Goal: Communication & Community: Answer question/provide support

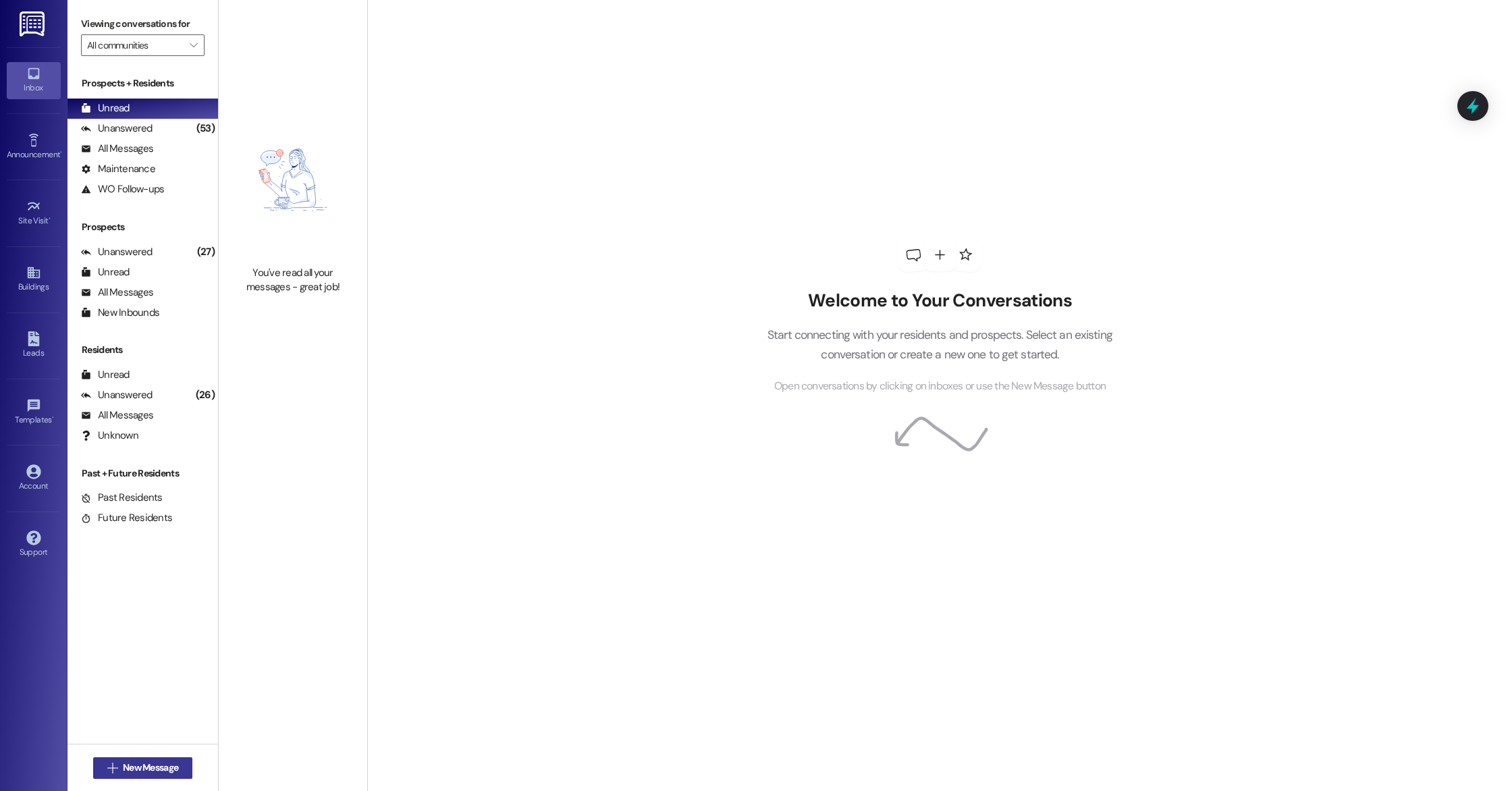
click at [146, 763] on span "New Message" at bounding box center [150, 768] width 55 height 14
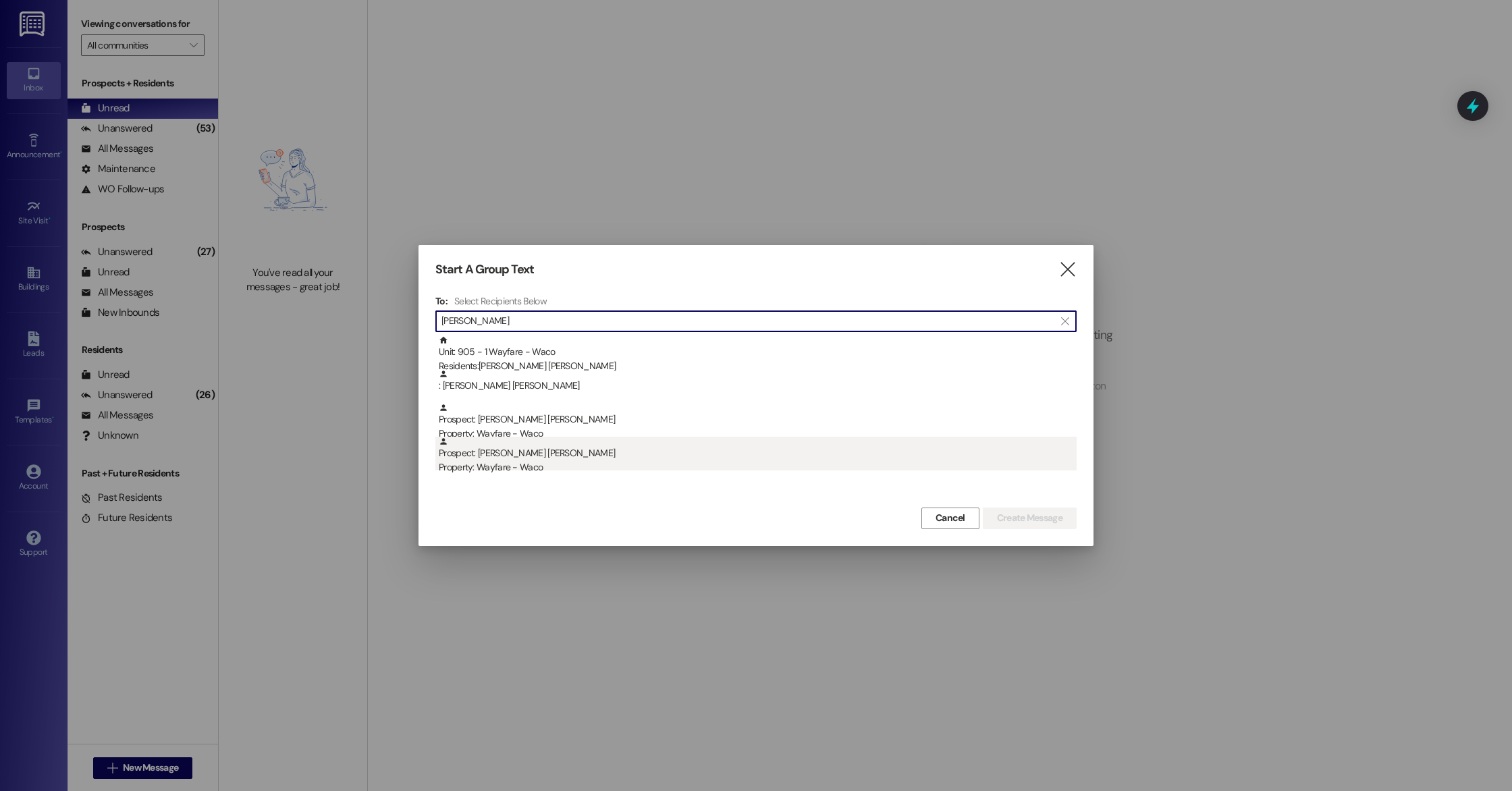
type input "Kennedy"
click at [613, 467] on div "Property: Wayfare - Waco" at bounding box center [757, 467] width 638 height 14
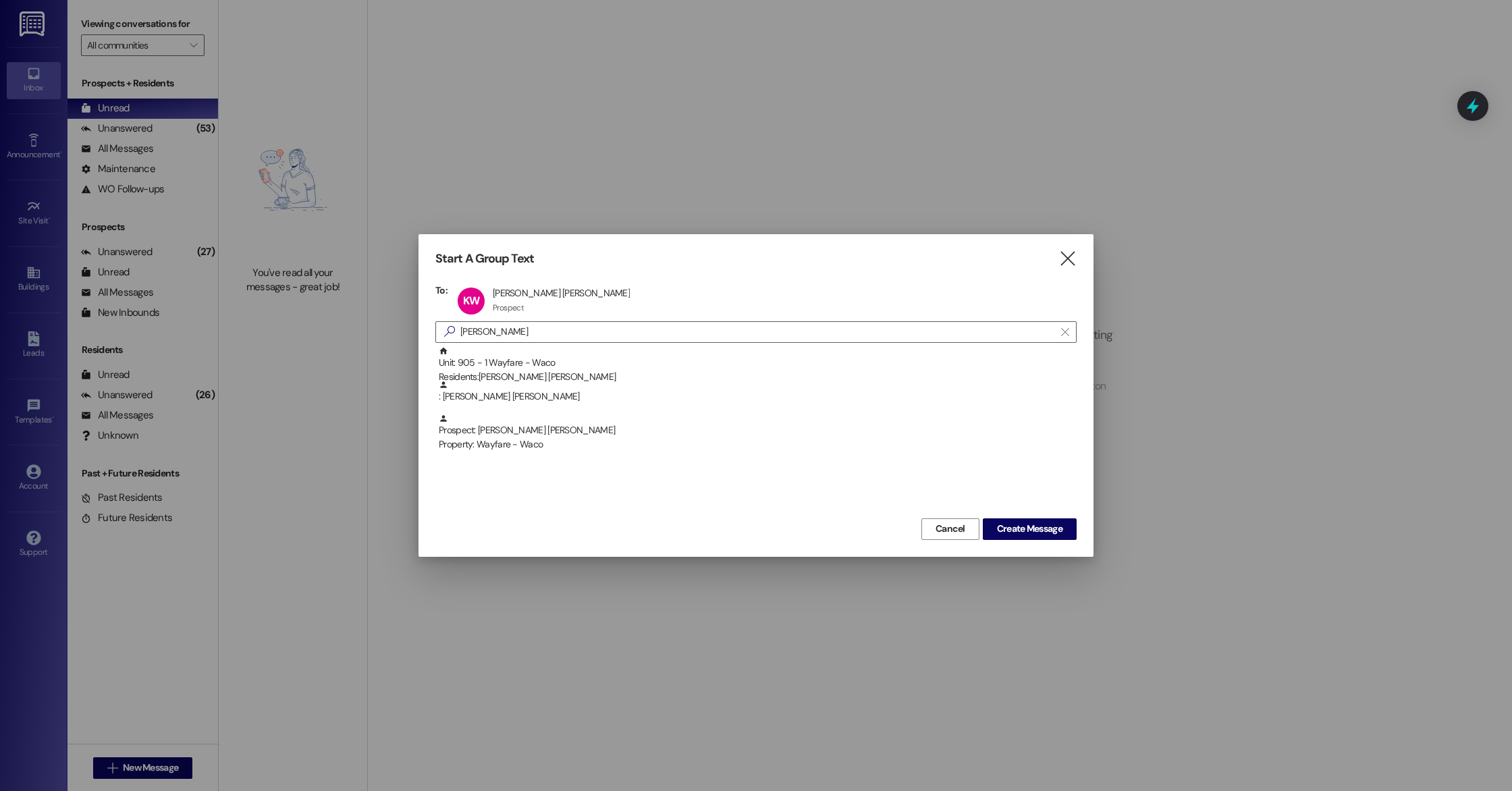
click at [1057, 517] on div "Cancel Create Message" at bounding box center [756, 528] width 641 height 25
click at [1057, 527] on span "Create Message" at bounding box center [1029, 529] width 65 height 14
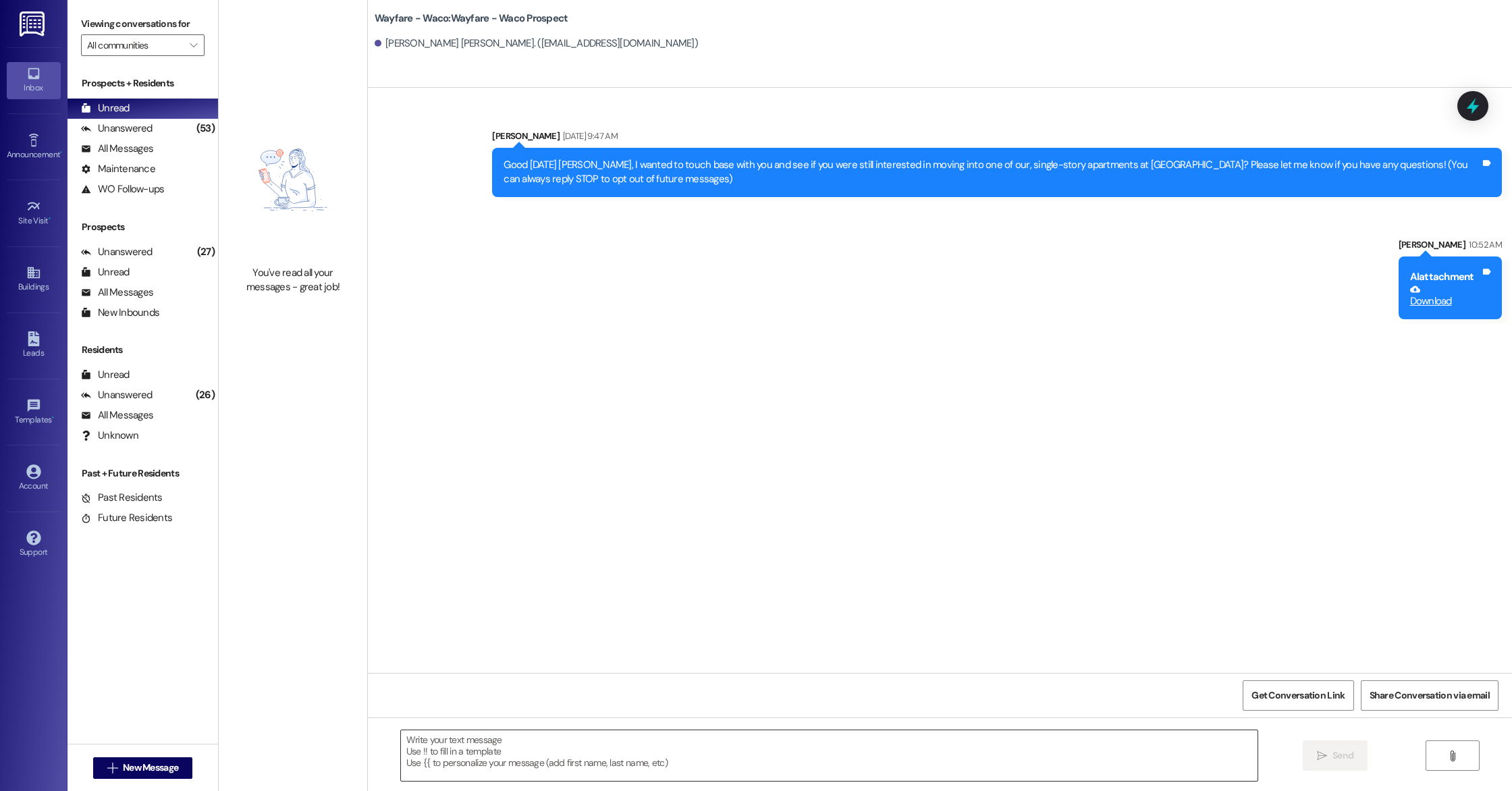
click at [600, 770] on textarea at bounding box center [829, 756] width 857 height 51
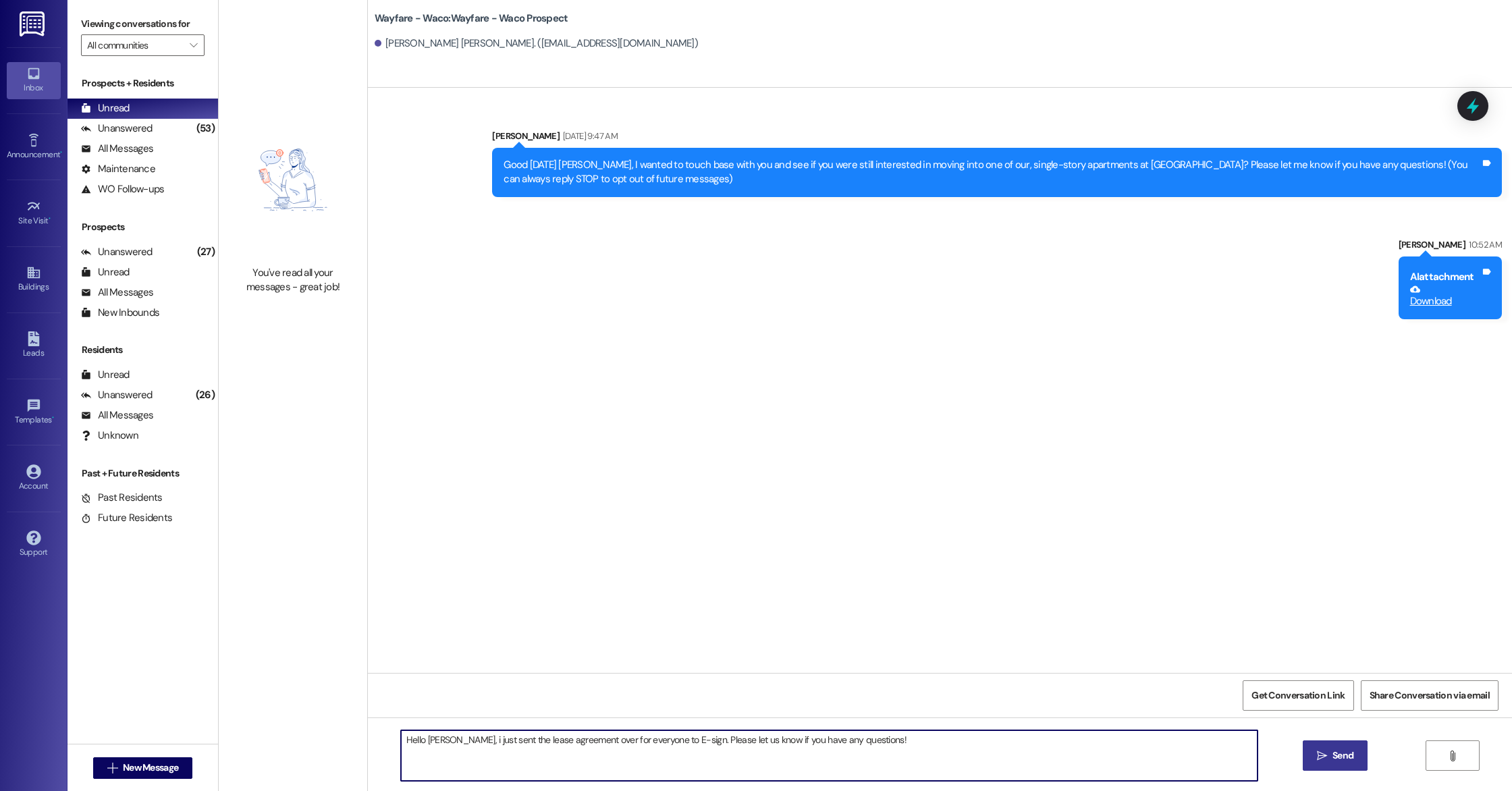
type textarea "Hello [PERSON_NAME], i just sent the lease agreement over for everyone to E-sig…"
click at [1330, 766] on button " Send" at bounding box center [1335, 755] width 65 height 30
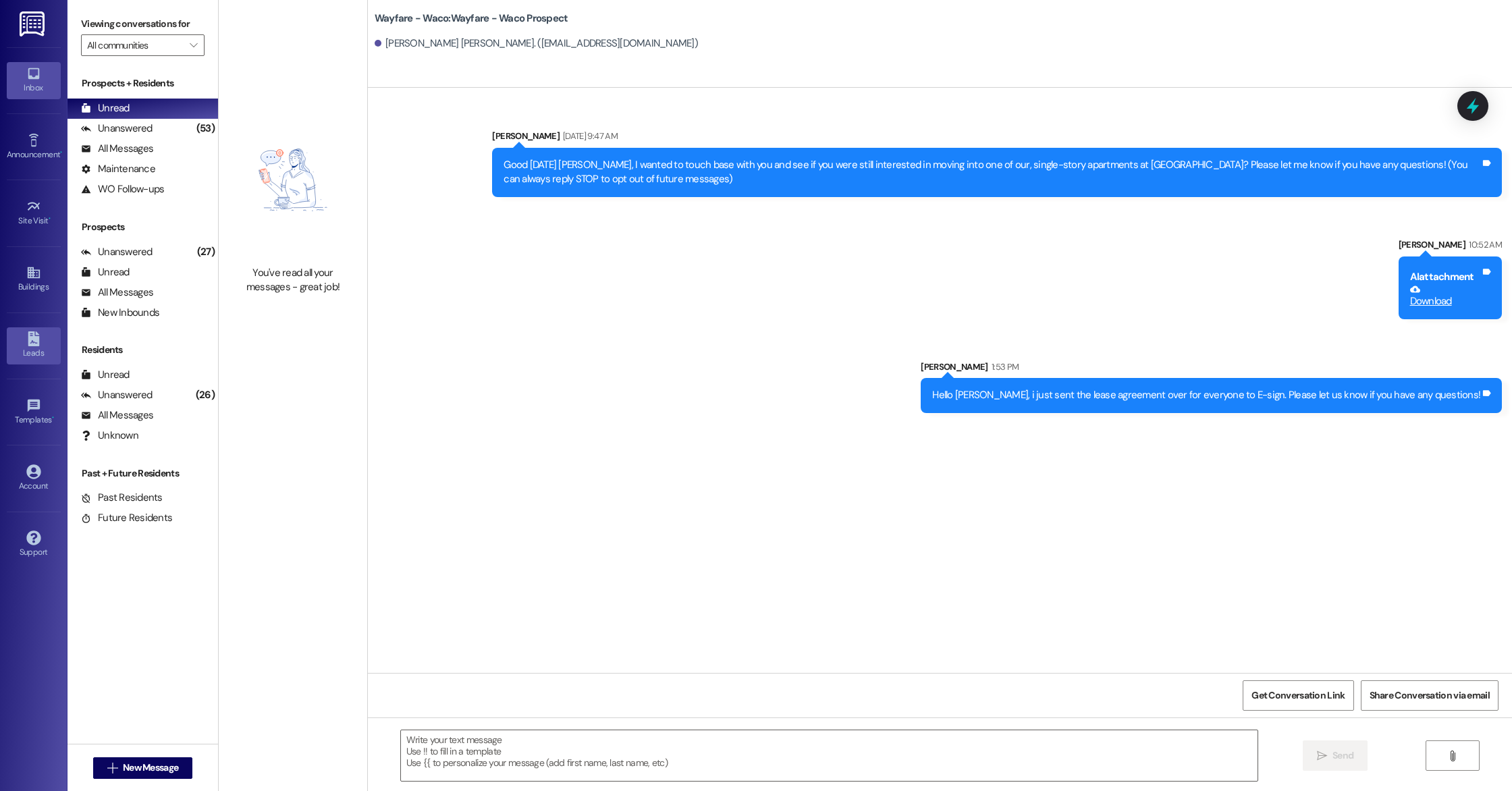
click at [36, 346] on icon at bounding box center [33, 338] width 11 height 15
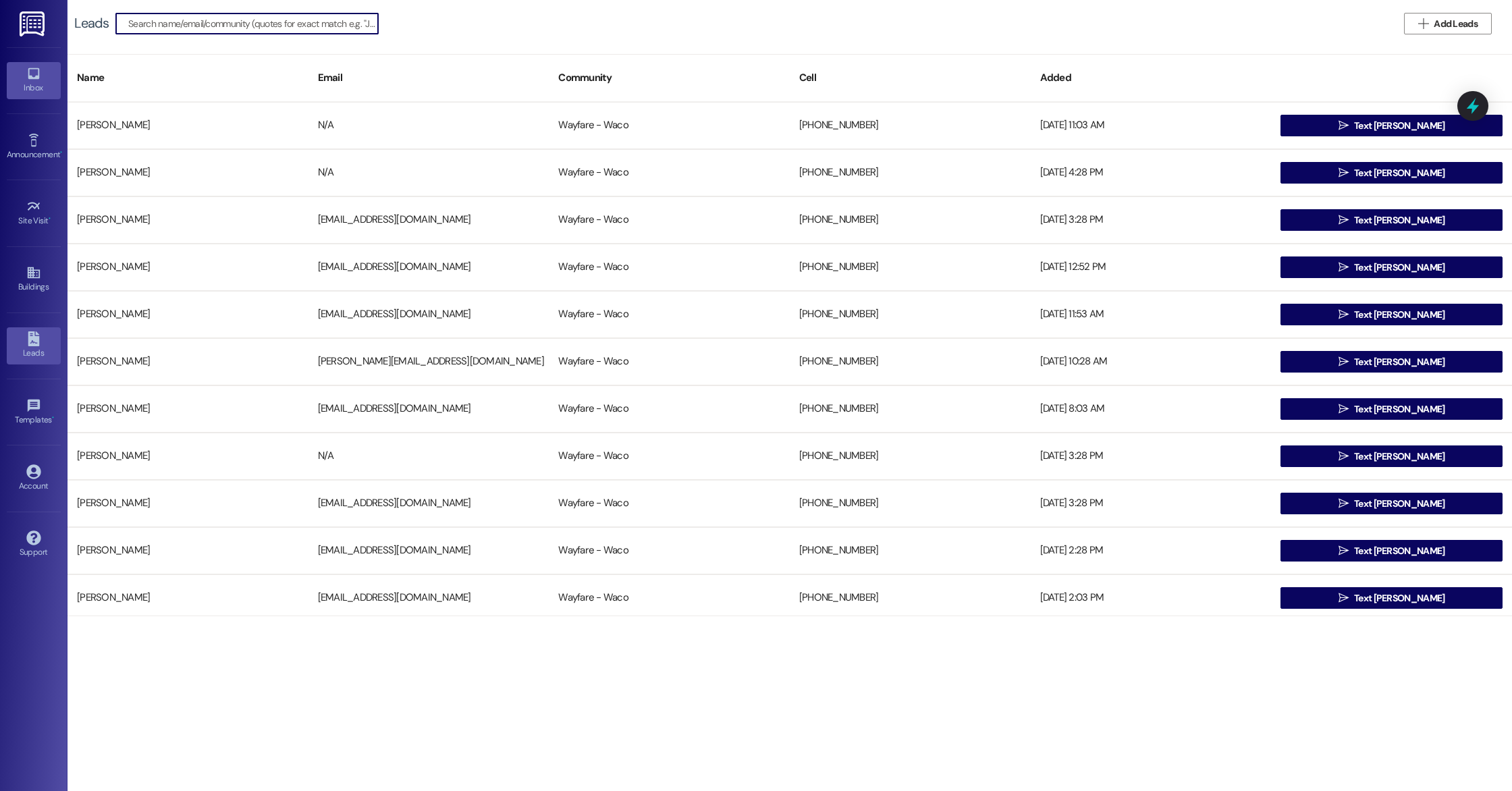
click at [32, 86] on div "Inbox" at bounding box center [34, 87] width 67 height 13
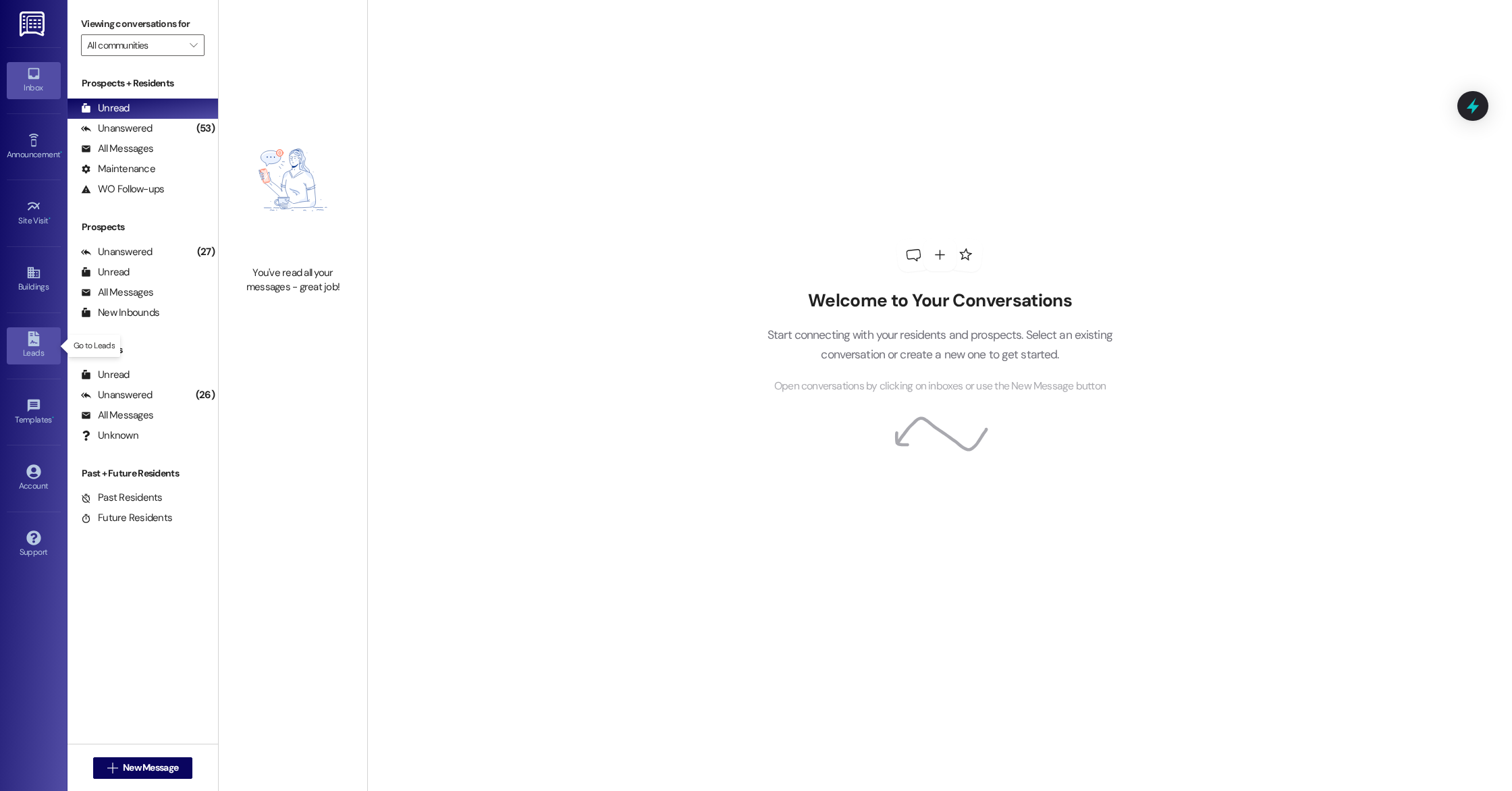
click at [37, 358] on div "Leads" at bounding box center [34, 352] width 67 height 13
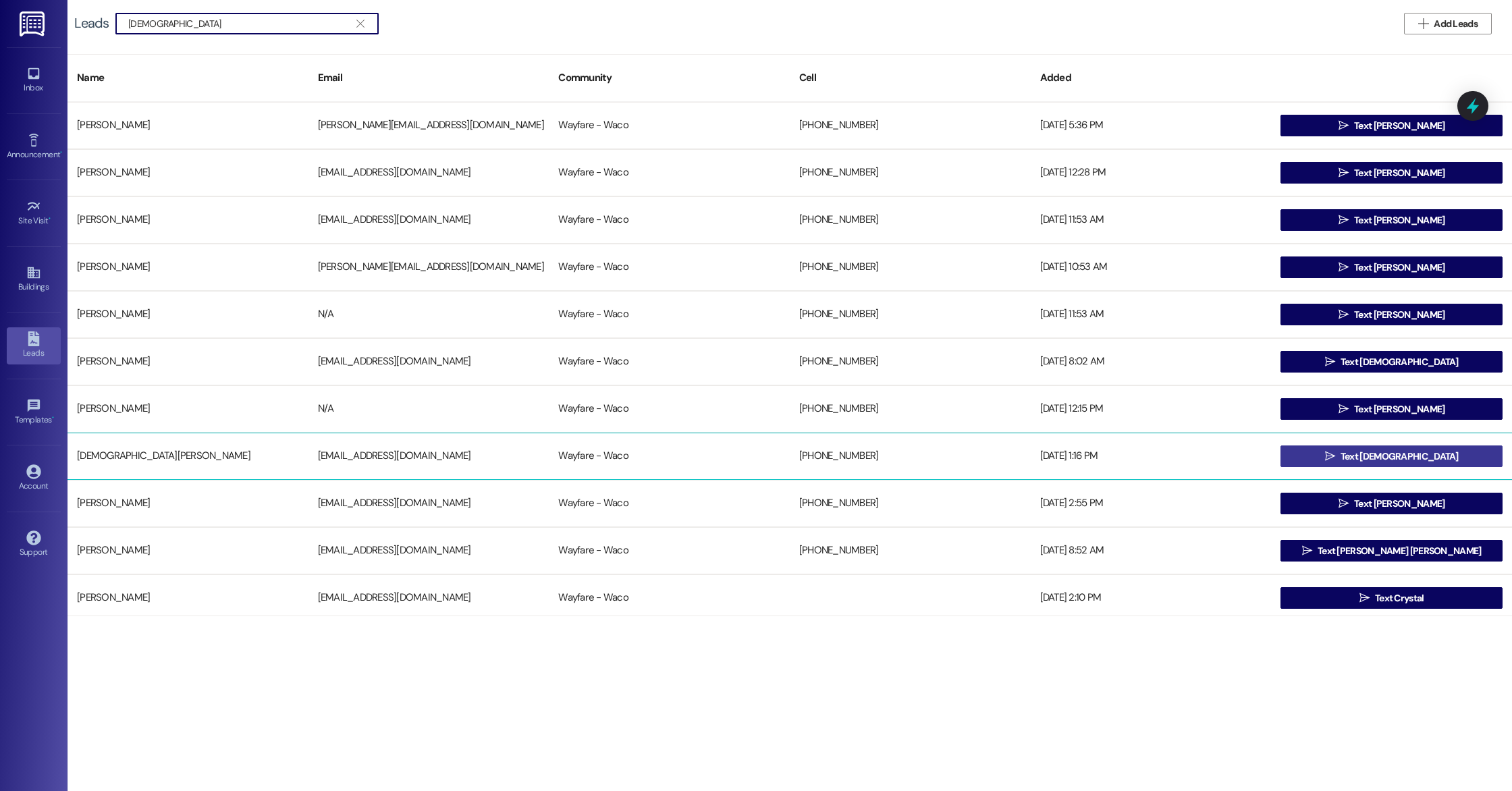
type input "christ"
click at [1377, 458] on span "Text Christian" at bounding box center [1399, 457] width 118 height 14
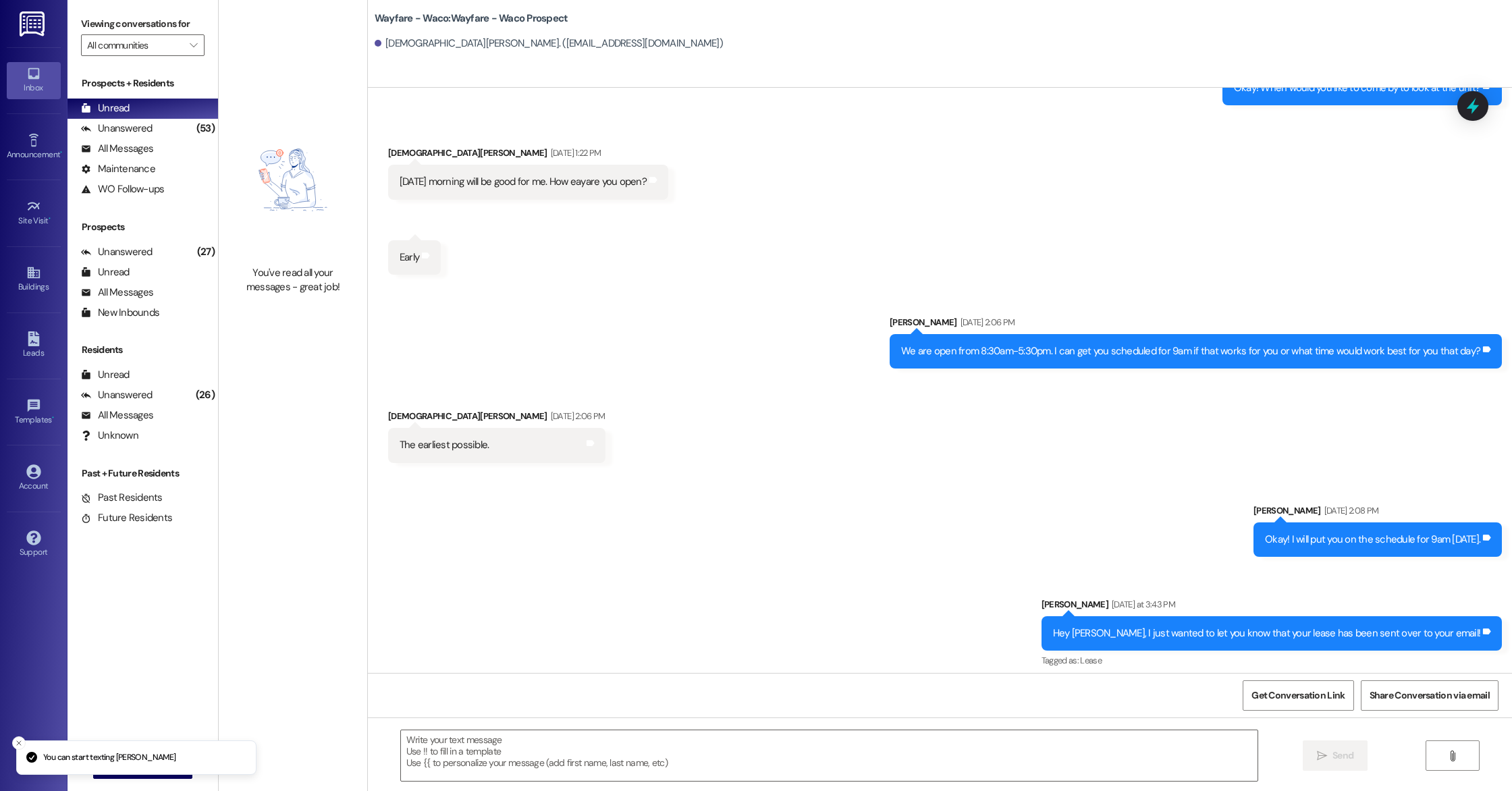
scroll to position [605, 0]
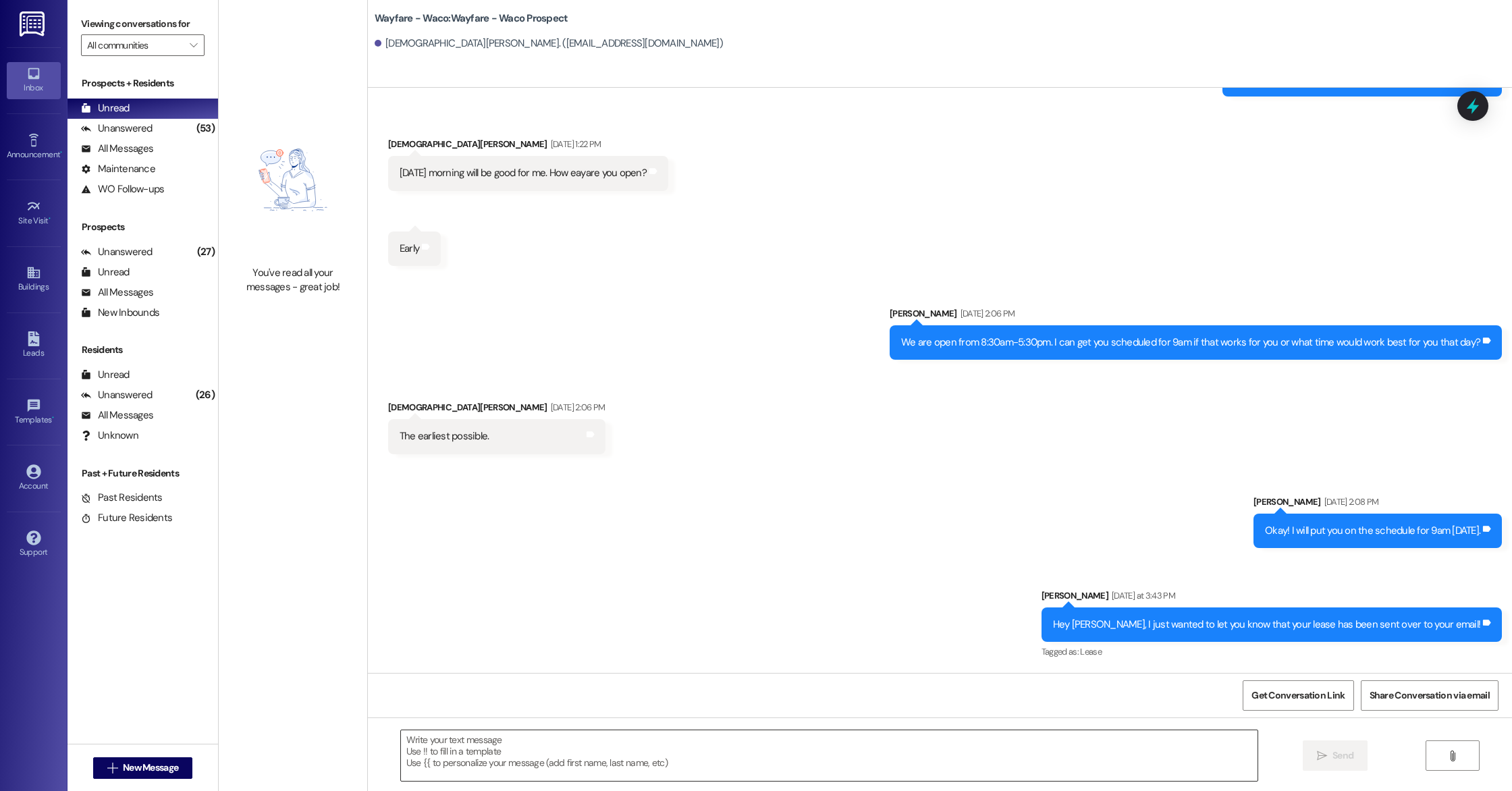
click at [784, 757] on textarea at bounding box center [829, 756] width 857 height 51
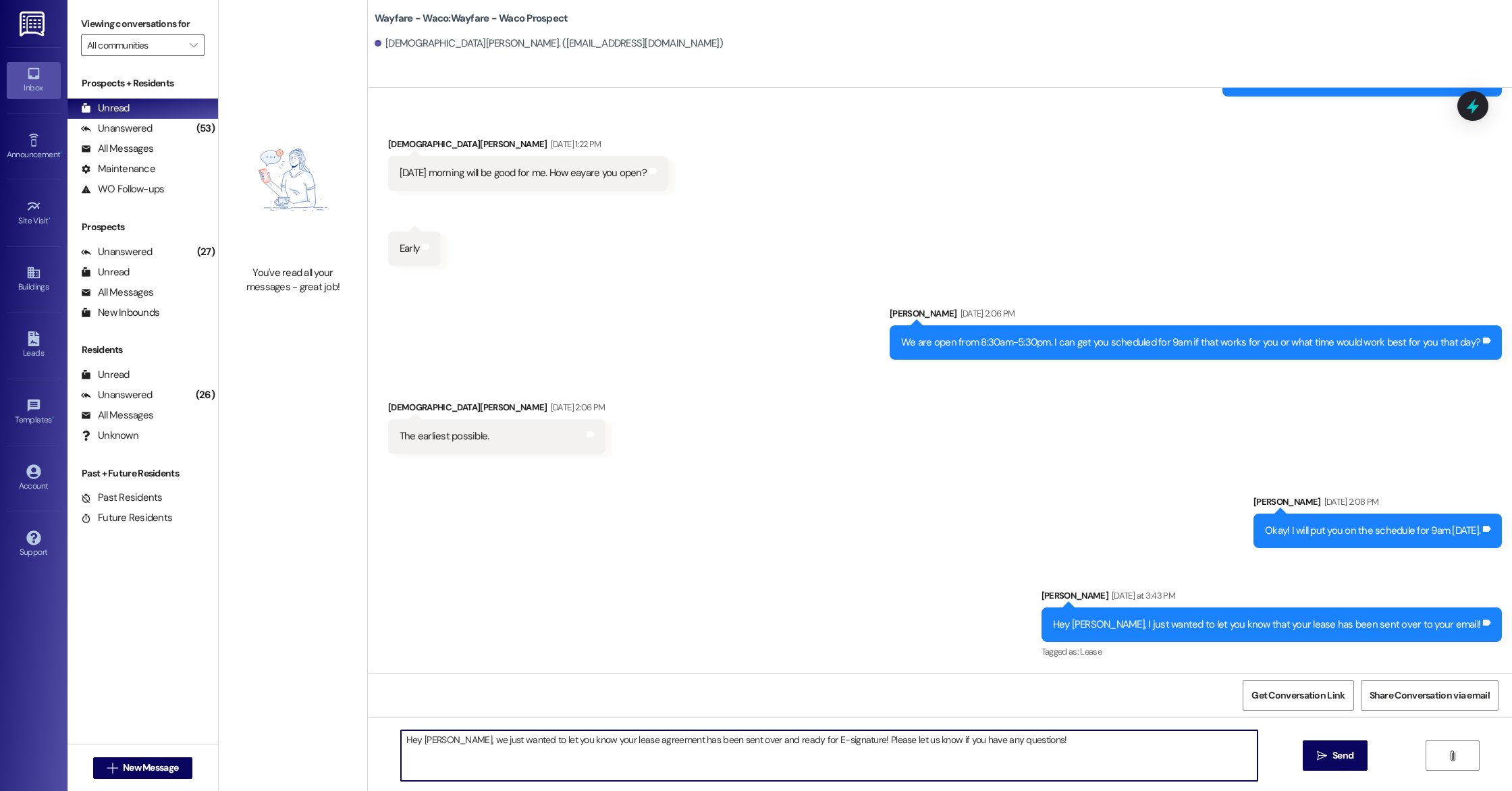
click at [838, 743] on textarea "Hey Christian, we just wanted to let you know your lease agreement has been sen…" at bounding box center [829, 756] width 857 height 51
click at [585, 759] on textarea "Hey Christian, we just wanted to let you know your lease agreement has been sen…" at bounding box center [829, 756] width 857 height 51
type textarea "Hey Christian, we just wanted to let you know your lease agreement has been sen…"
drag, startPoint x: 501, startPoint y: 762, endPoint x: 380, endPoint y: 727, distance: 126.0
click at [380, 727] on div "Hey Christian, we just wanted to let you know your lease agreement has been sen…" at bounding box center [939, 769] width 1144 height 101
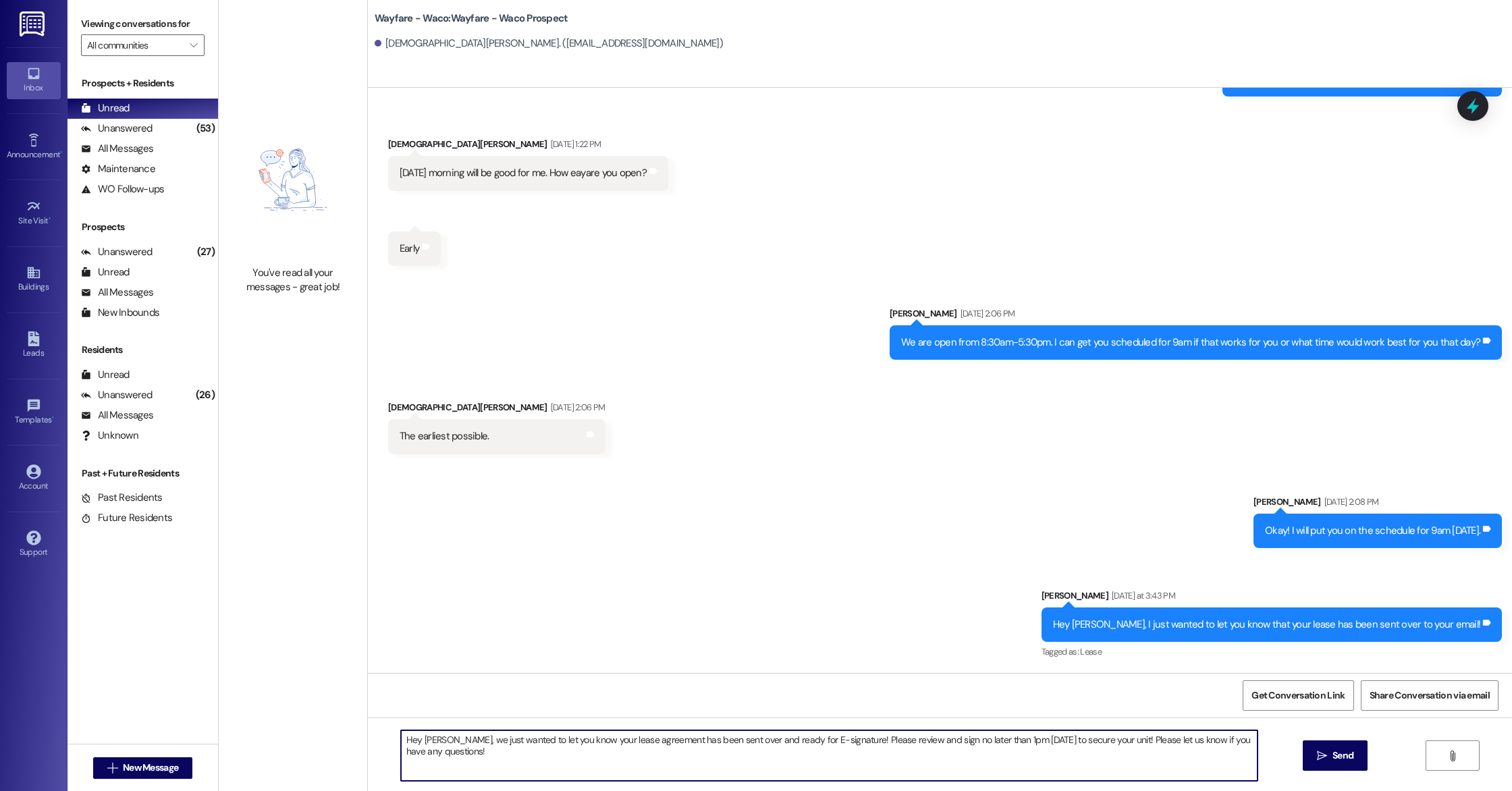
click at [594, 773] on textarea "Hey Christian, we just wanted to let you know your lease agreement has been sen…" at bounding box center [829, 756] width 857 height 51
click at [1327, 765] on button " Send" at bounding box center [1335, 755] width 65 height 30
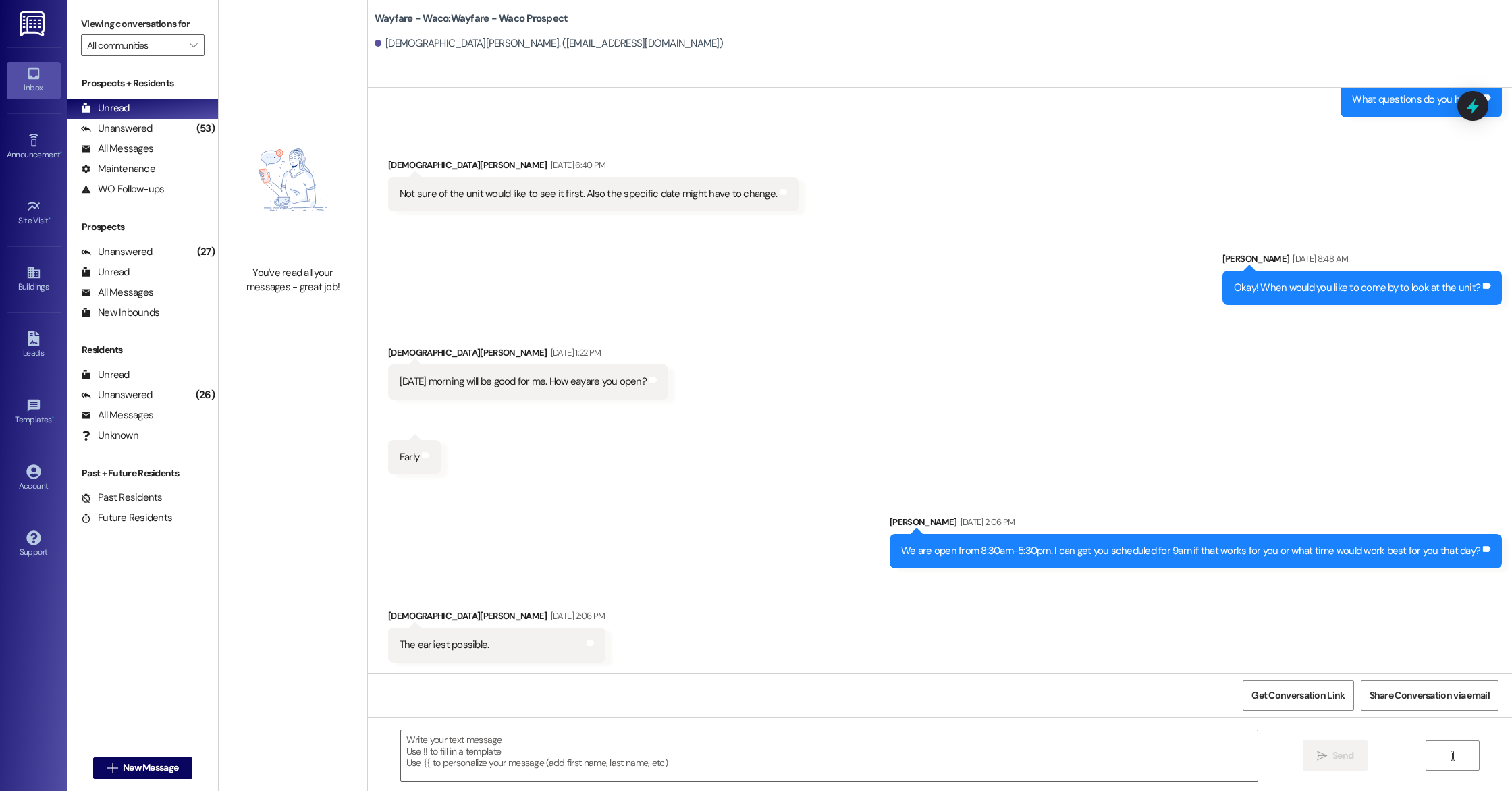
scroll to position [699, 0]
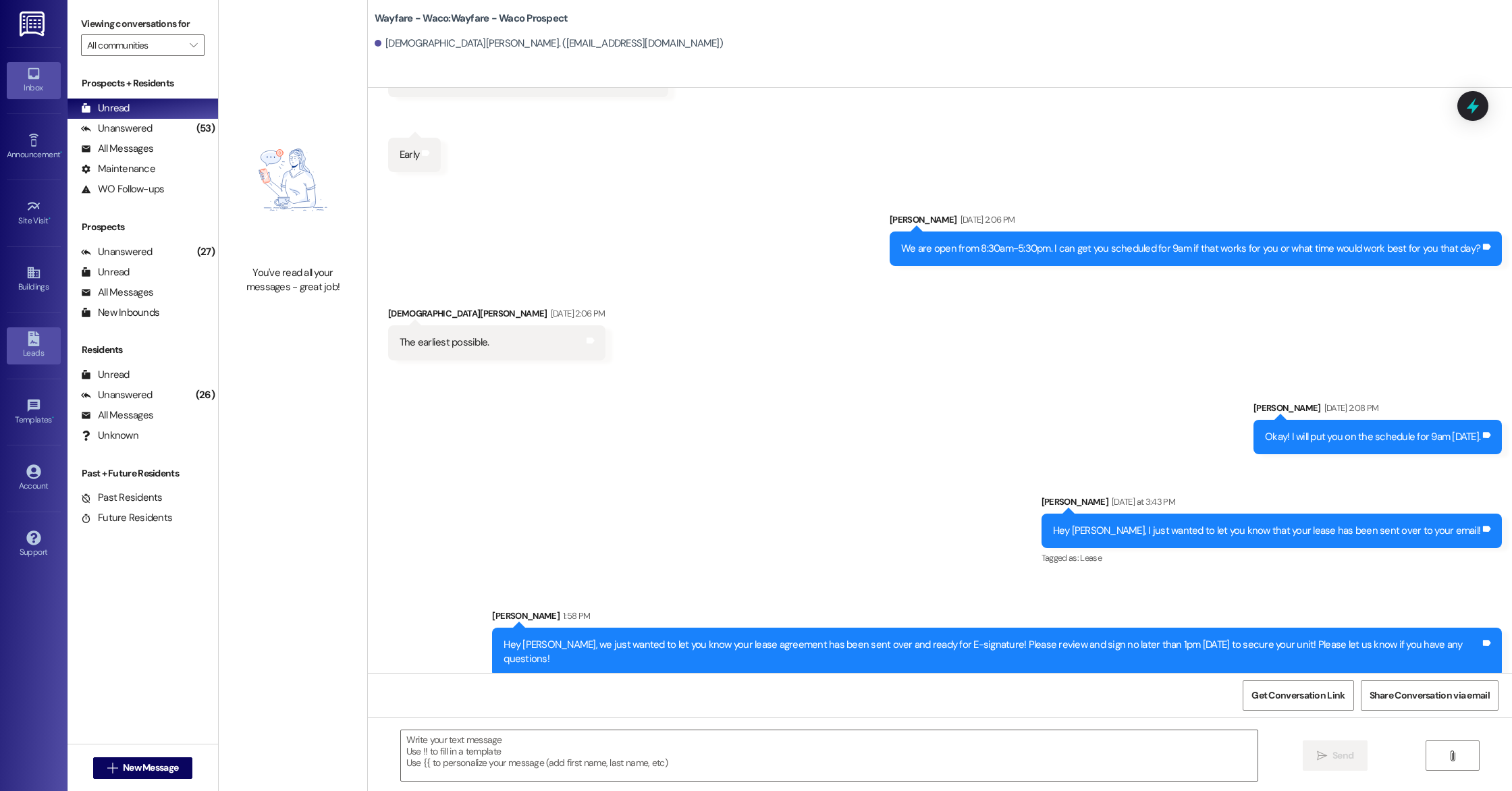
click at [38, 356] on div "Leads" at bounding box center [34, 352] width 67 height 13
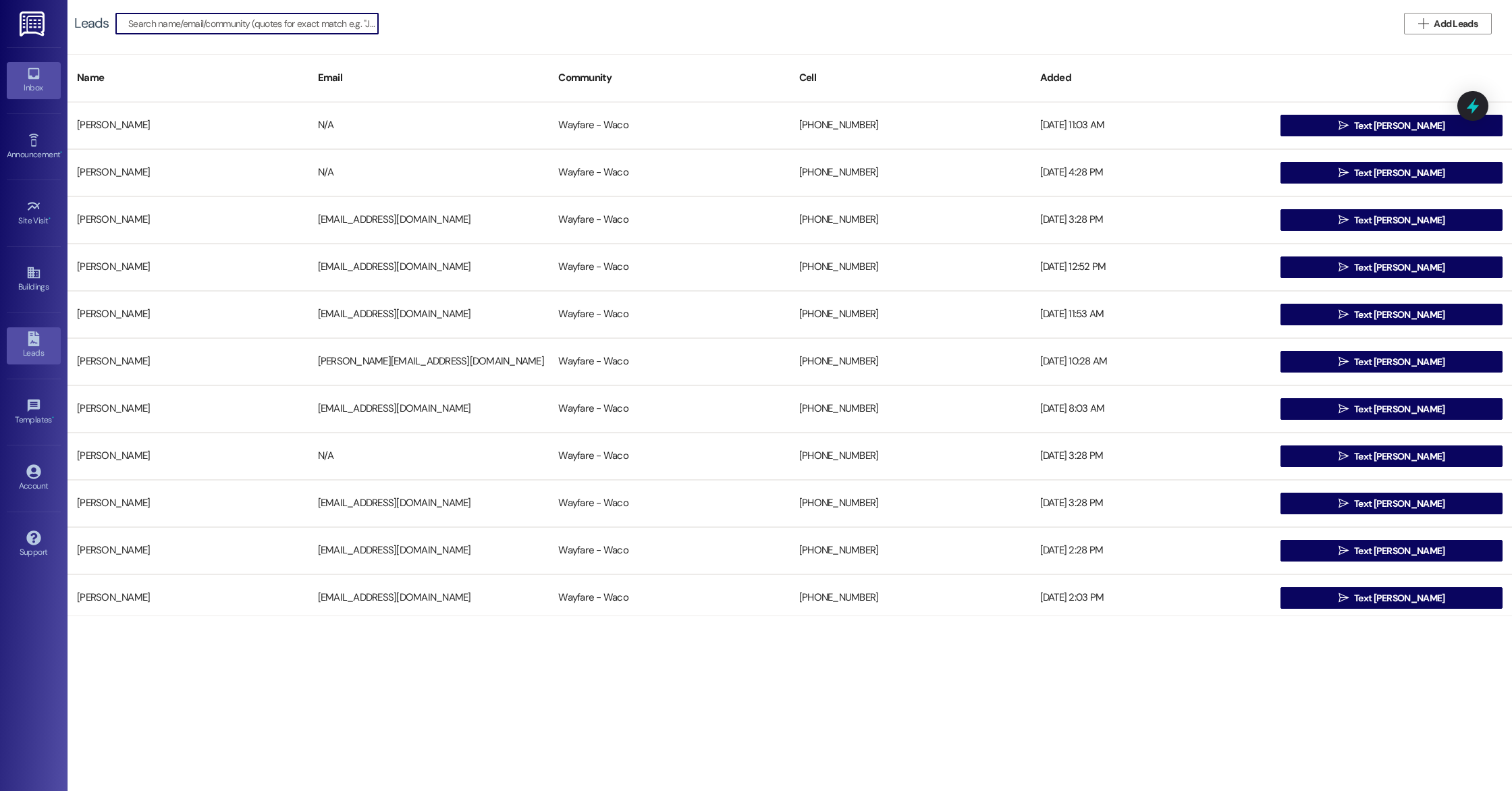
click at [32, 88] on div "Inbox" at bounding box center [34, 87] width 67 height 13
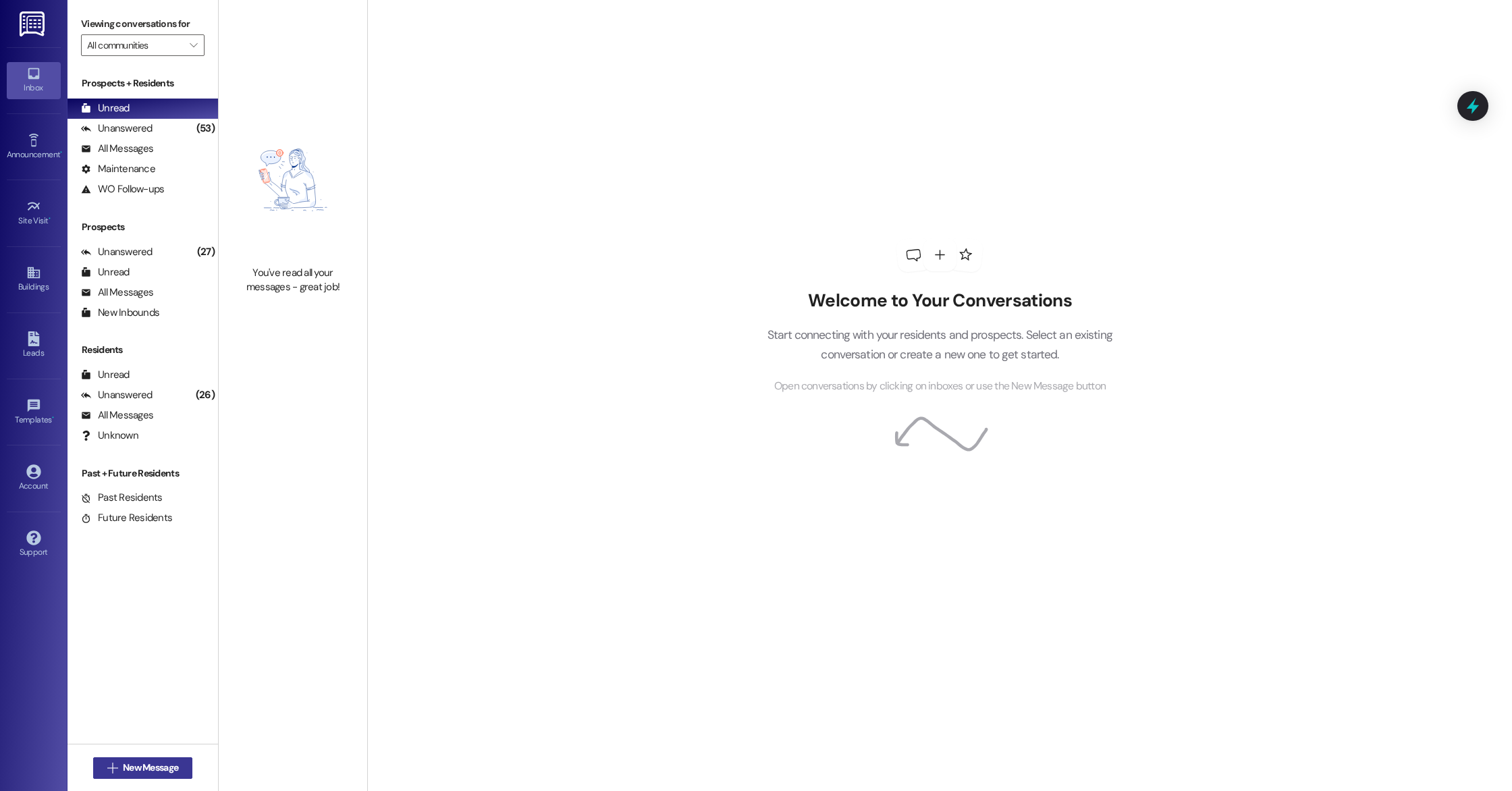
click at [135, 769] on span "New Message" at bounding box center [150, 768] width 55 height 14
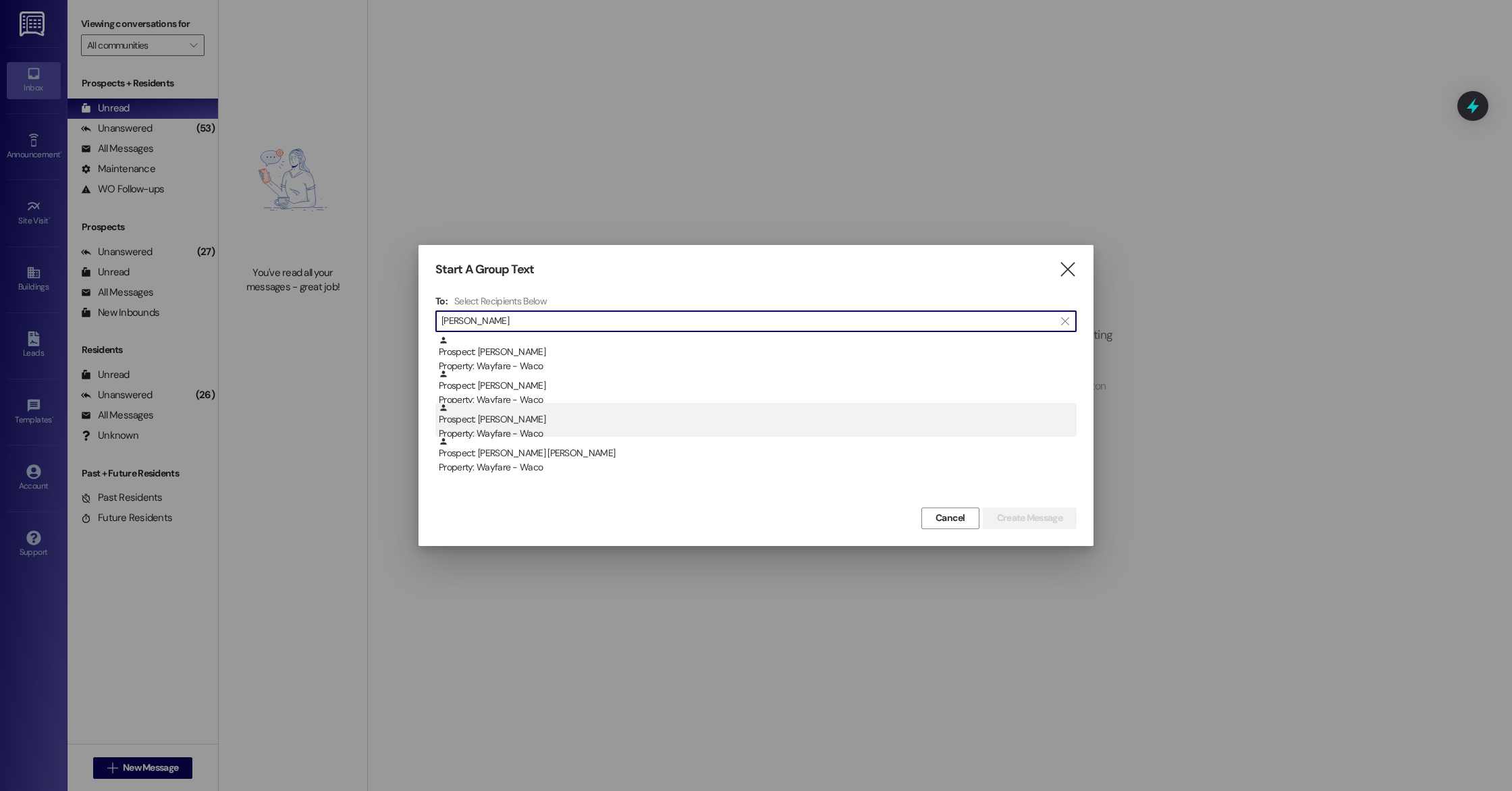
type input "kenneth"
click at [575, 425] on div "Prospect: Kenneth Lewis Property: Wayfare - Waco" at bounding box center [757, 422] width 638 height 39
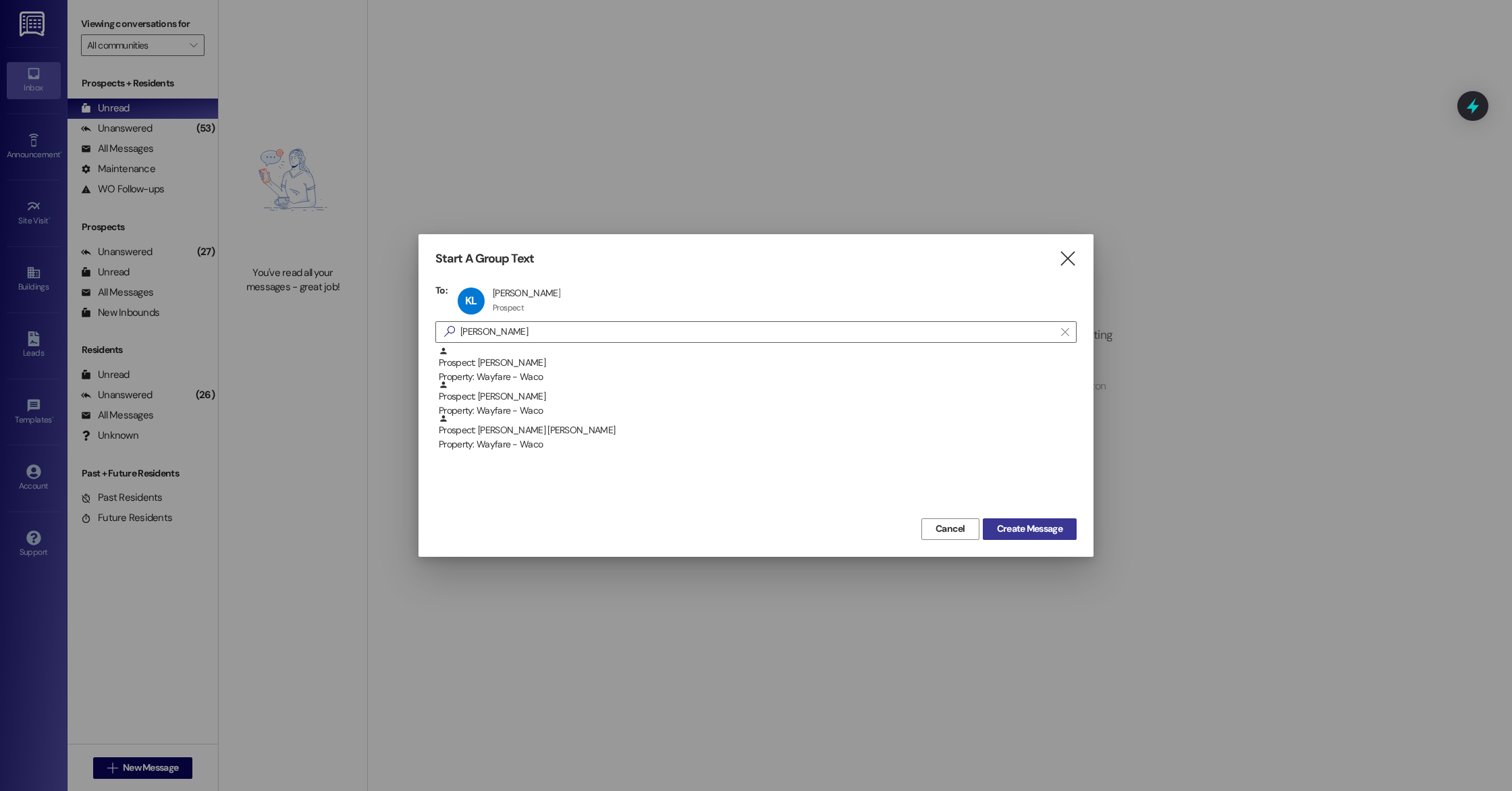
click at [1042, 530] on span "Create Message" at bounding box center [1029, 529] width 65 height 14
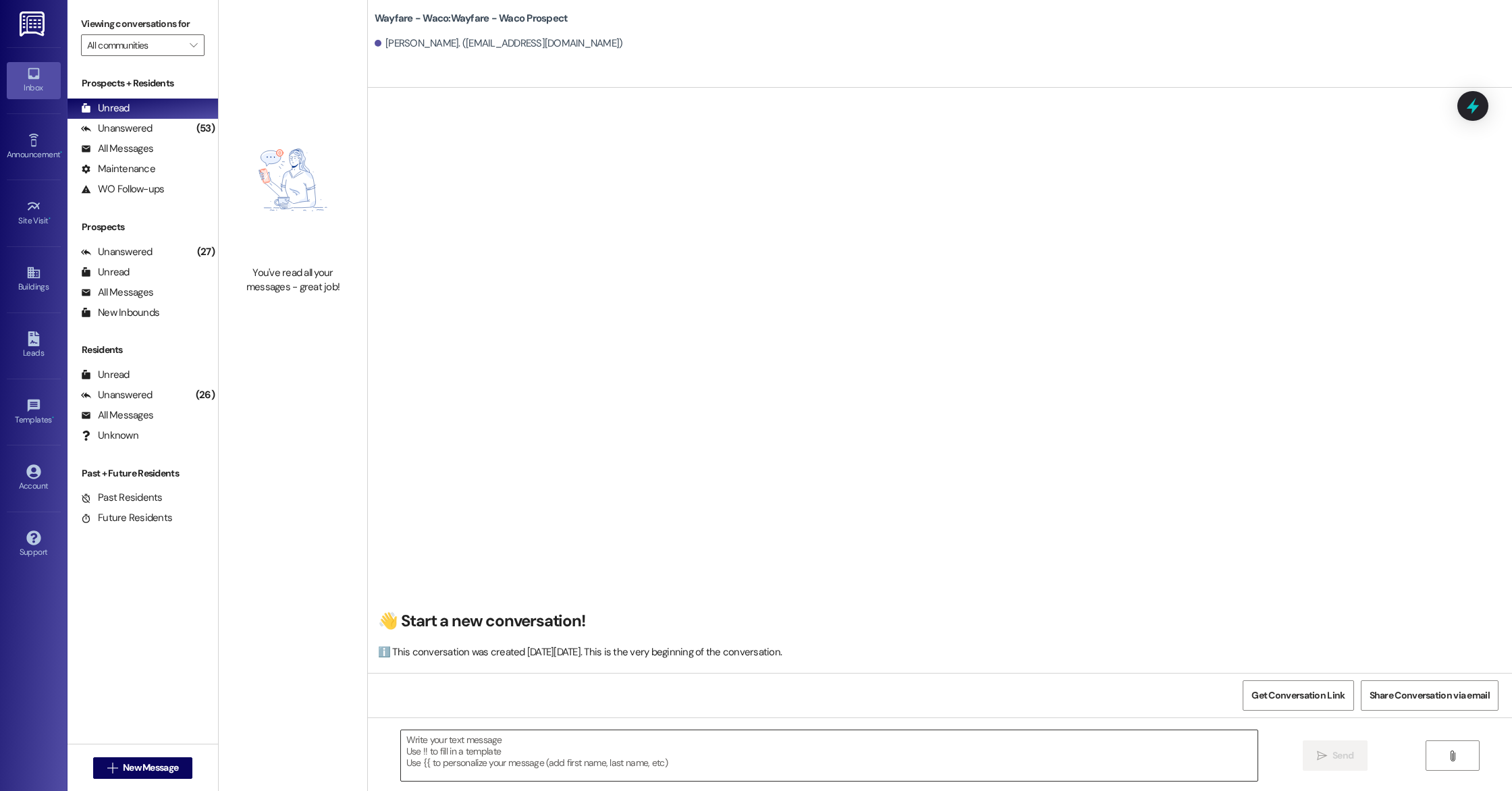
click at [568, 740] on textarea at bounding box center [829, 756] width 857 height 51
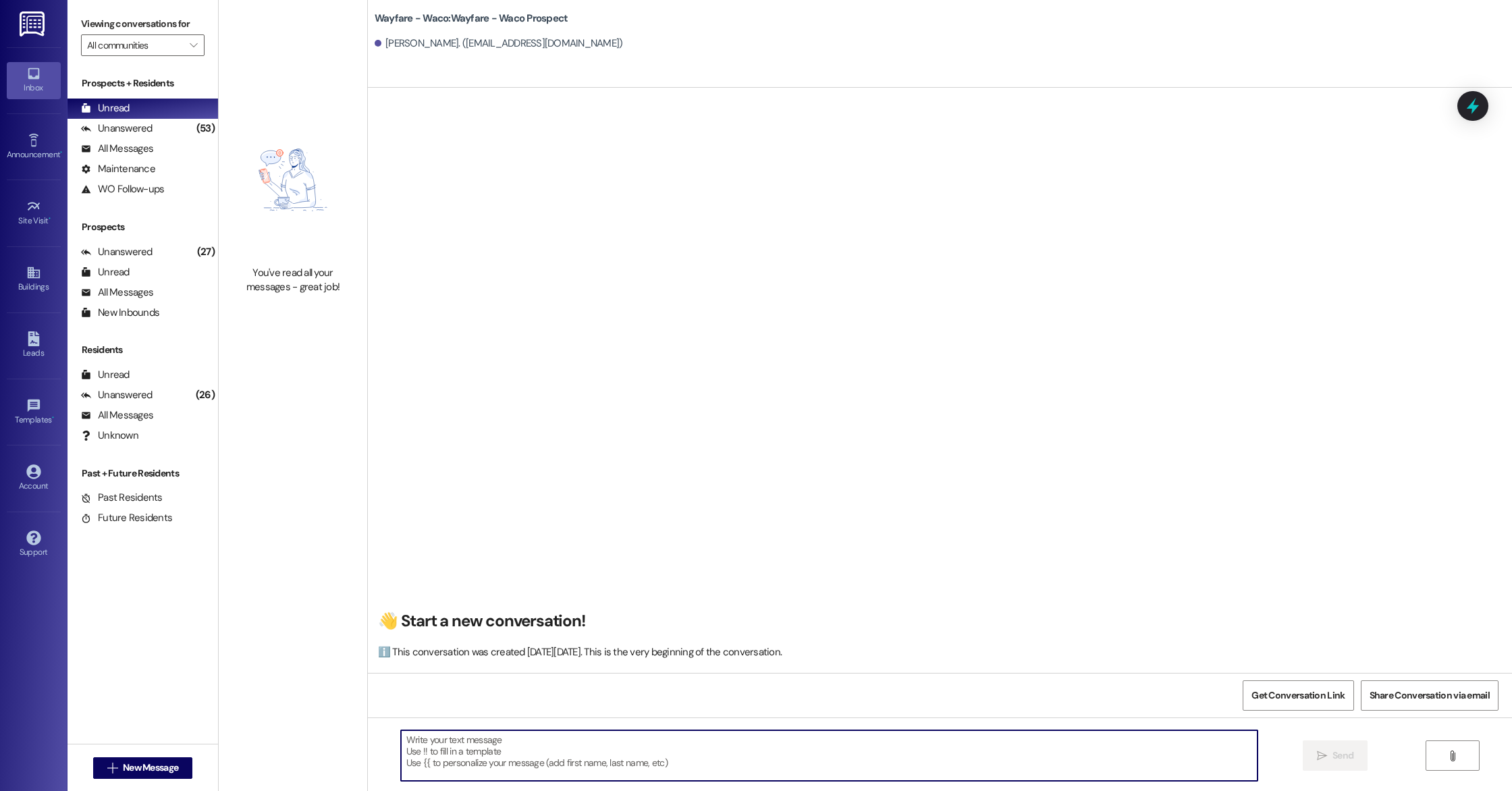
paste textarea "Hey Christian, we just wanted to let you know your lease agreement has been sen…"
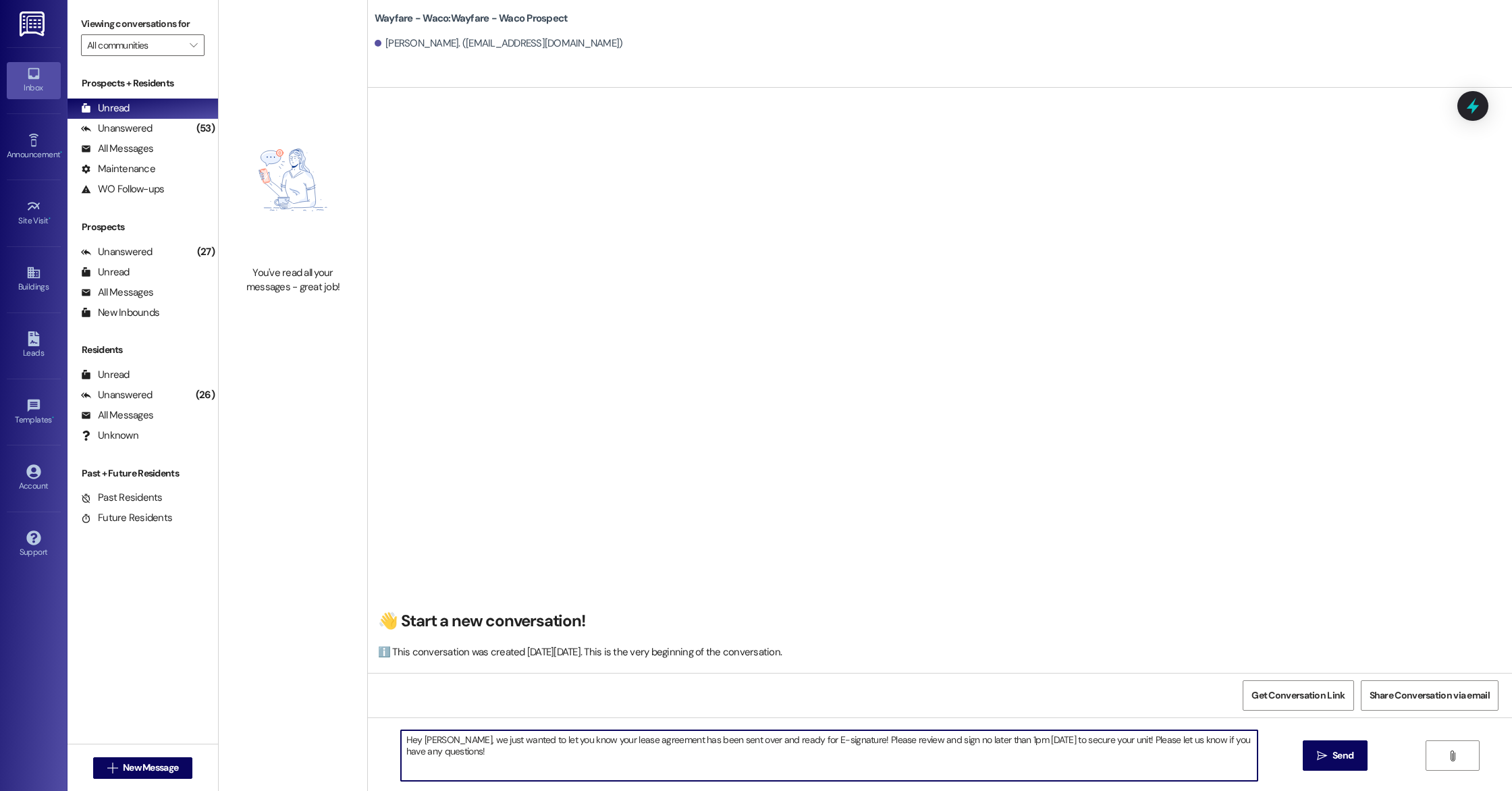
click at [445, 740] on textarea "Hey Christian, we just wanted to let you know your lease agreement has been sen…" at bounding box center [829, 756] width 857 height 51
click at [573, 759] on textarea "Hey Kenneth, we just wanted to let you know your lease agreement has been sent …" at bounding box center [829, 756] width 857 height 51
type textarea "Hey Kenneth, we just wanted to let you know your lease agreement has been sent …"
click at [1328, 763] on button " Send" at bounding box center [1335, 755] width 65 height 30
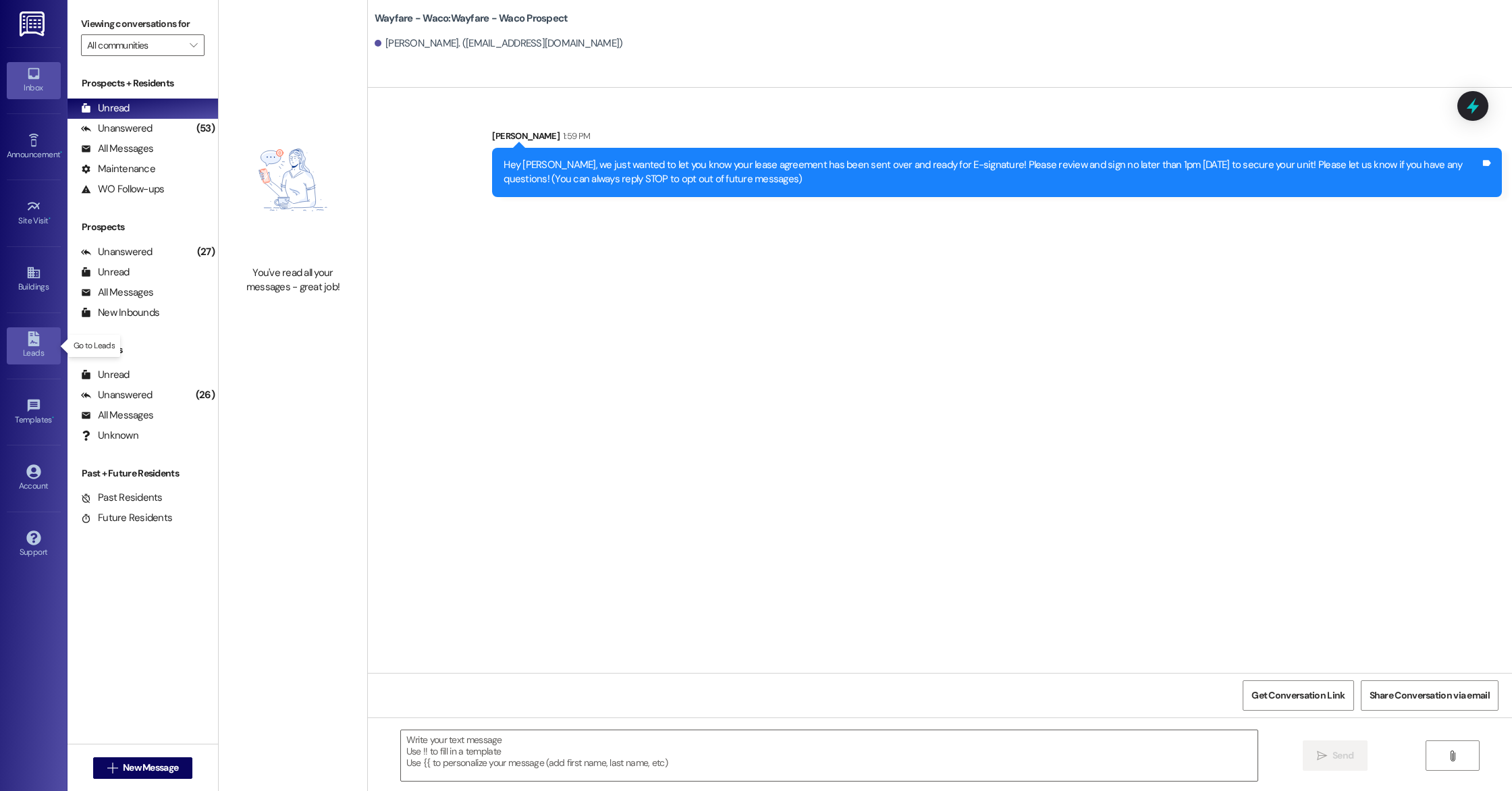
click at [42, 347] on div "Leads" at bounding box center [34, 352] width 67 height 13
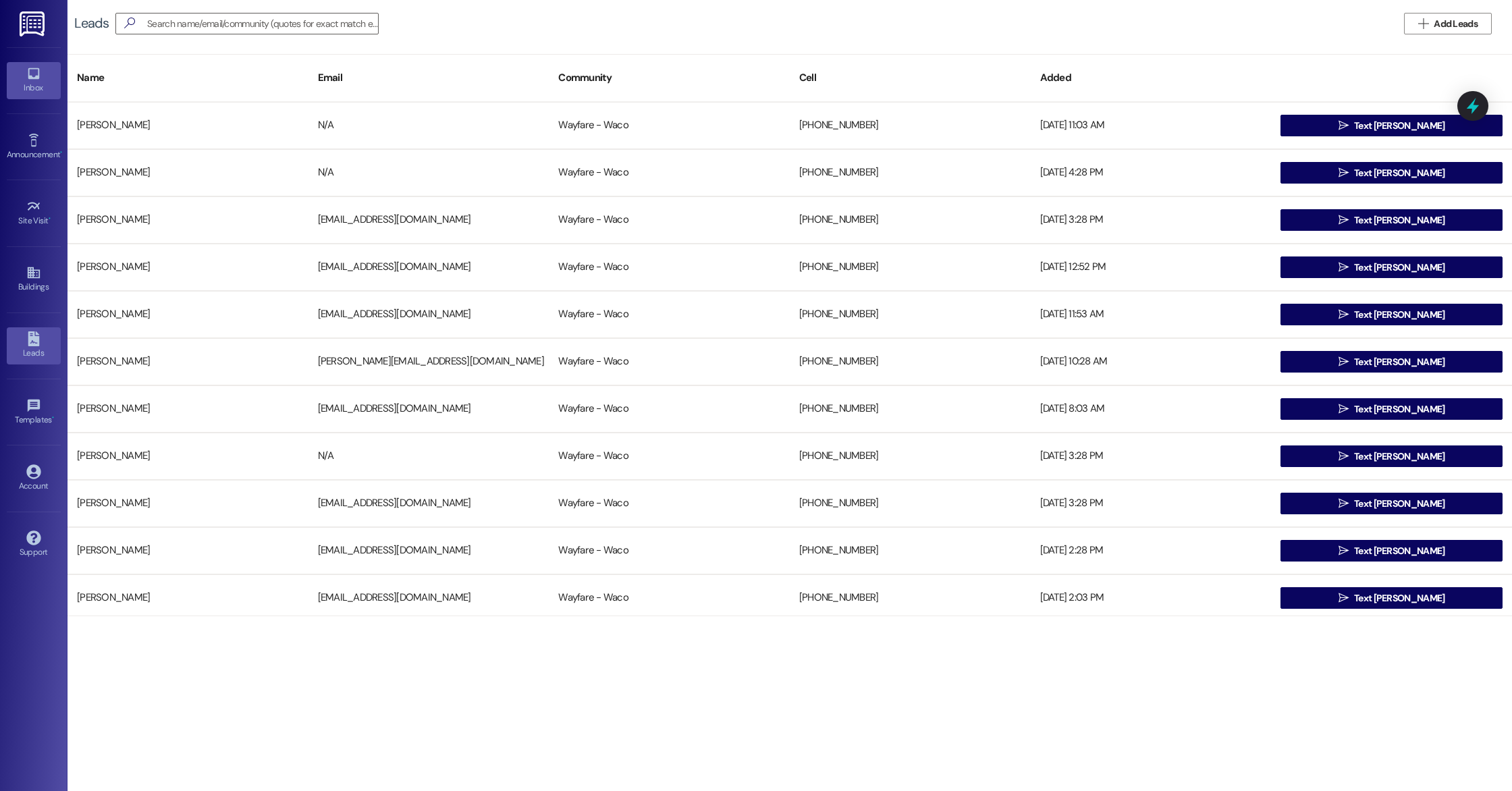
click at [35, 88] on div "Inbox" at bounding box center [34, 87] width 67 height 13
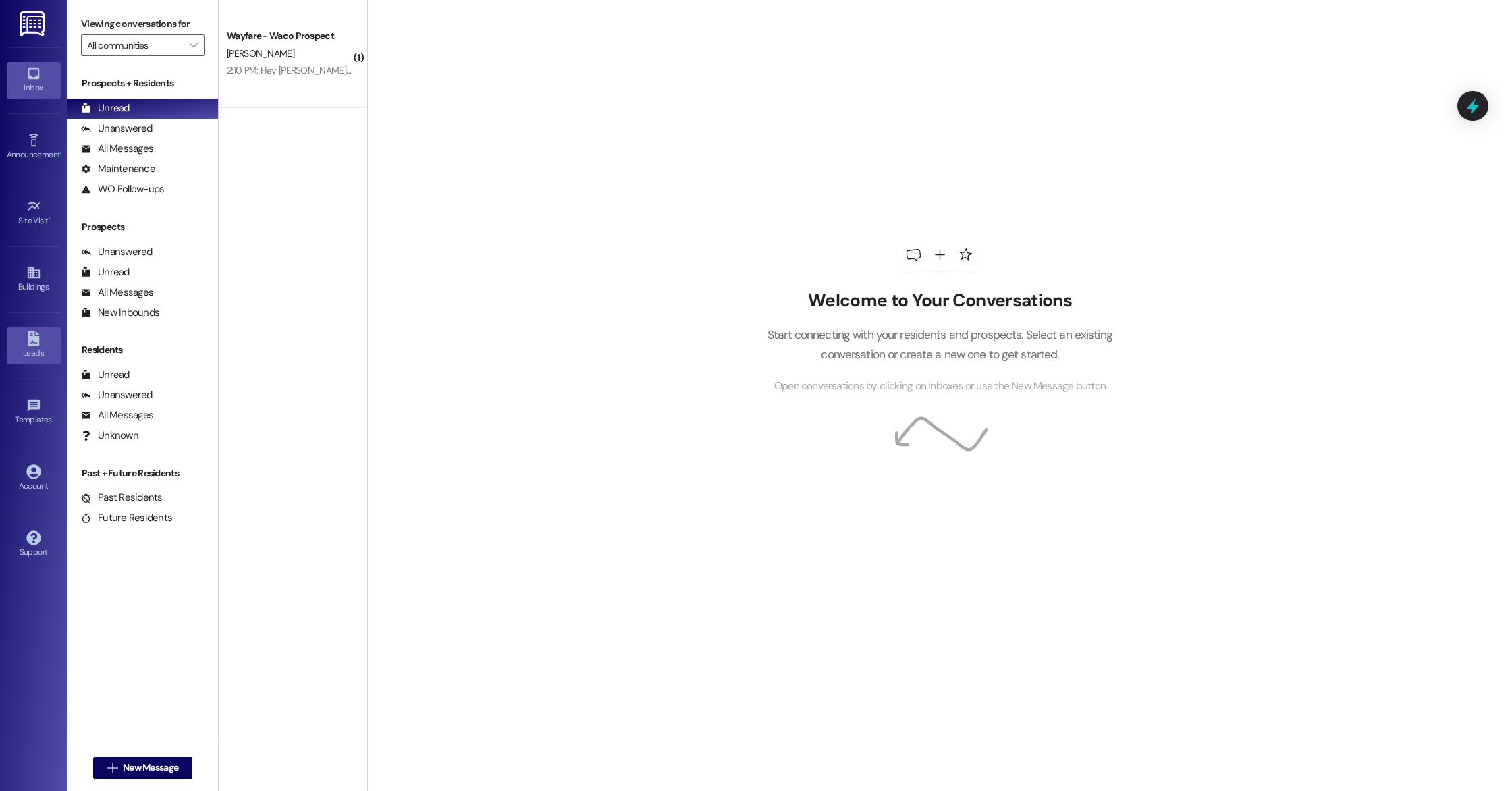
click at [31, 345] on icon at bounding box center [33, 338] width 11 height 15
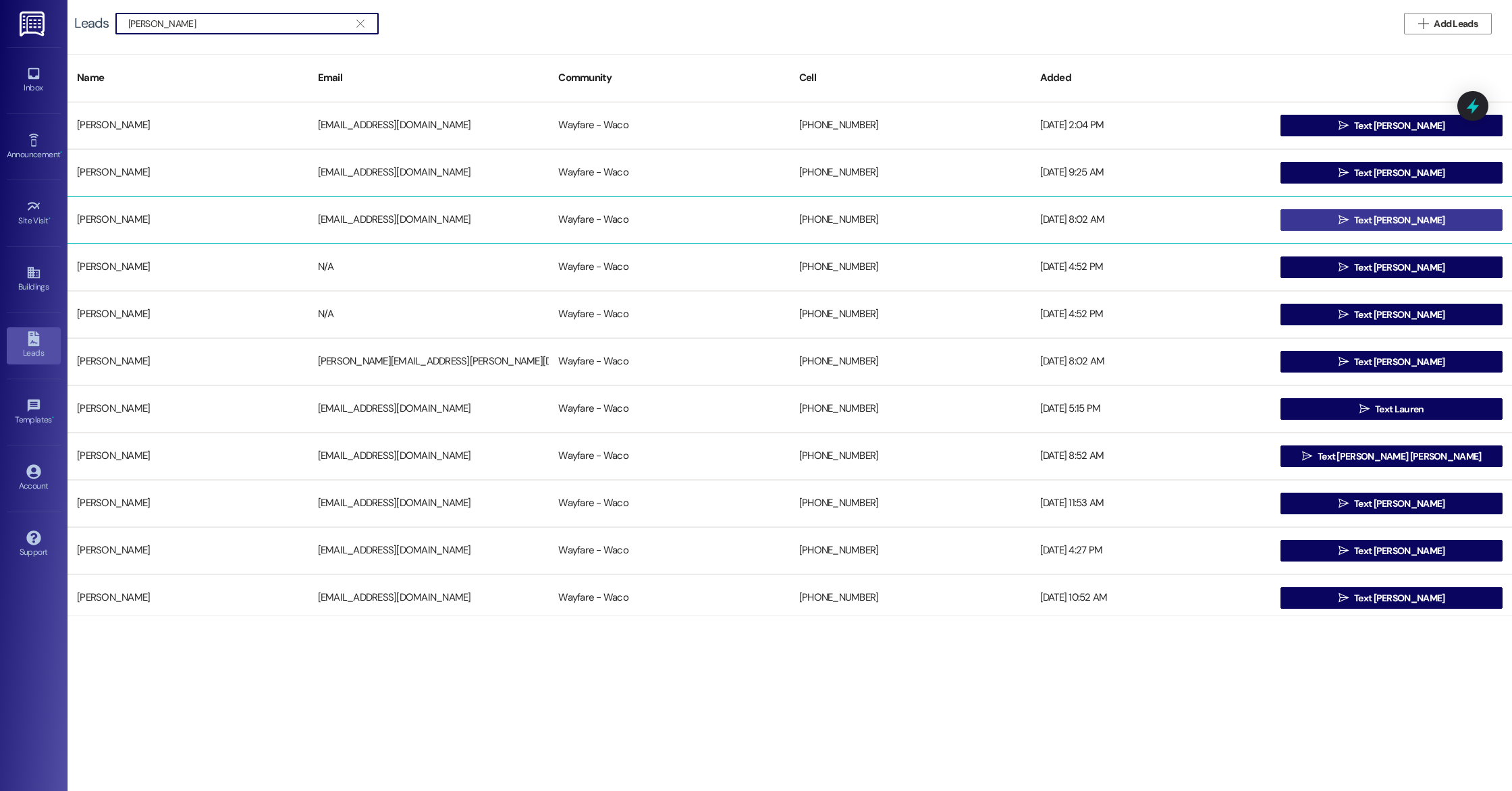
type input "laura"
click at [1374, 222] on span "Text Laura" at bounding box center [1399, 220] width 91 height 14
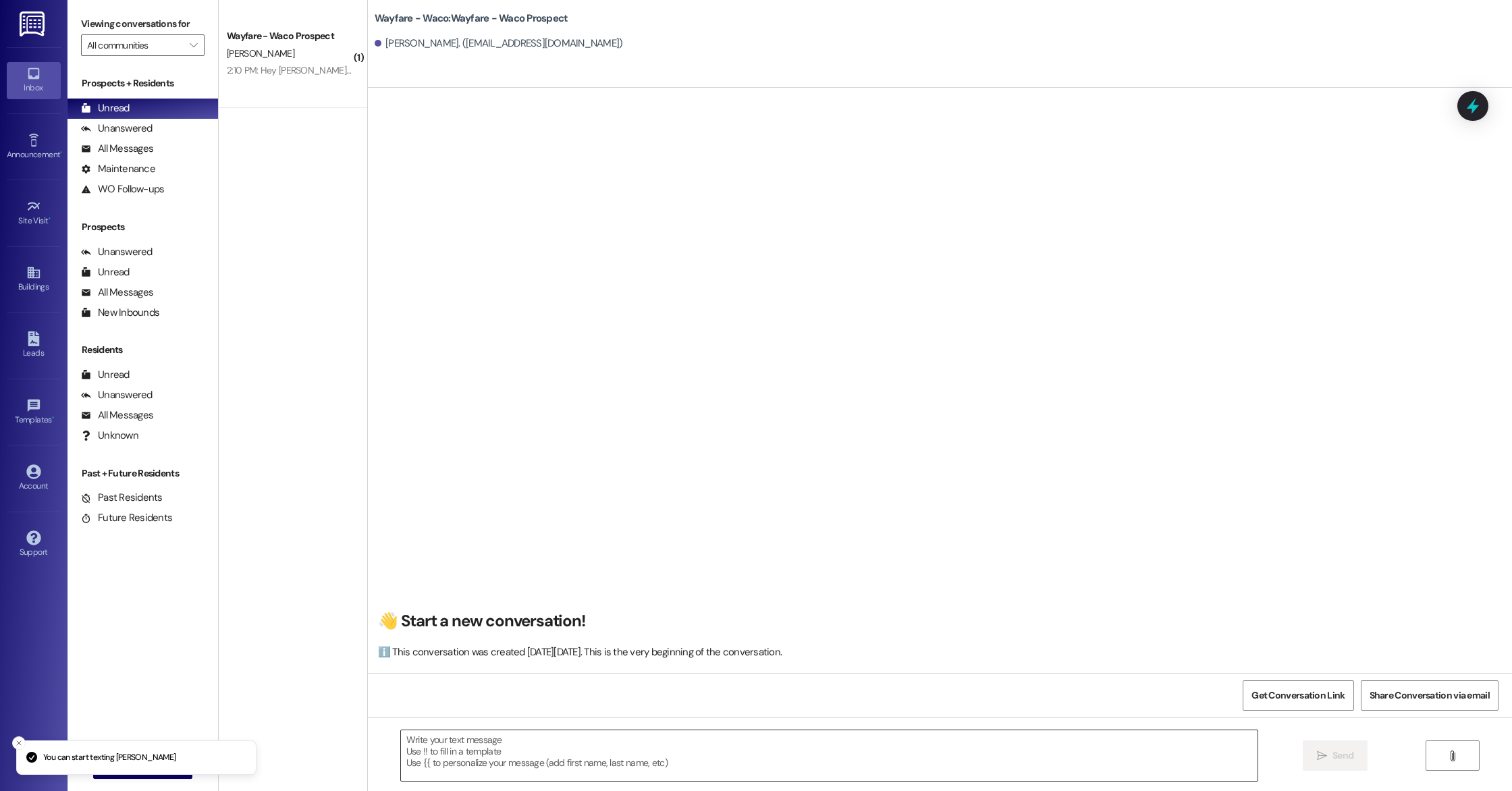
click at [589, 758] on textarea at bounding box center [829, 756] width 857 height 51
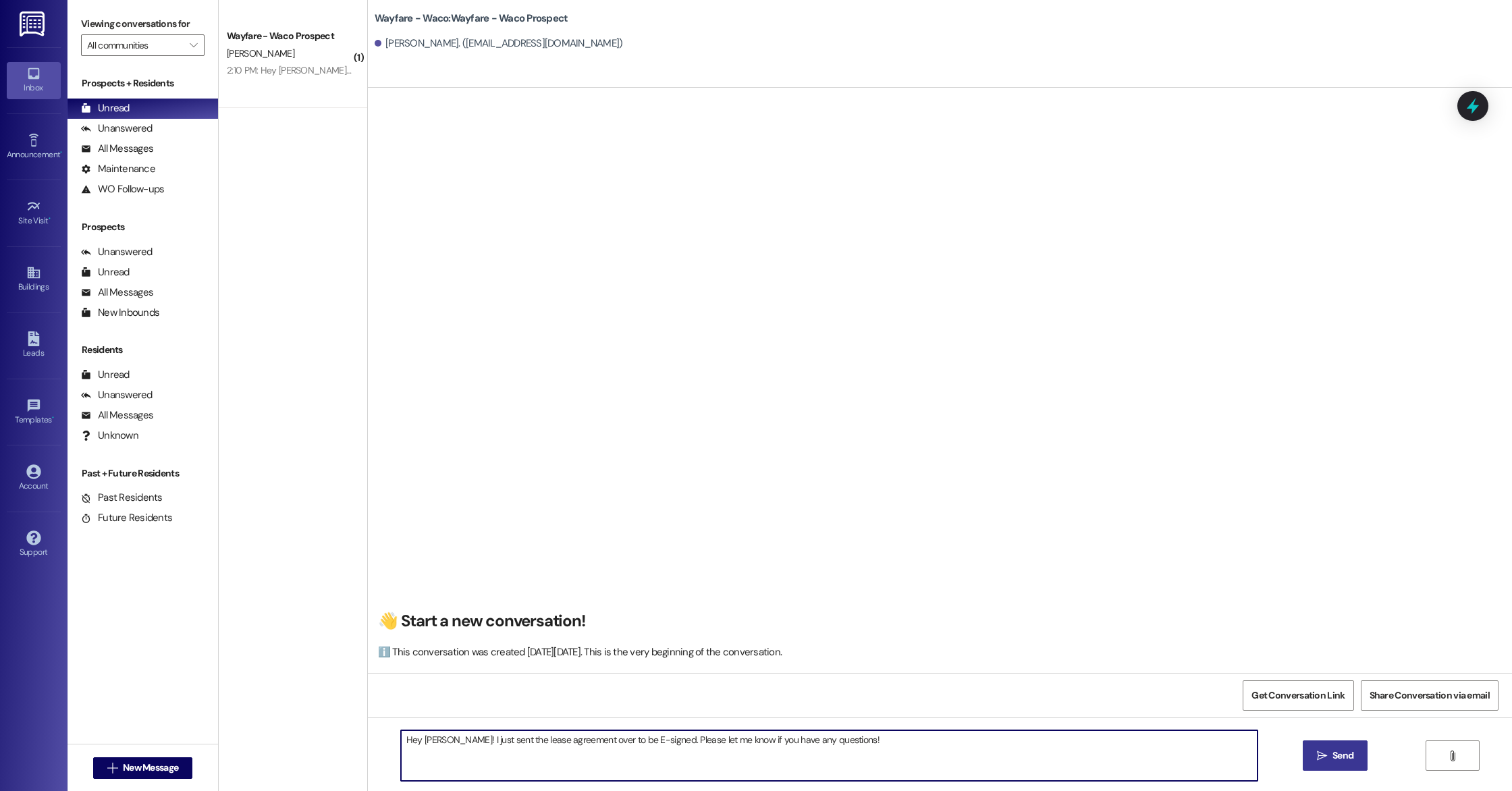
type textarea "Hey Laura! I just sent the lease agreement over to be E-signed. Please let me k…"
click at [1332, 760] on span "Send" at bounding box center [1343, 756] width 21 height 14
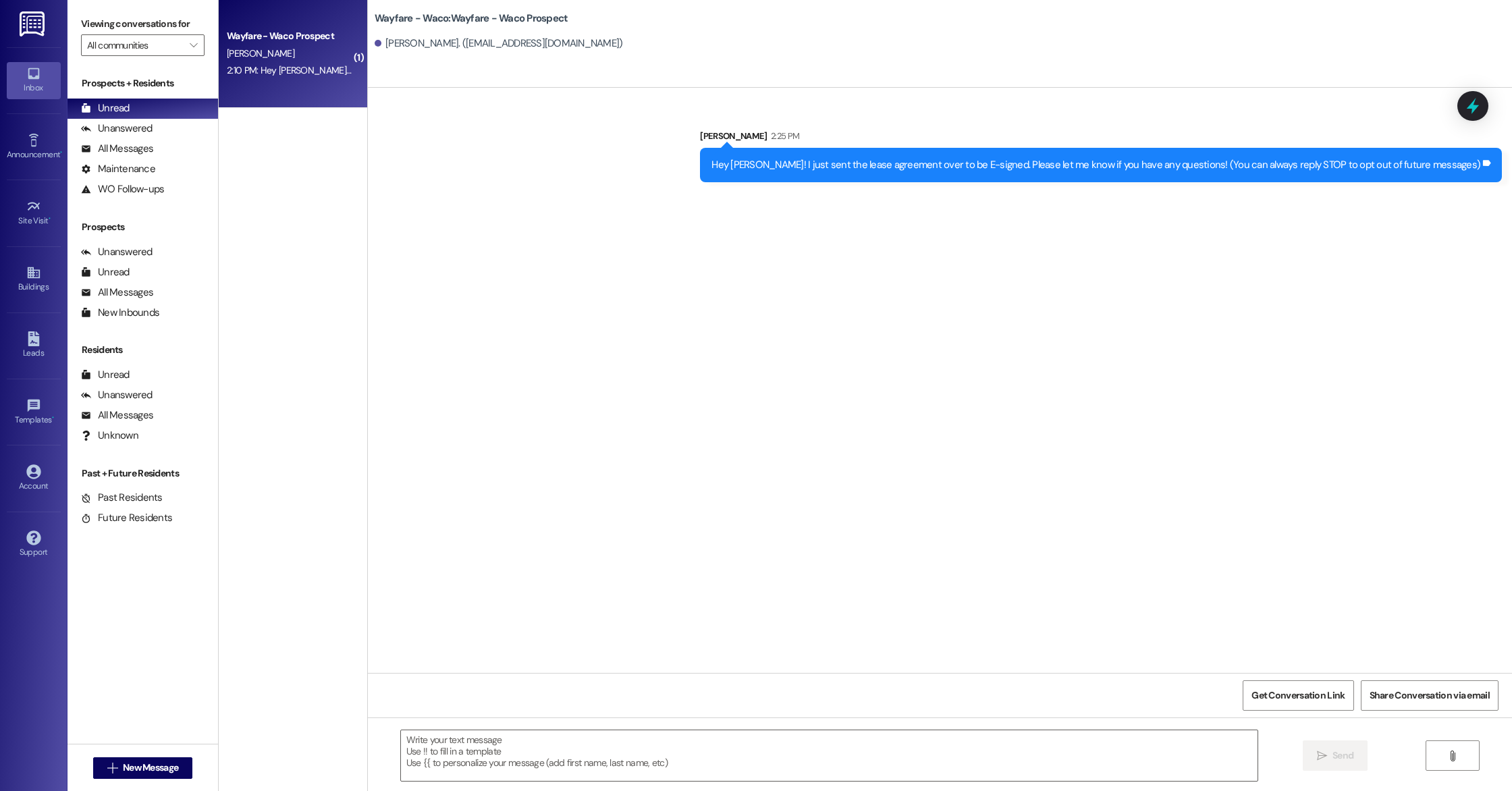
click at [305, 80] on div "Wayfare - Waco Prospect K. Lewis 2:10 PM: Hey Emily, I sure did see it. As soon…" at bounding box center [293, 54] width 149 height 108
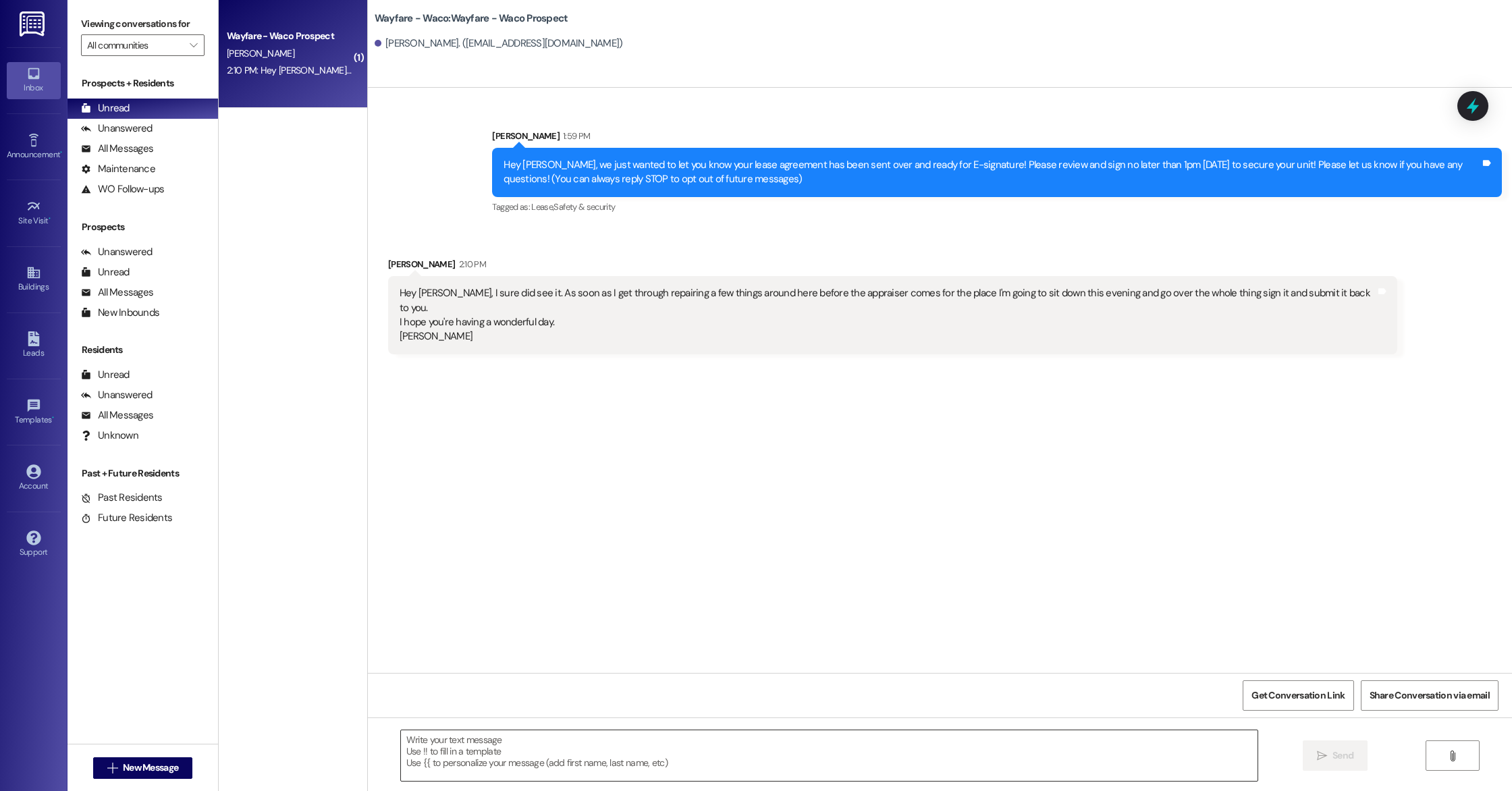
click at [535, 752] on textarea at bounding box center [829, 756] width 857 height 51
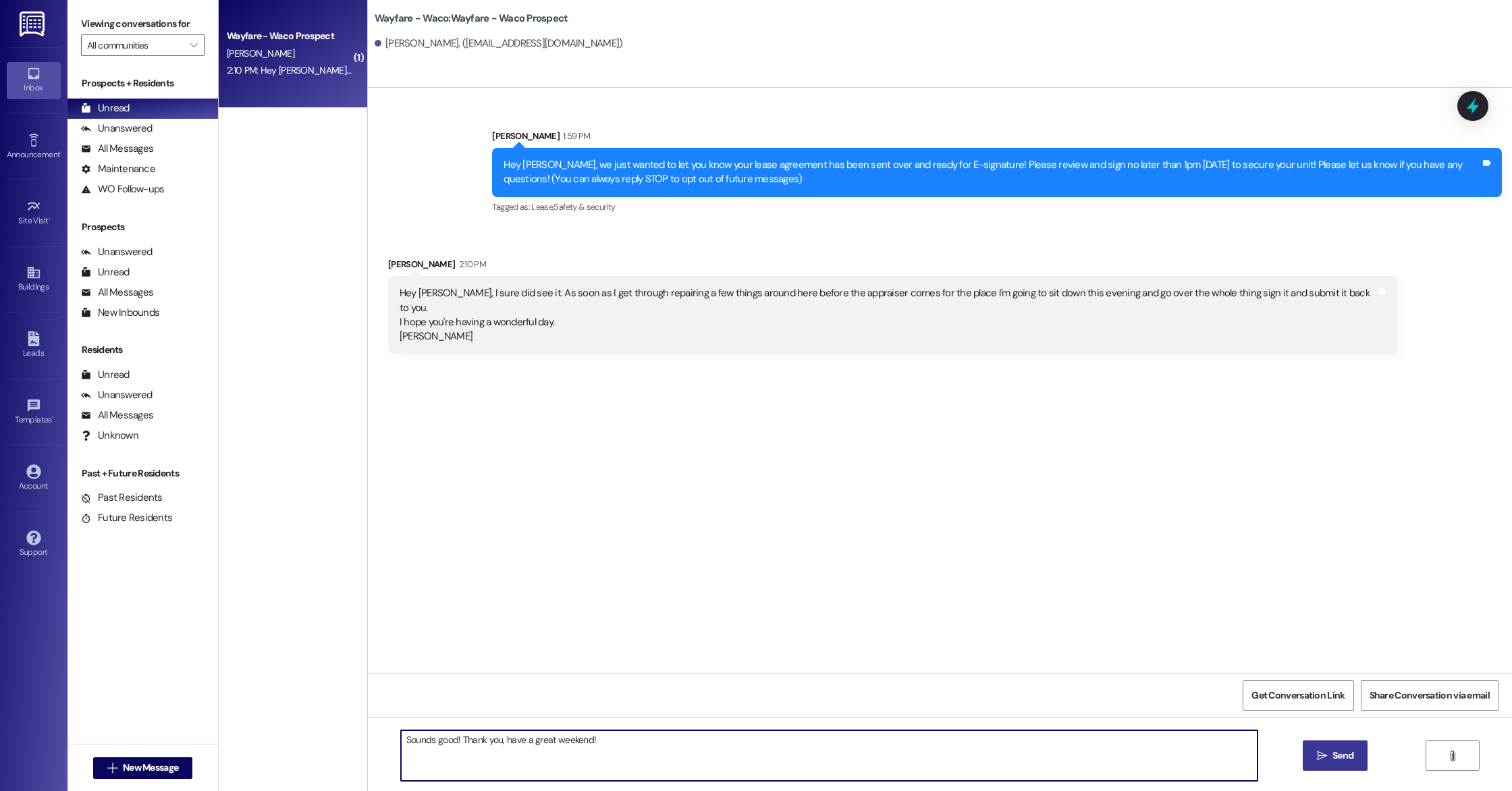
type textarea "Sounds good! Thank you, have a great weekend!"
click at [1351, 759] on span "Send" at bounding box center [1343, 756] width 21 height 14
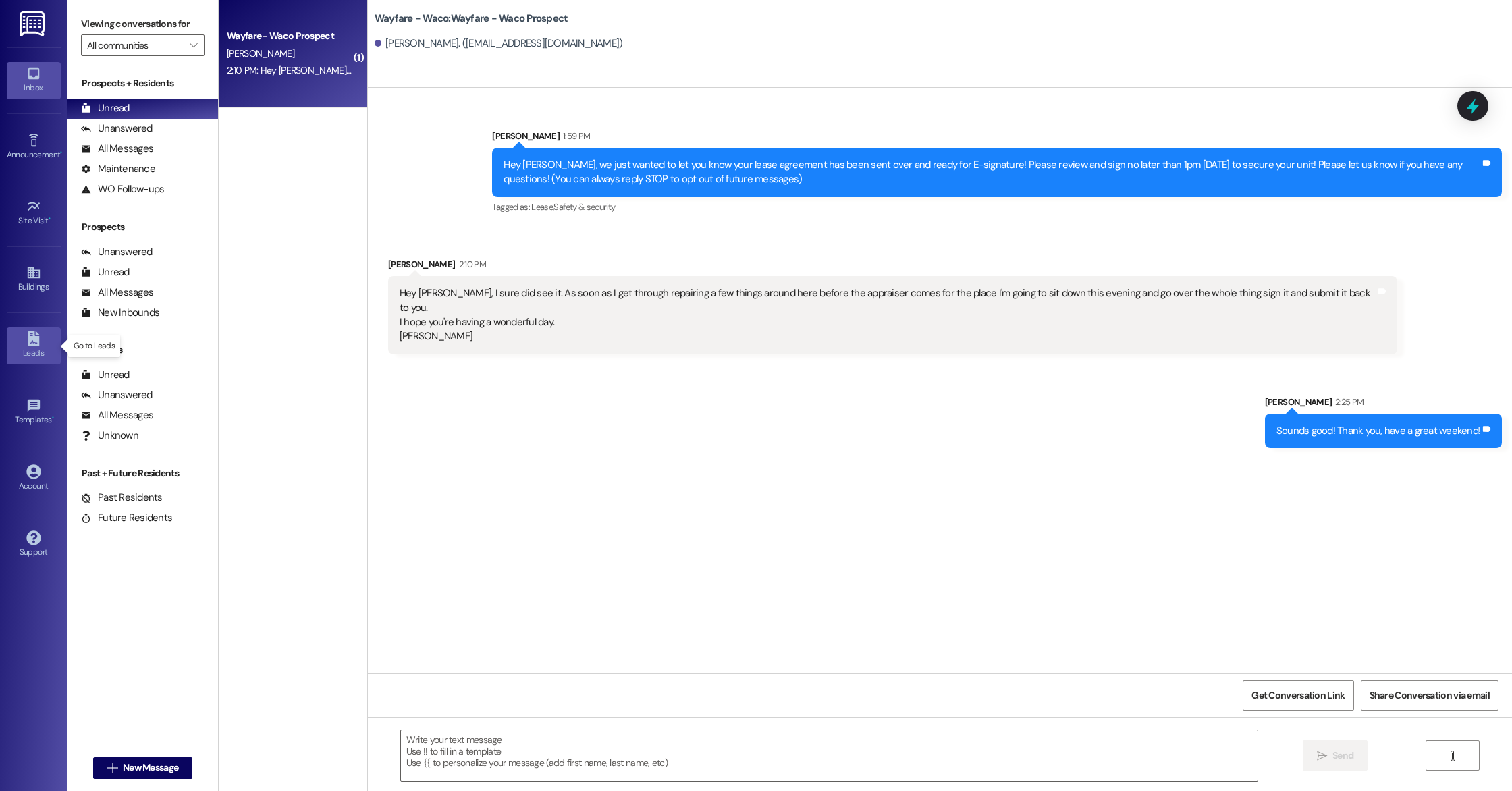
click at [40, 348] on div "Leads" at bounding box center [34, 352] width 67 height 13
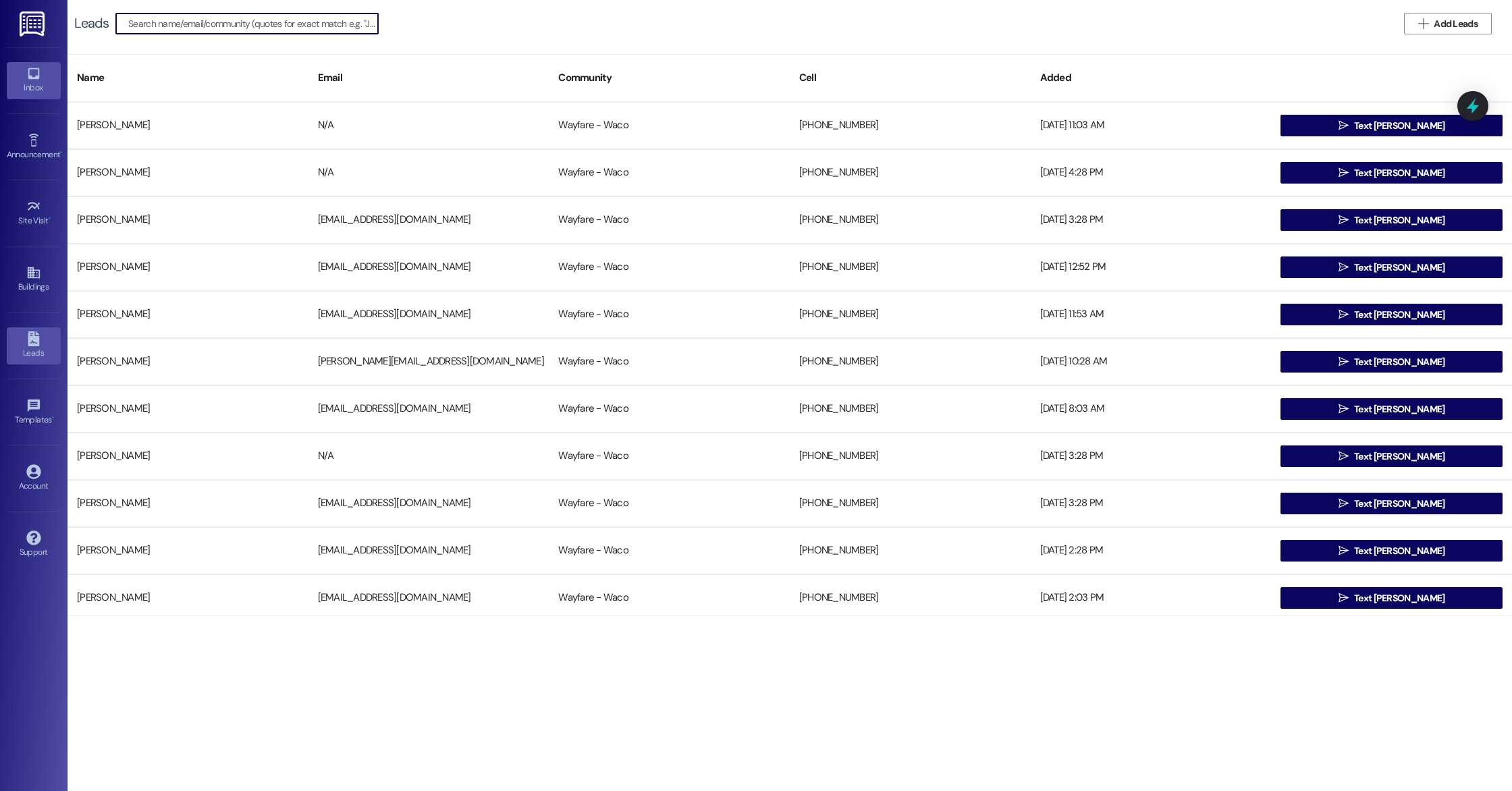
click at [35, 84] on div "Inbox" at bounding box center [34, 87] width 67 height 13
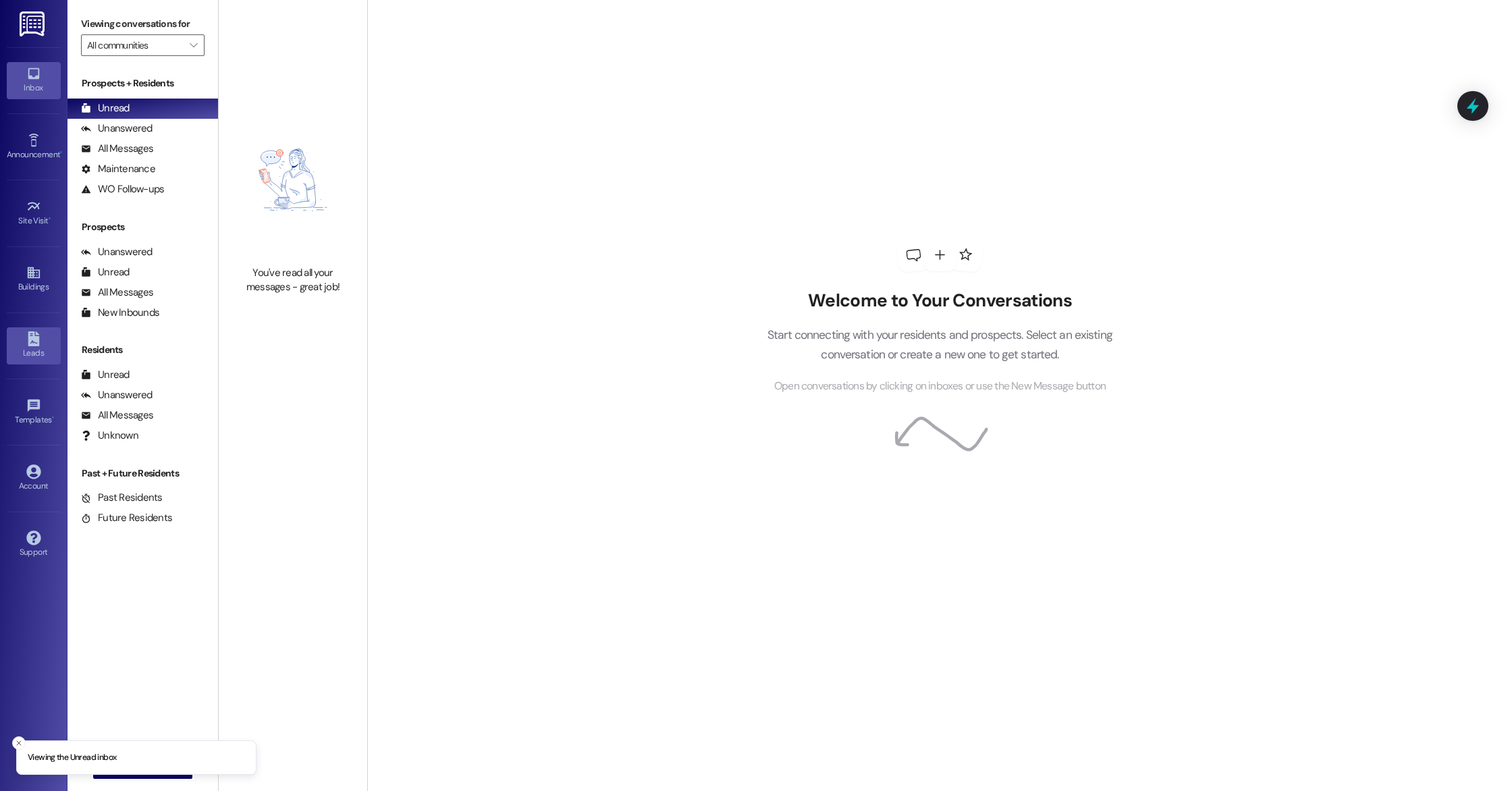
click at [39, 347] on div "Leads" at bounding box center [34, 352] width 67 height 13
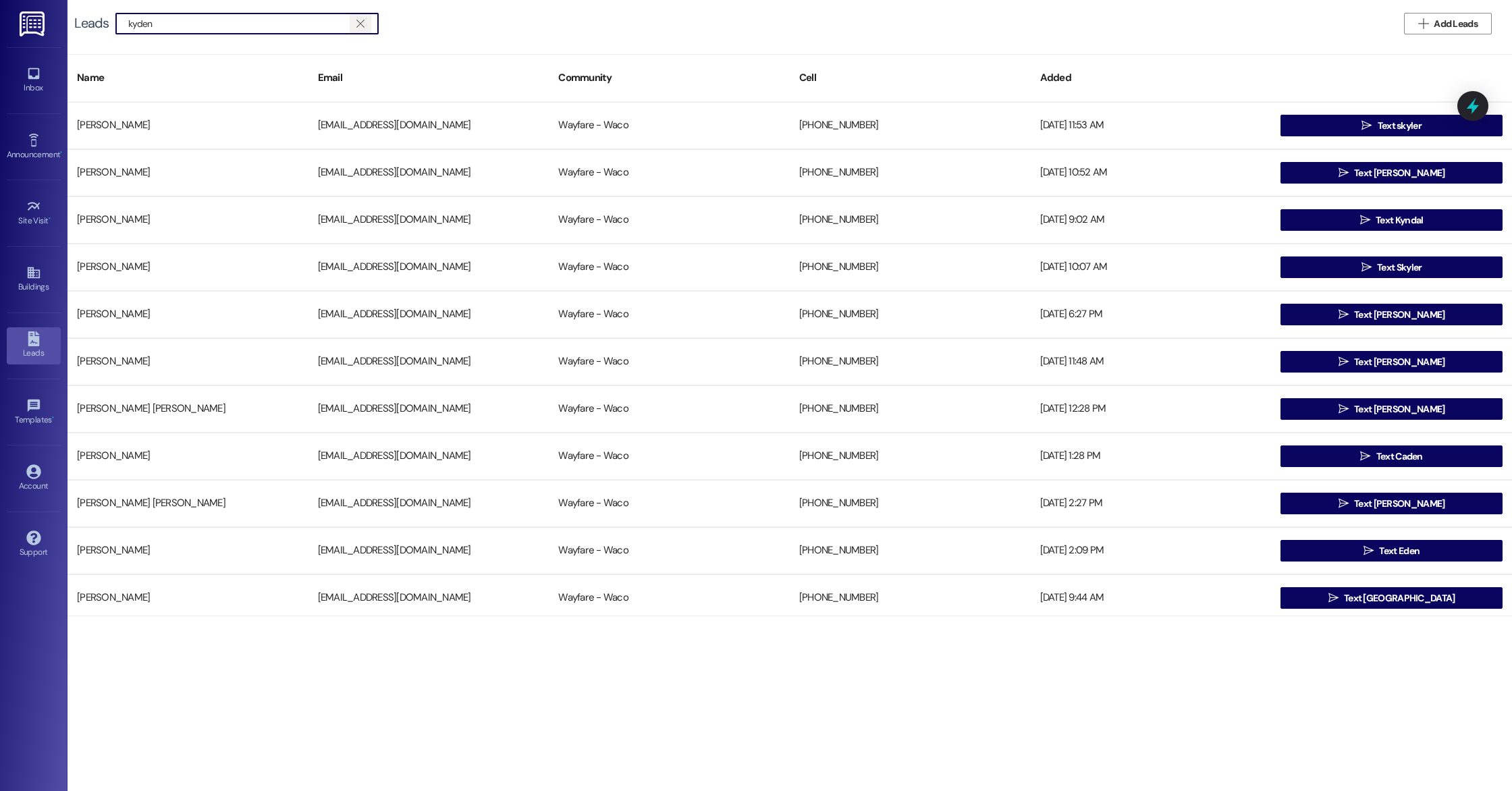
type input "kyden"
click at [359, 28] on icon "" at bounding box center [360, 23] width 8 height 11
type input "kyden"
click at [360, 27] on icon "" at bounding box center [360, 23] width 8 height 11
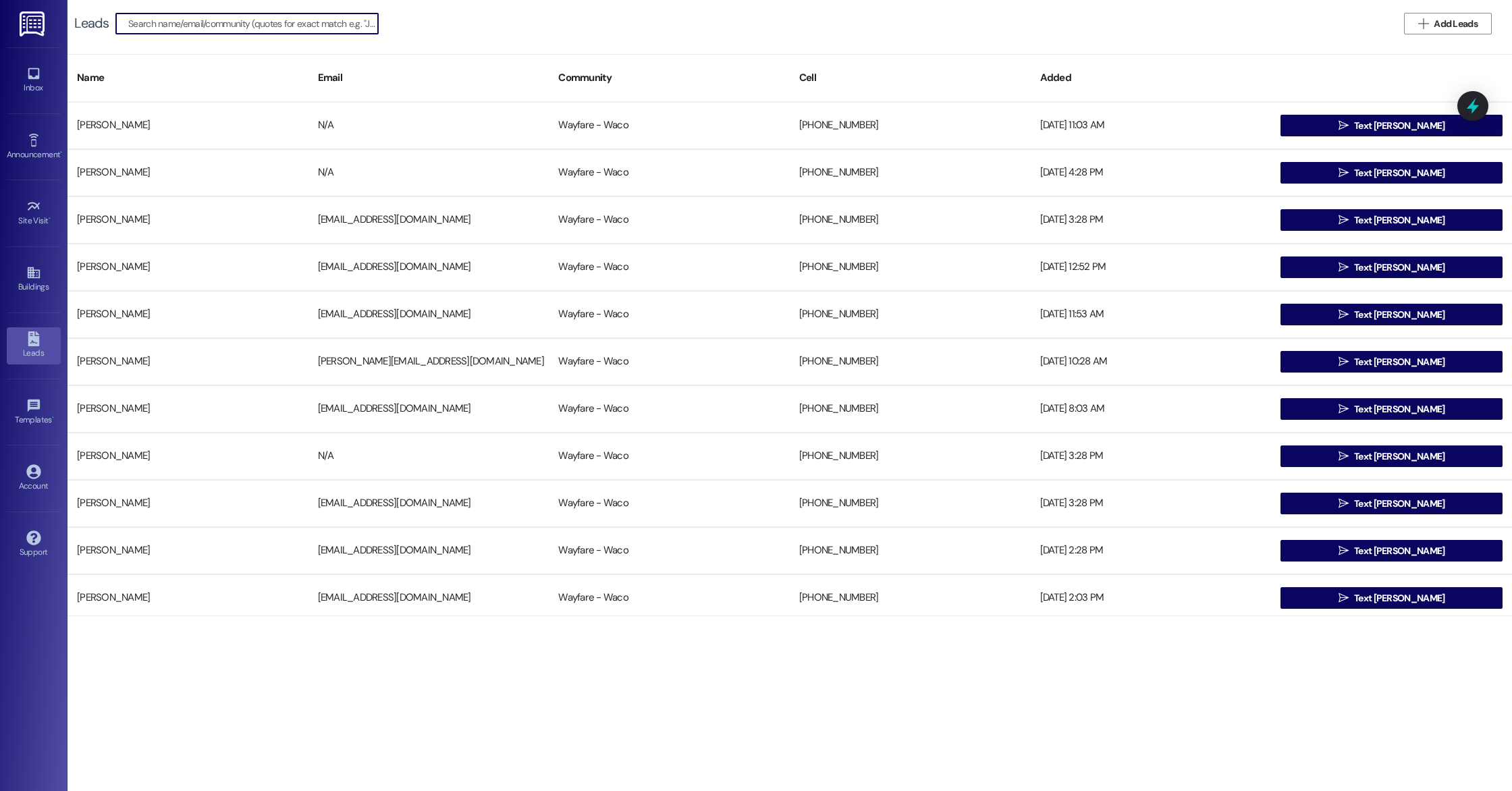
click at [320, 25] on input at bounding box center [253, 23] width 250 height 19
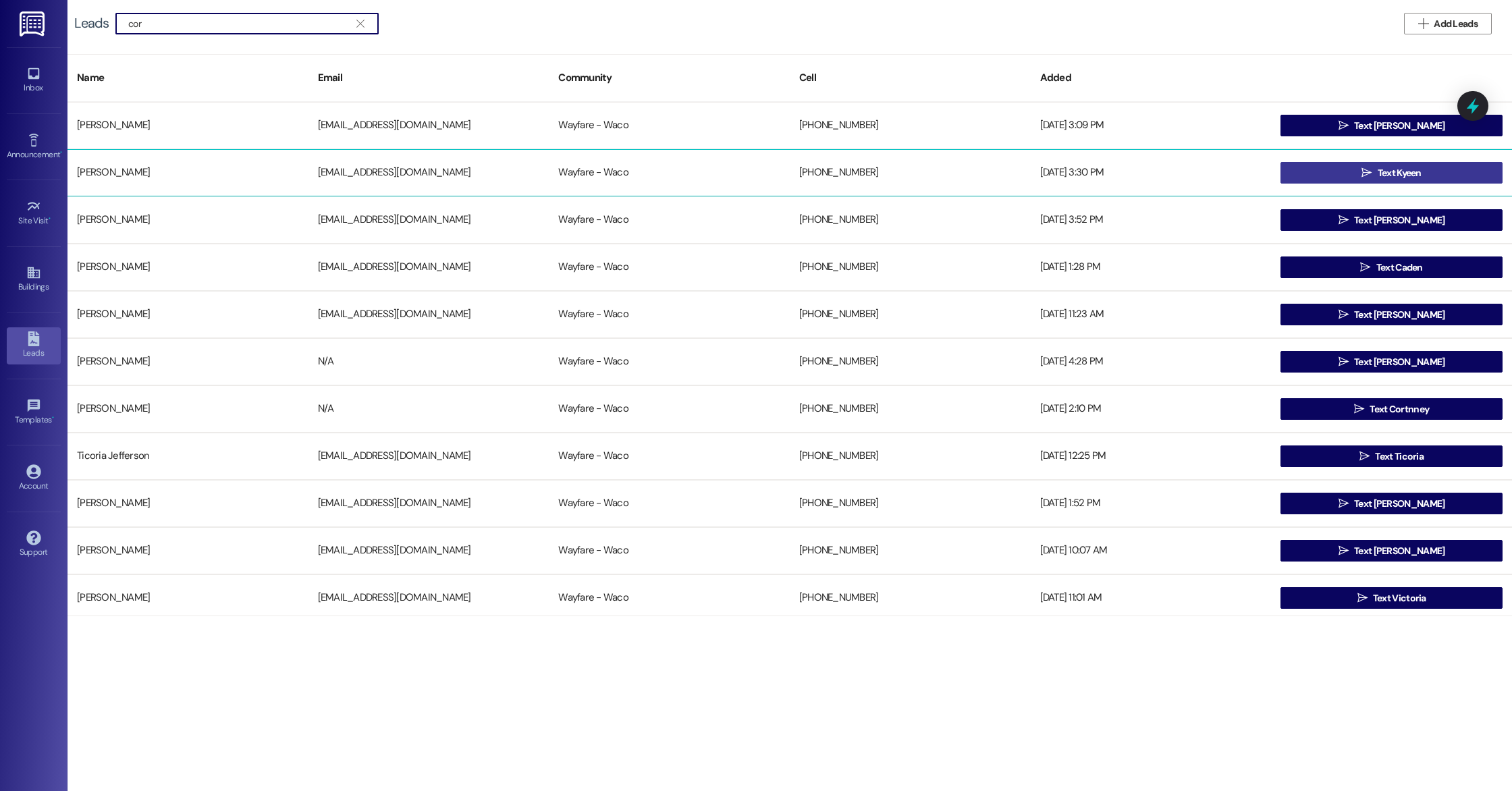
type input "cor"
click at [1334, 174] on button " Text Kyeen" at bounding box center [1391, 173] width 222 height 22
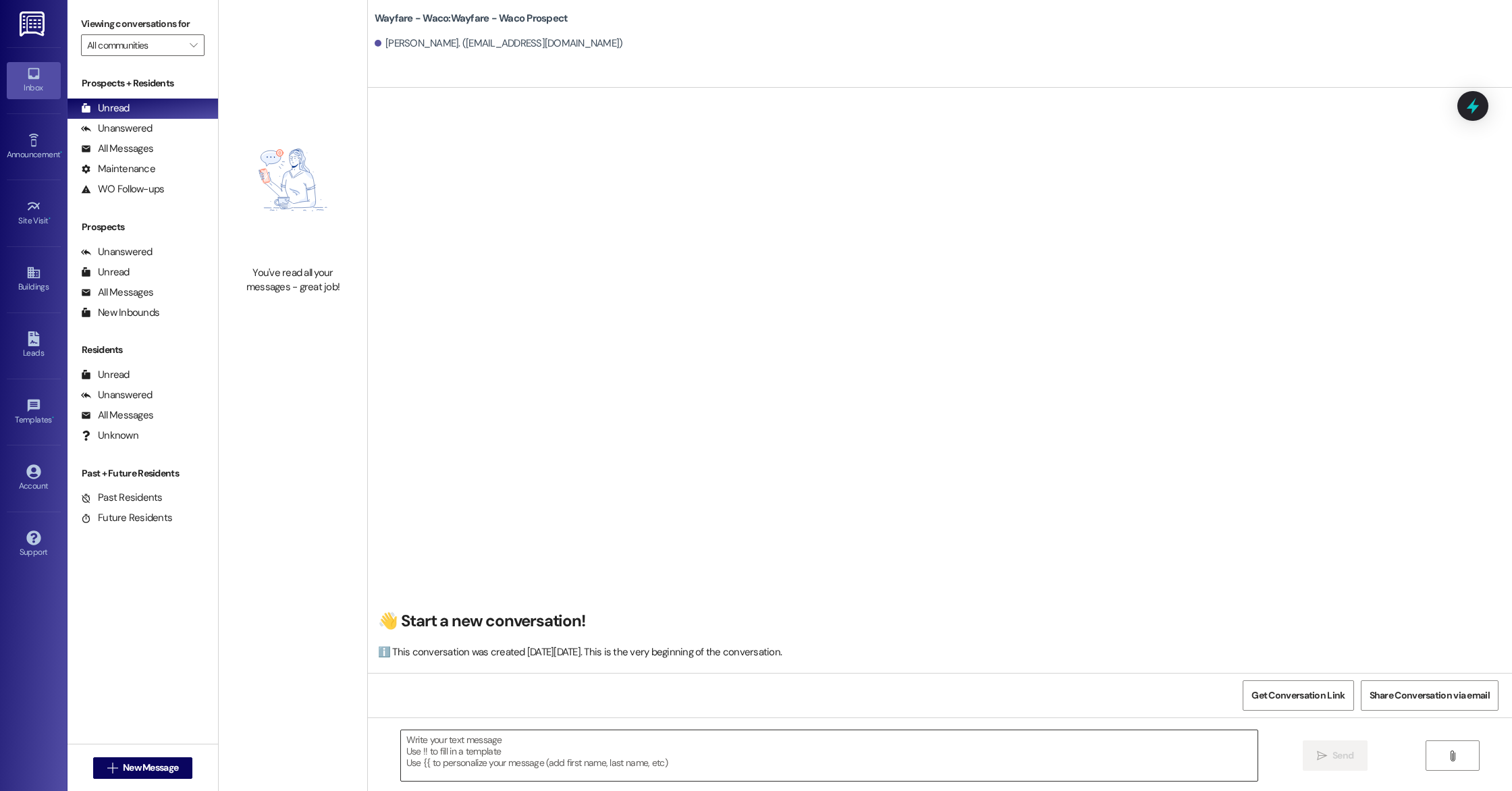
click at [446, 754] on textarea at bounding box center [829, 756] width 857 height 51
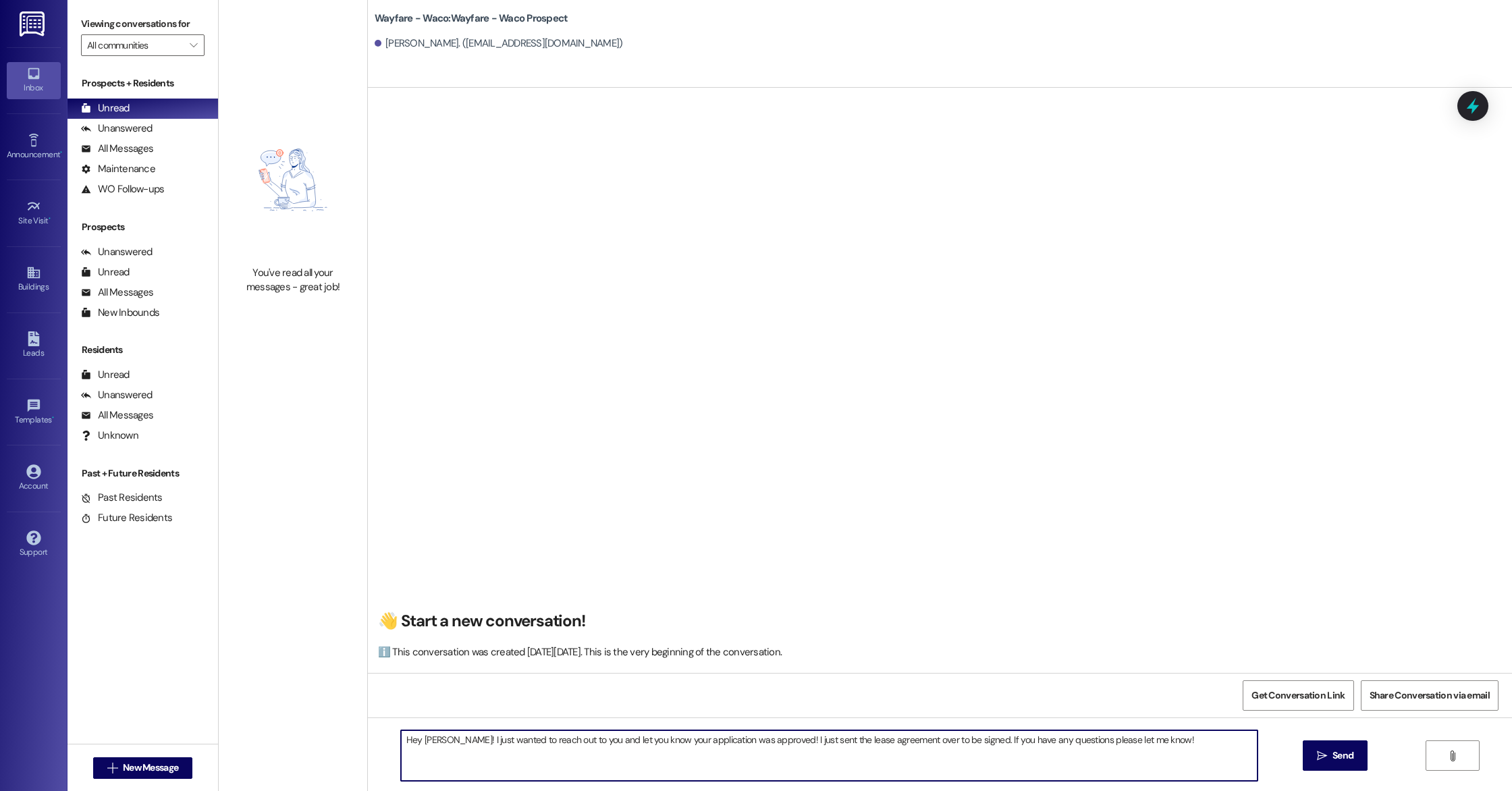
click at [927, 740] on textarea "Hey Kyden! I just wanted to reach out to you and let you know your application …" at bounding box center [829, 756] width 857 height 51
click at [1186, 747] on textarea "Hey Kyden! I just wanted to reach out to you and let you know your application …" at bounding box center [829, 756] width 857 height 51
type textarea "Hey Kyden! I just wanted to reach out to you and let you know your application …"
click at [1332, 762] on span "Send" at bounding box center [1343, 756] width 21 height 14
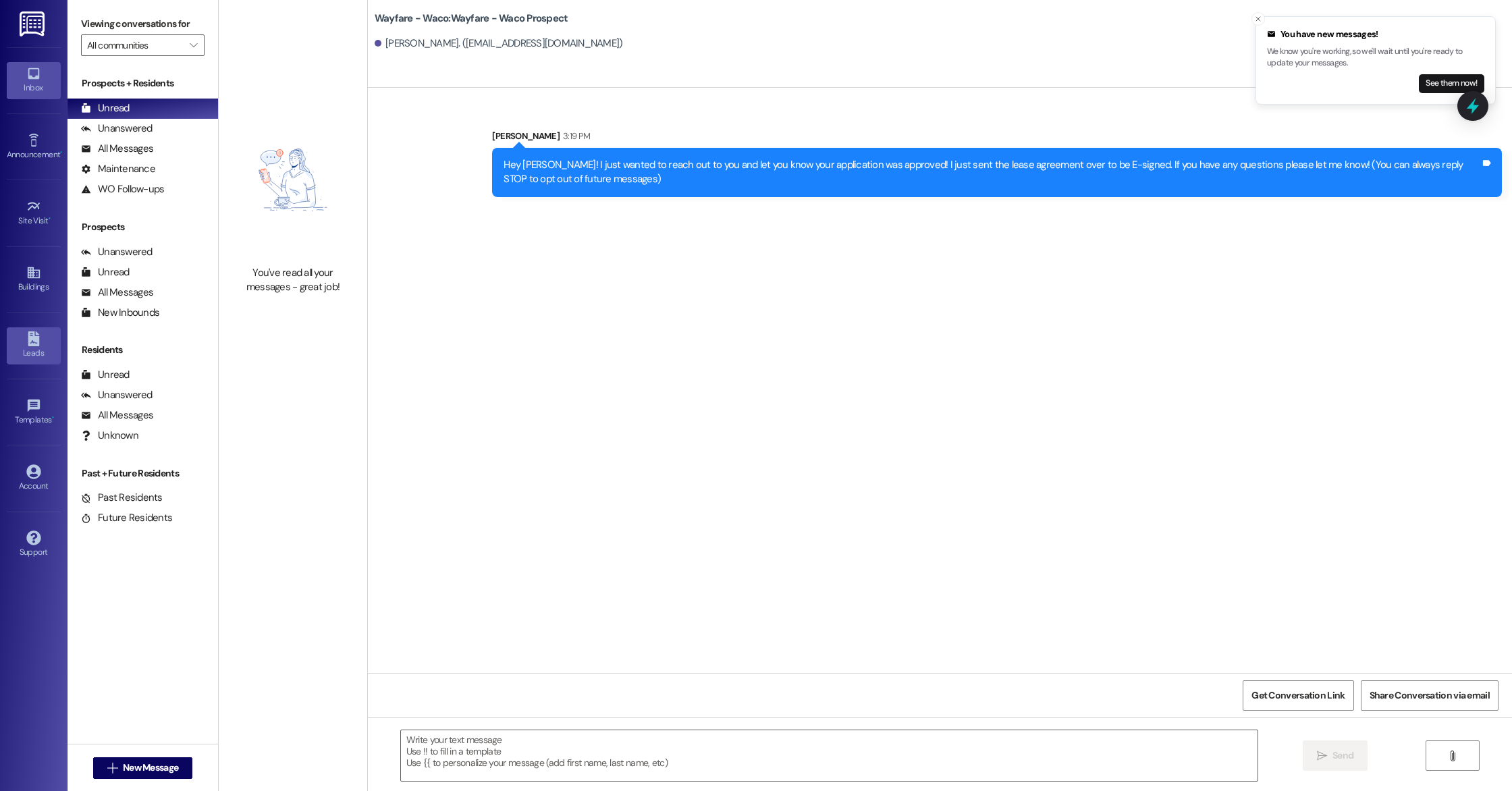
click at [24, 350] on div "Leads" at bounding box center [34, 352] width 67 height 13
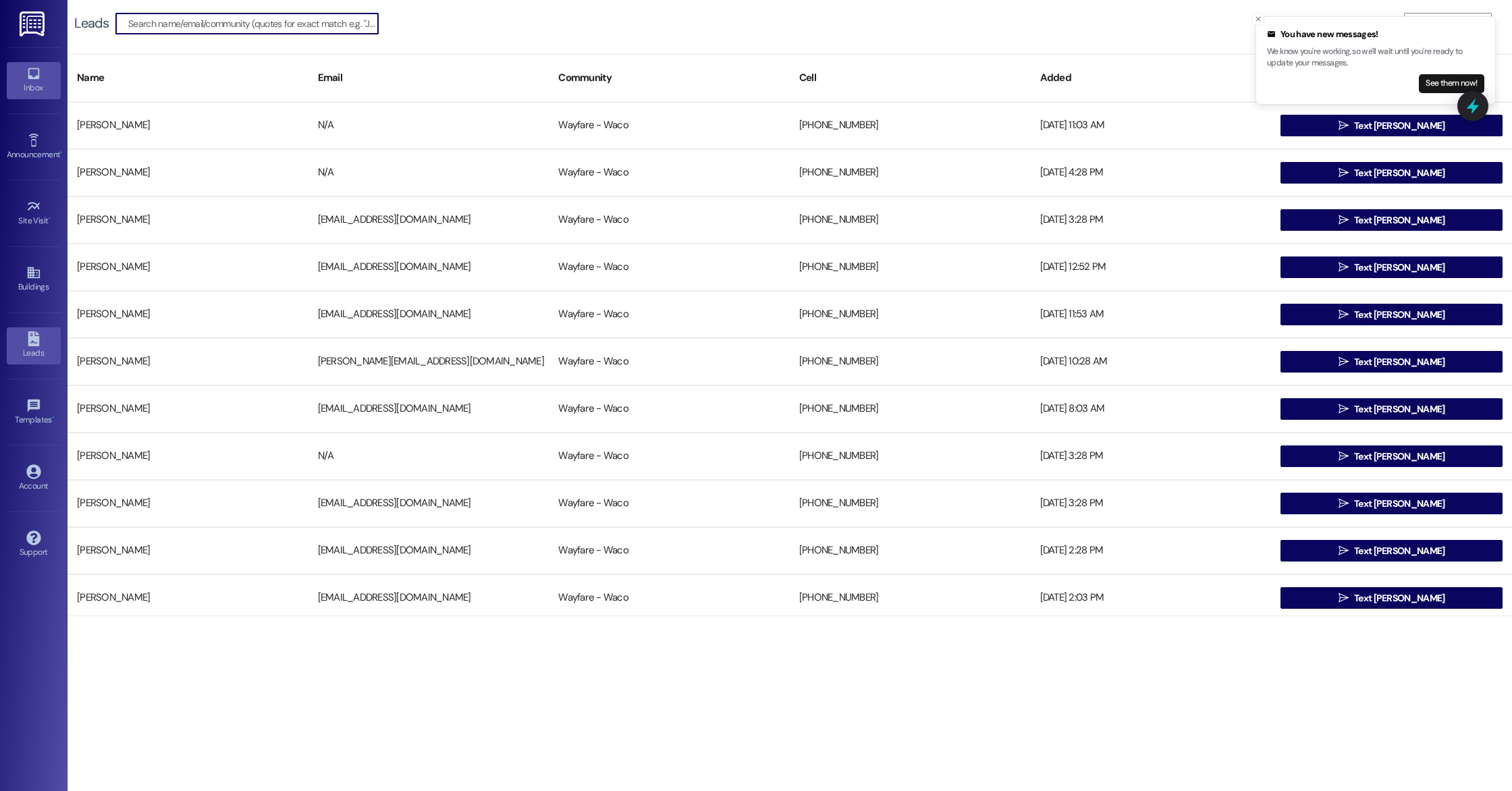
click at [34, 78] on icon at bounding box center [33, 74] width 11 height 11
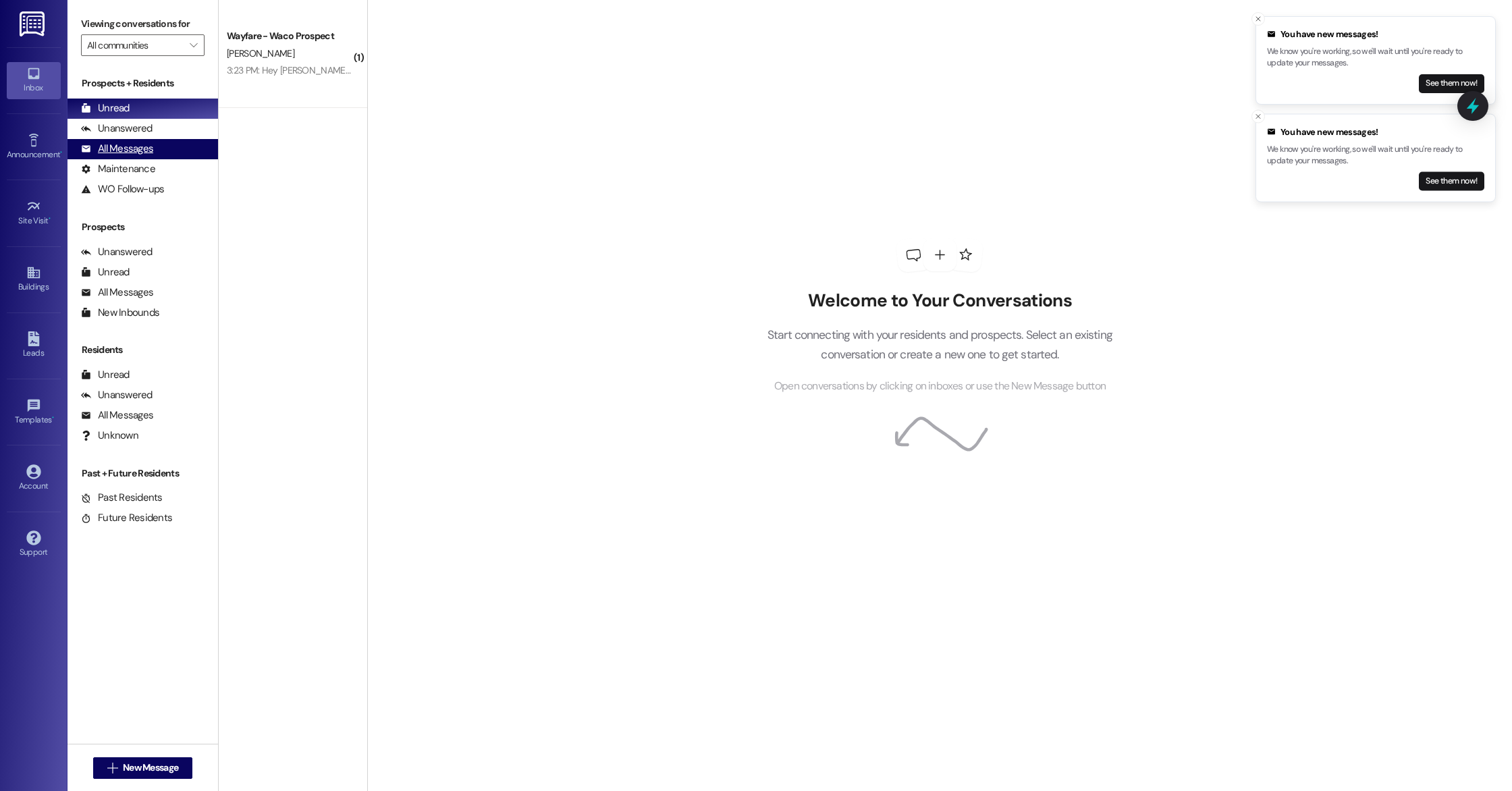
click at [145, 151] on div "All Messages" at bounding box center [116, 149] width 72 height 14
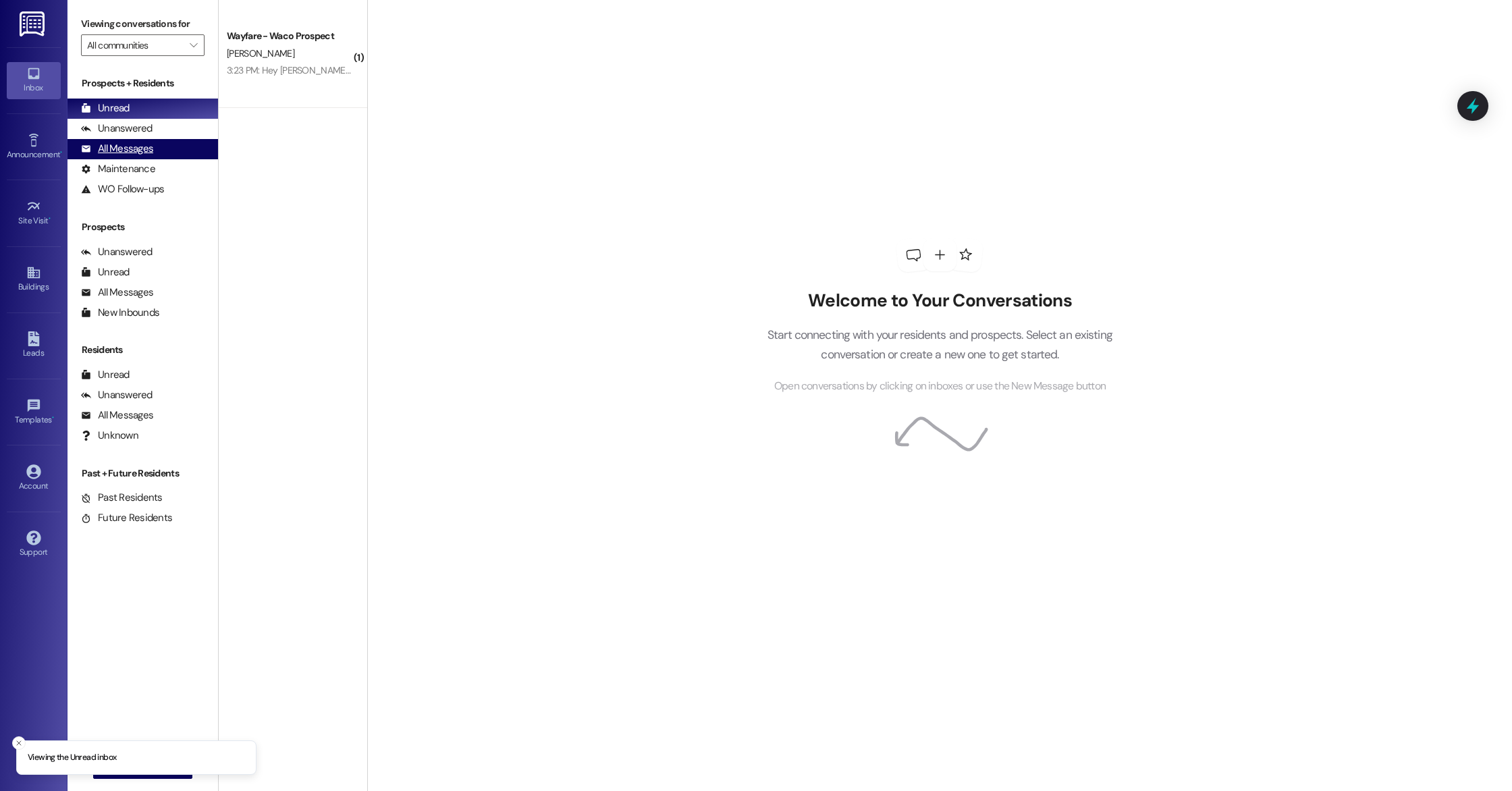
click at [144, 147] on div "All Messages" at bounding box center [116, 149] width 72 height 14
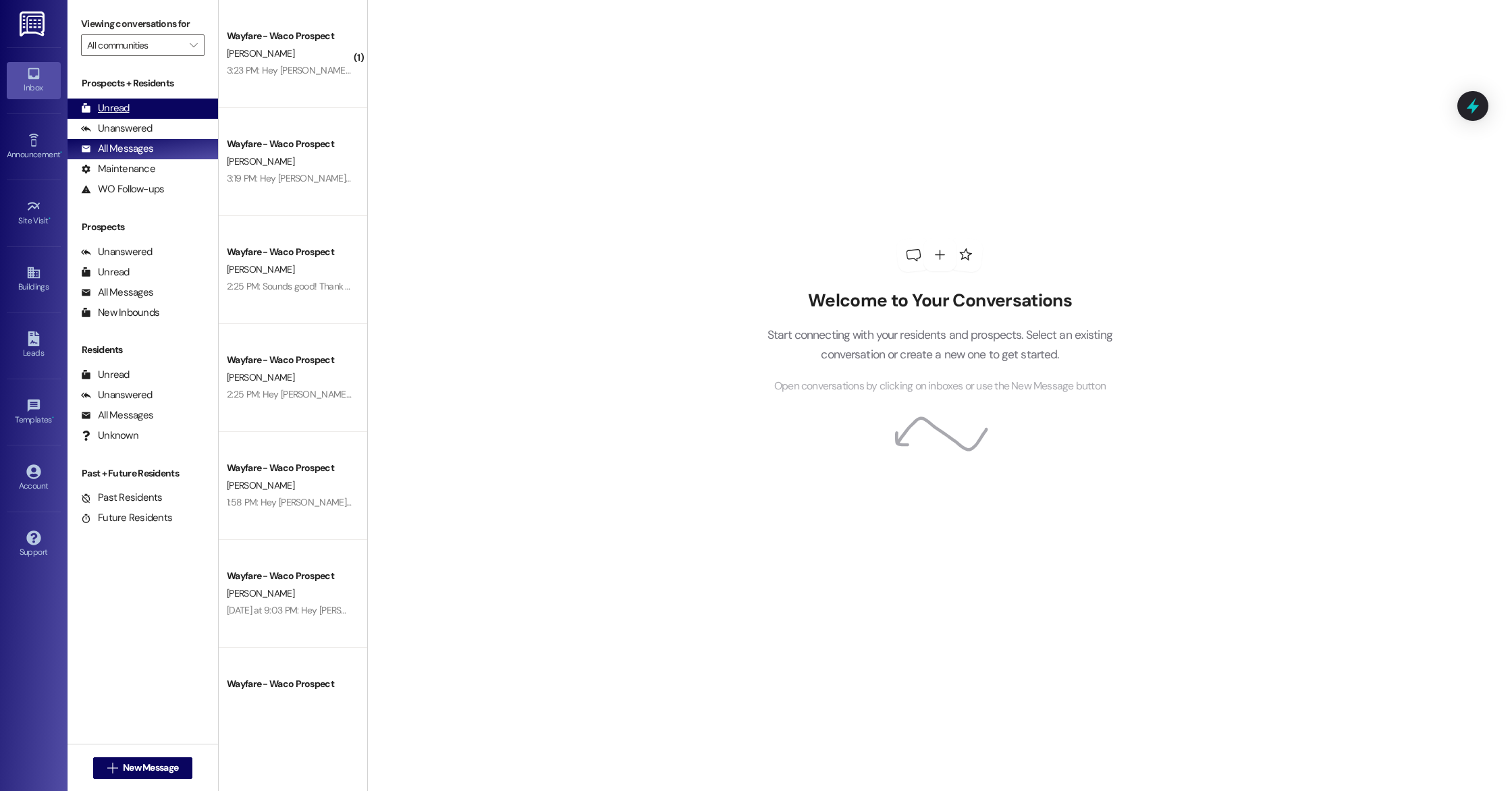
click at [112, 112] on div "Unread" at bounding box center [105, 108] width 48 height 14
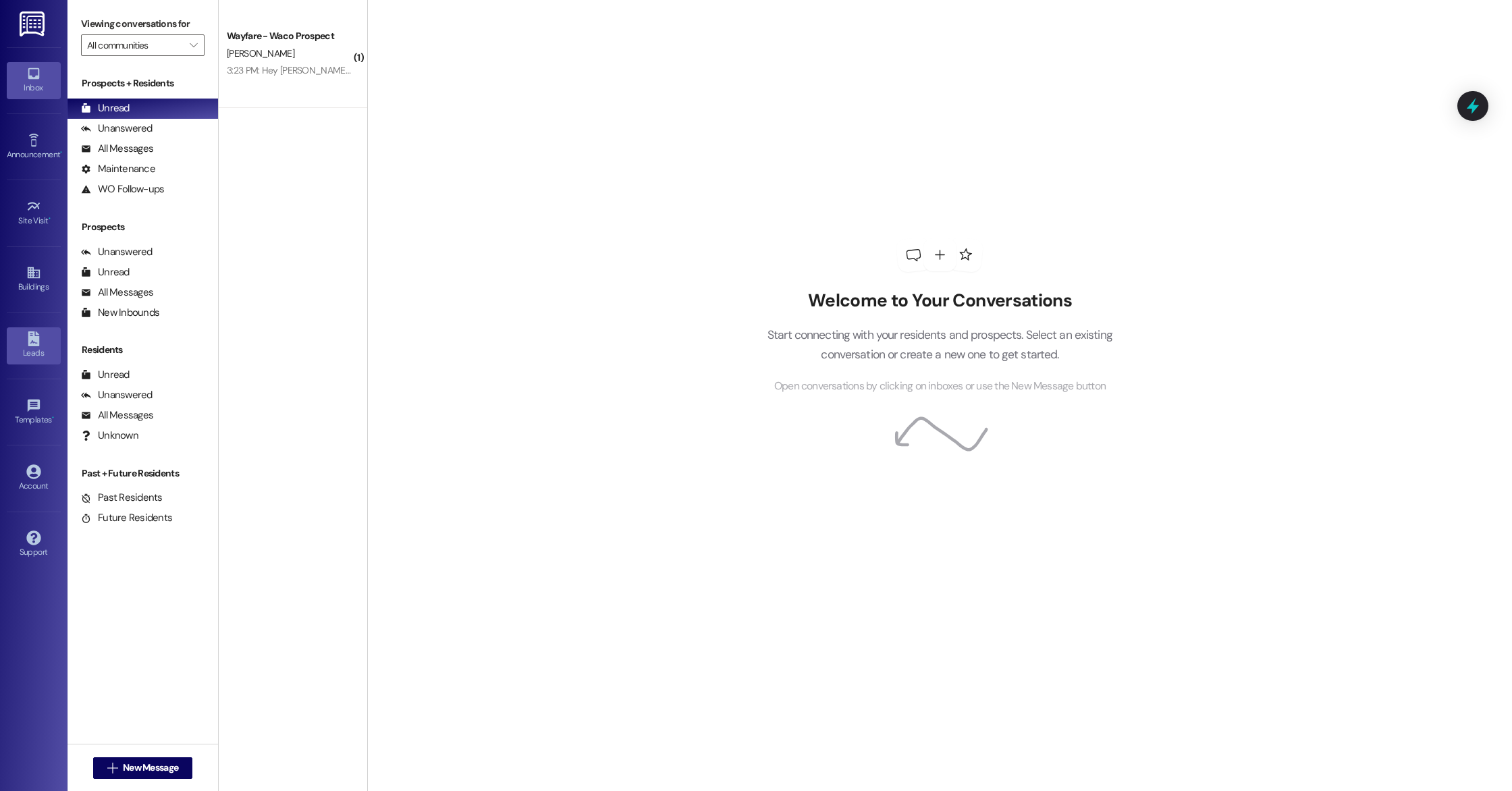
click at [43, 347] on div "Leads" at bounding box center [34, 352] width 67 height 13
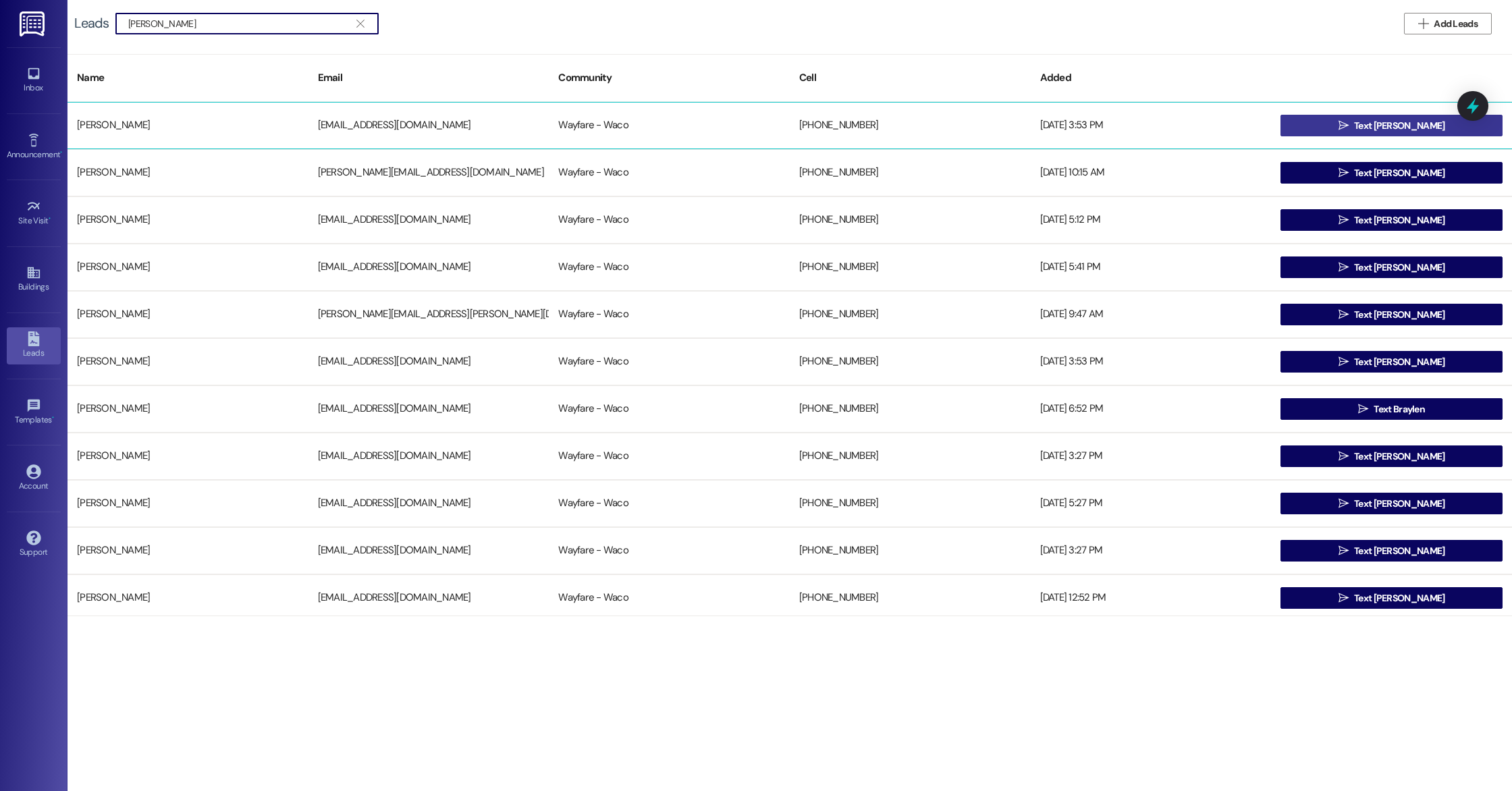
type input "[PERSON_NAME]"
click at [1304, 126] on button " Text [PERSON_NAME]" at bounding box center [1391, 126] width 222 height 22
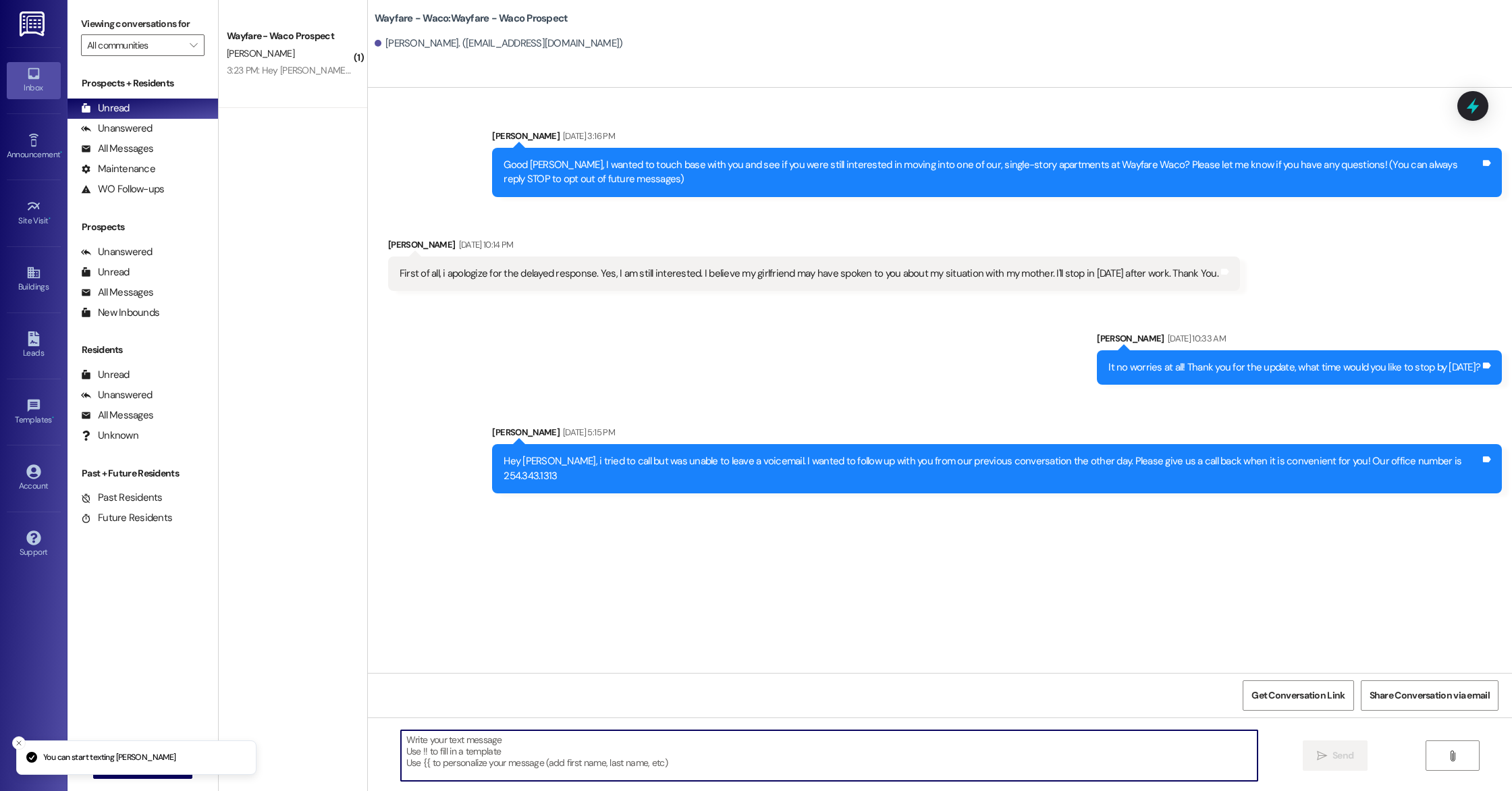
click at [648, 762] on textarea at bounding box center [829, 756] width 857 height 51
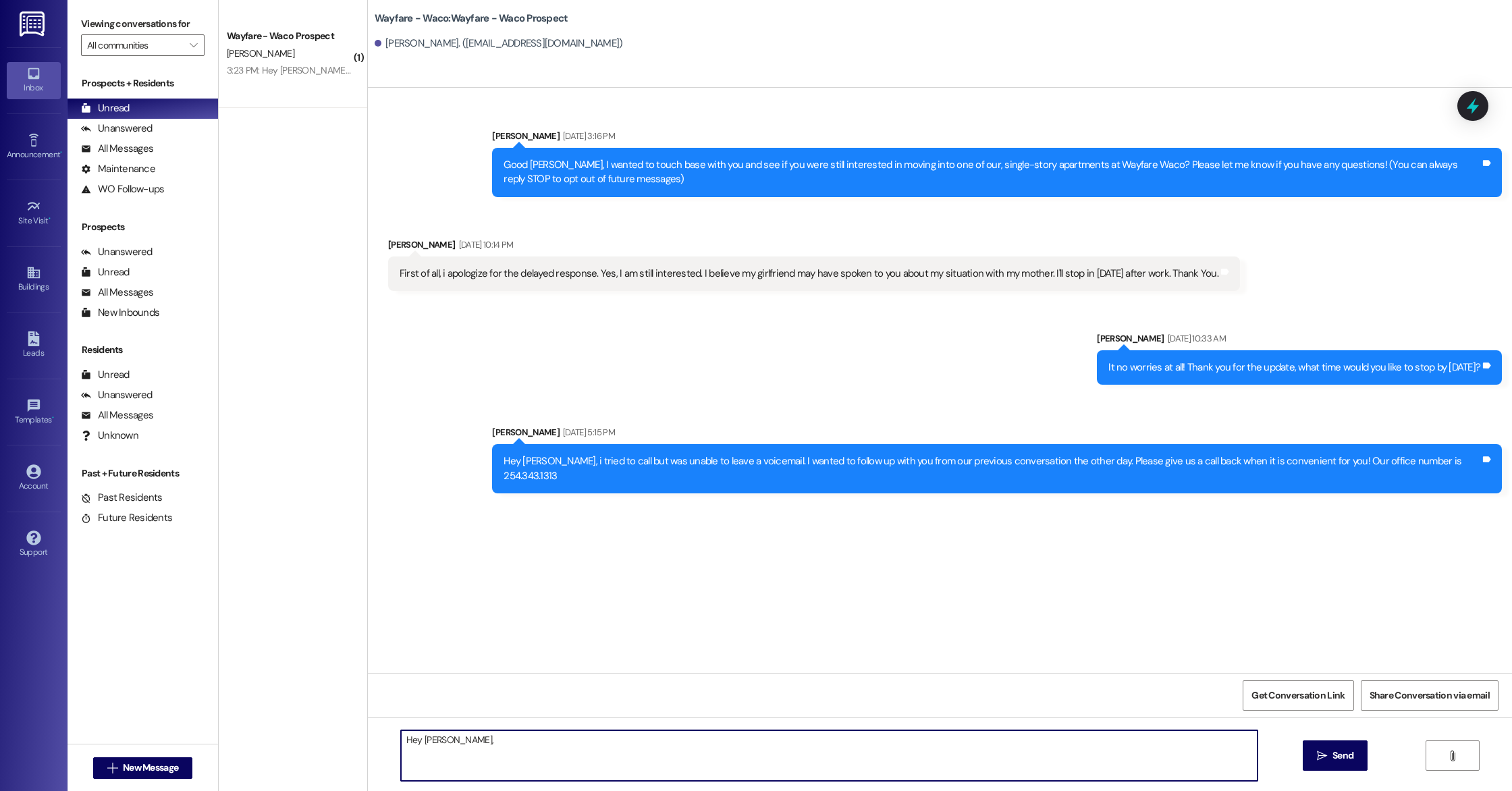
type textarea "Hey [PERSON_NAME],"
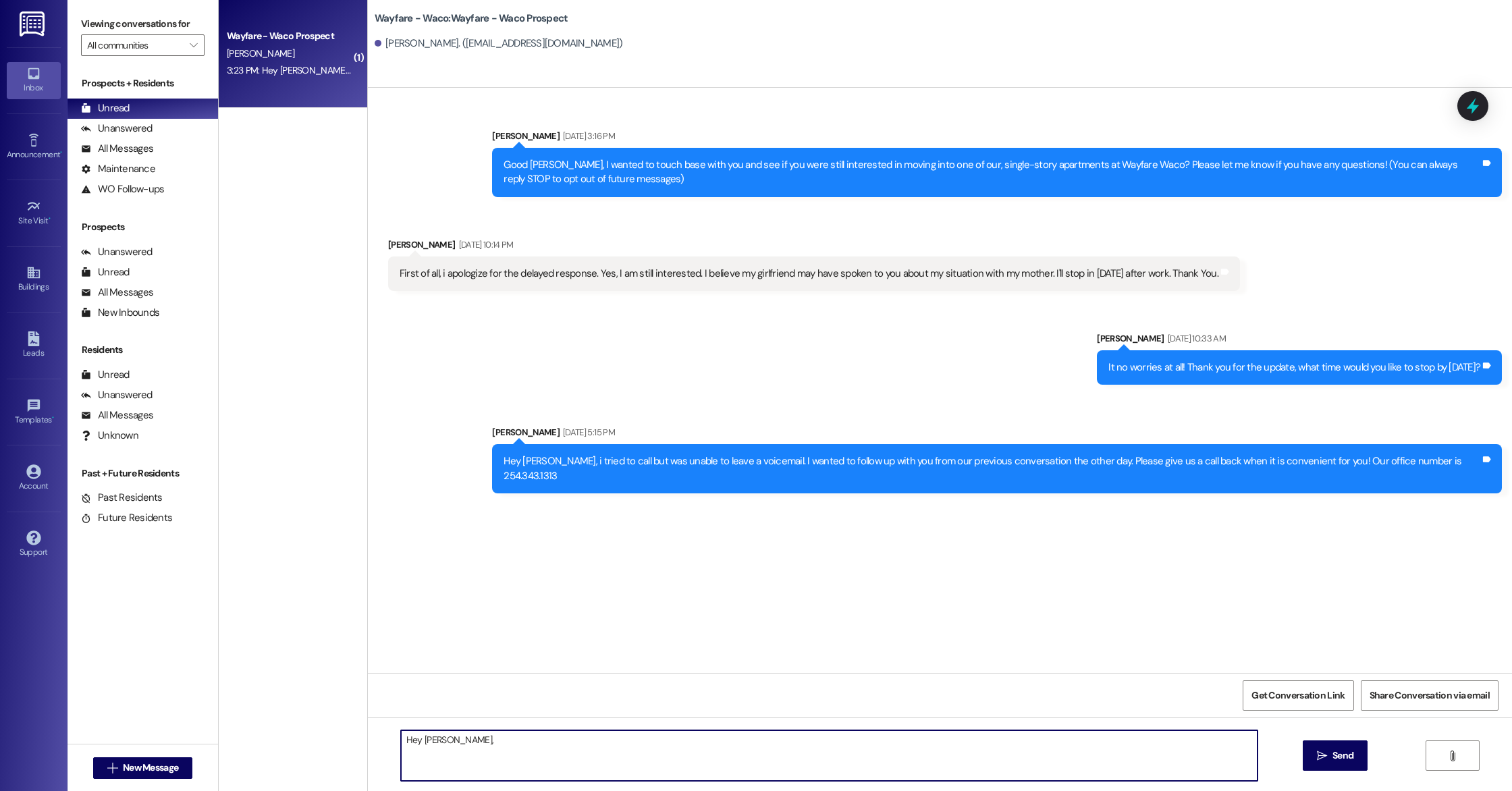
click at [272, 69] on div "3:23 PM: Hey [PERSON_NAME]. In the lease it mentions a photo and video release …" at bounding box center [589, 69] width 726 height 12
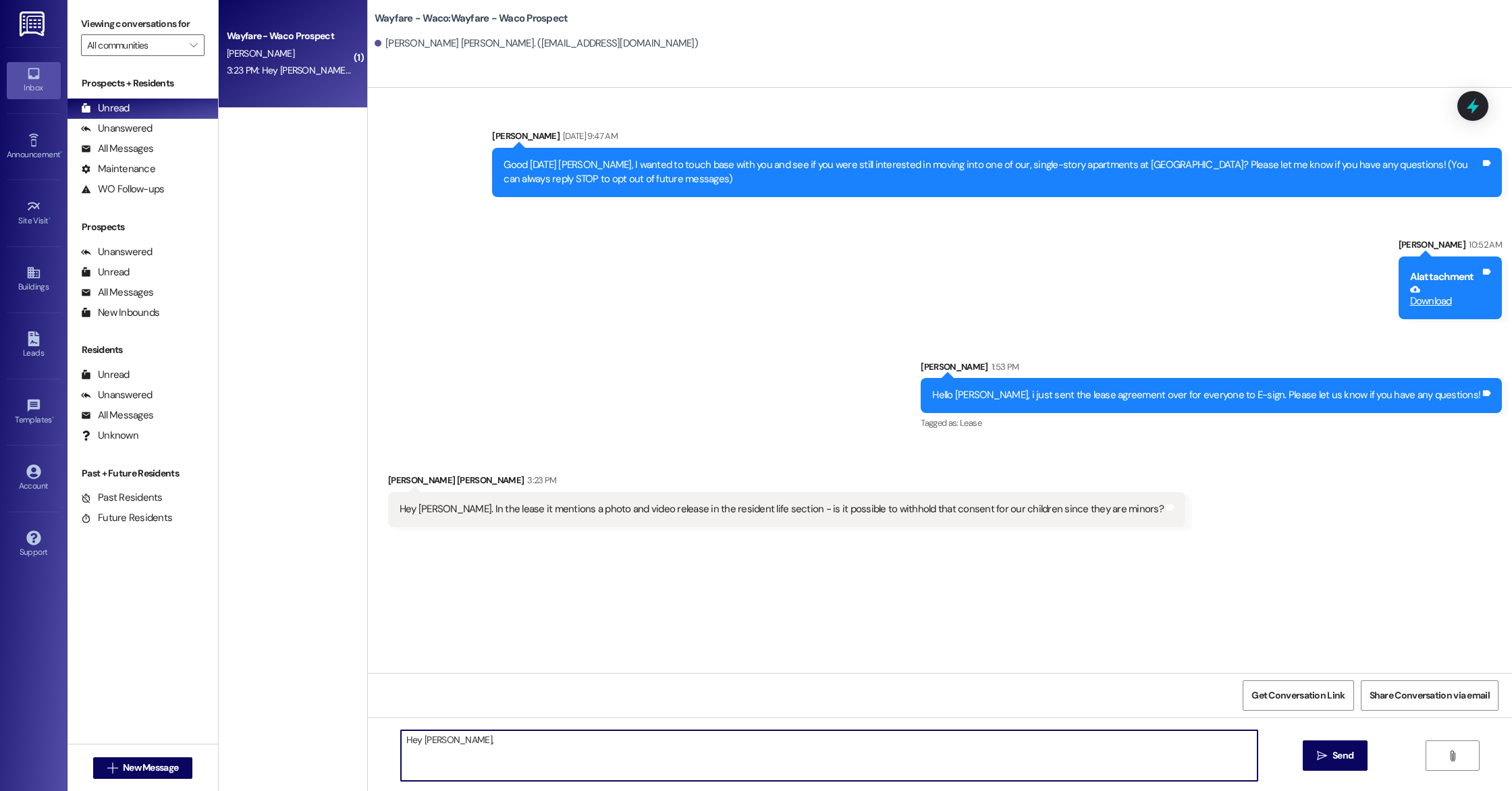
click at [510, 748] on textarea "Hey [PERSON_NAME]," at bounding box center [829, 756] width 857 height 51
type textarea "H"
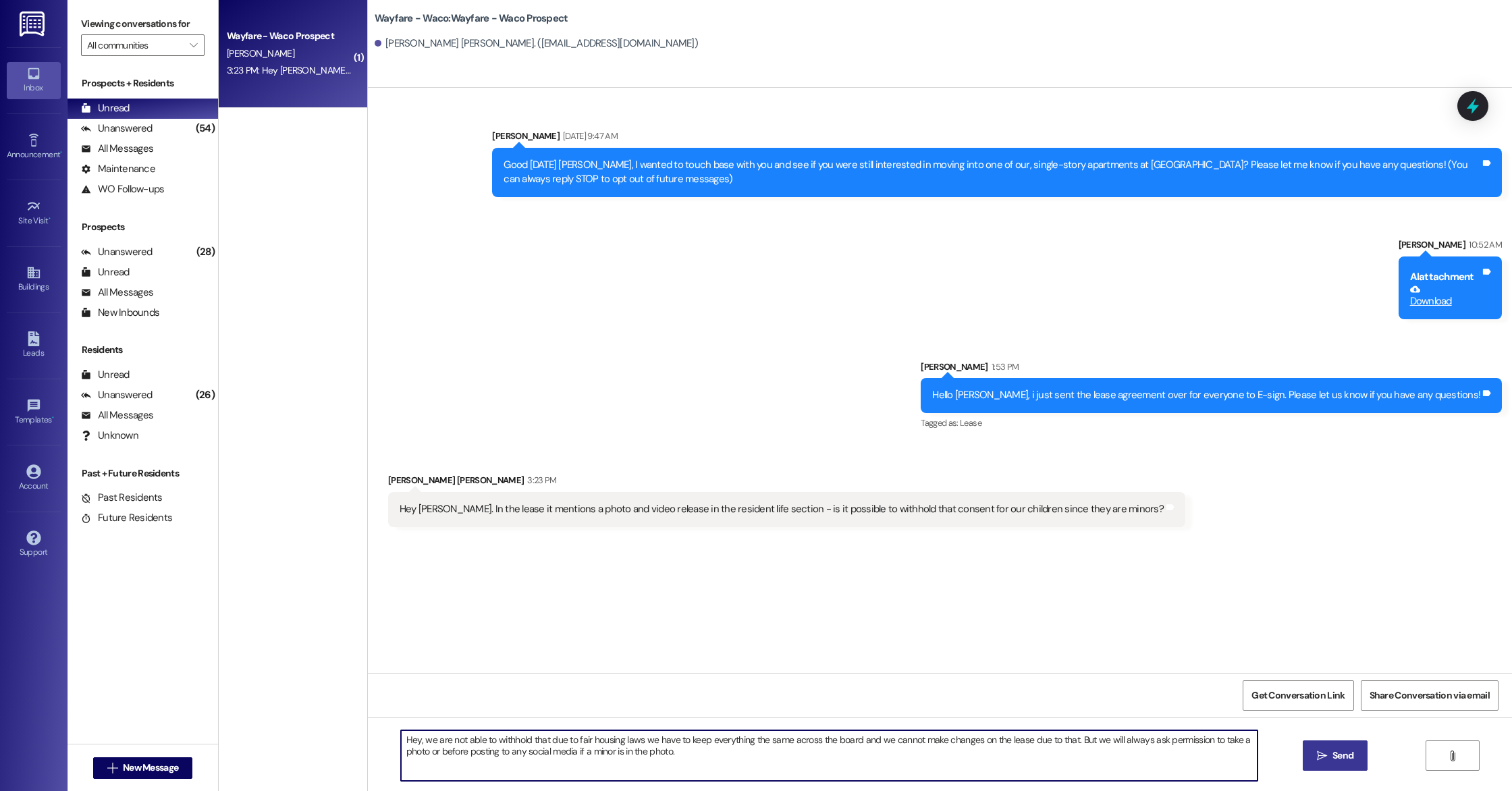
type textarea "Hey, we are not able to withhold that due to fair housing laws we have to keep …"
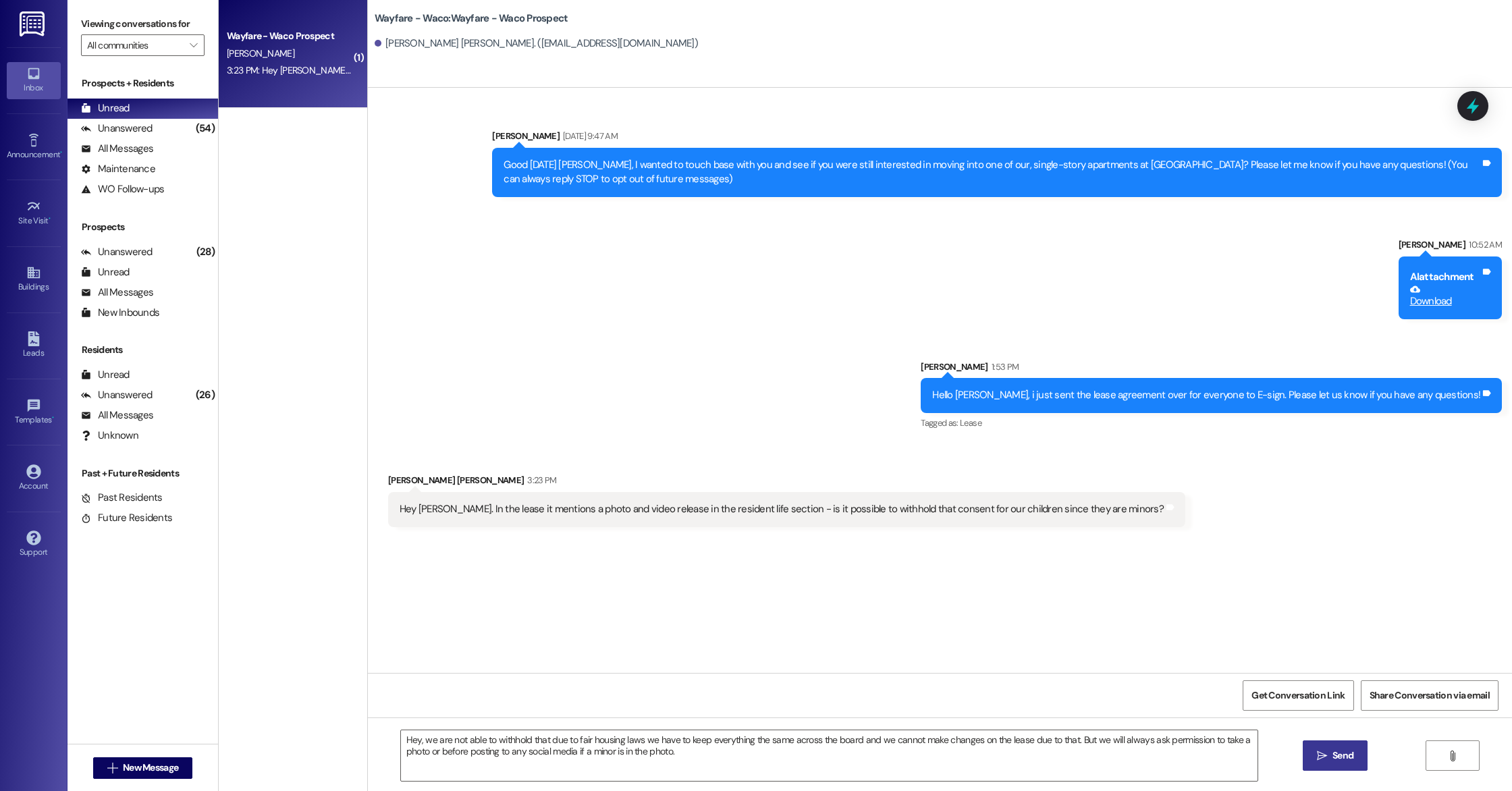
click at [1334, 761] on span "Send" at bounding box center [1343, 756] width 21 height 14
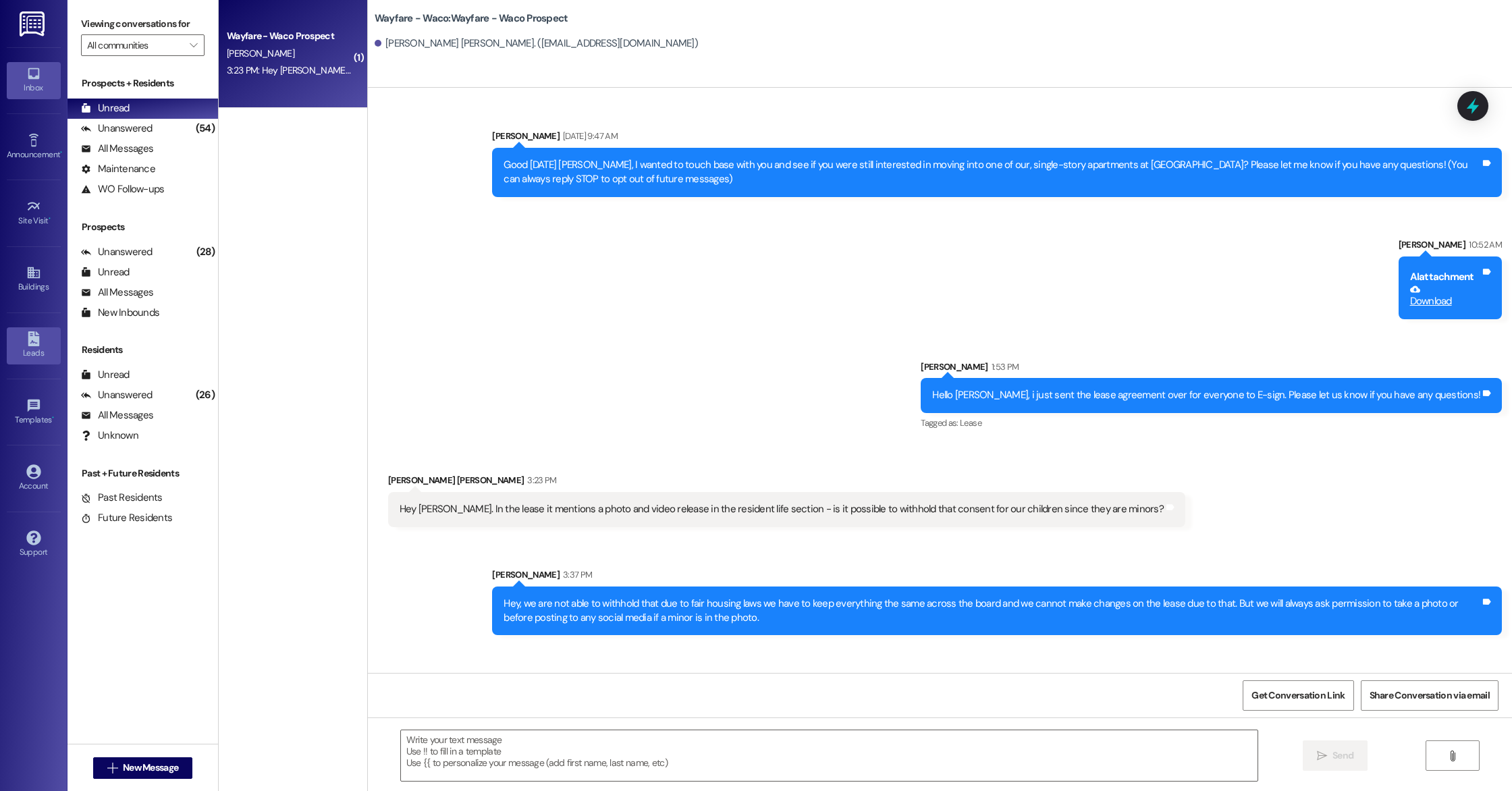
click at [32, 348] on div "Leads" at bounding box center [34, 352] width 67 height 13
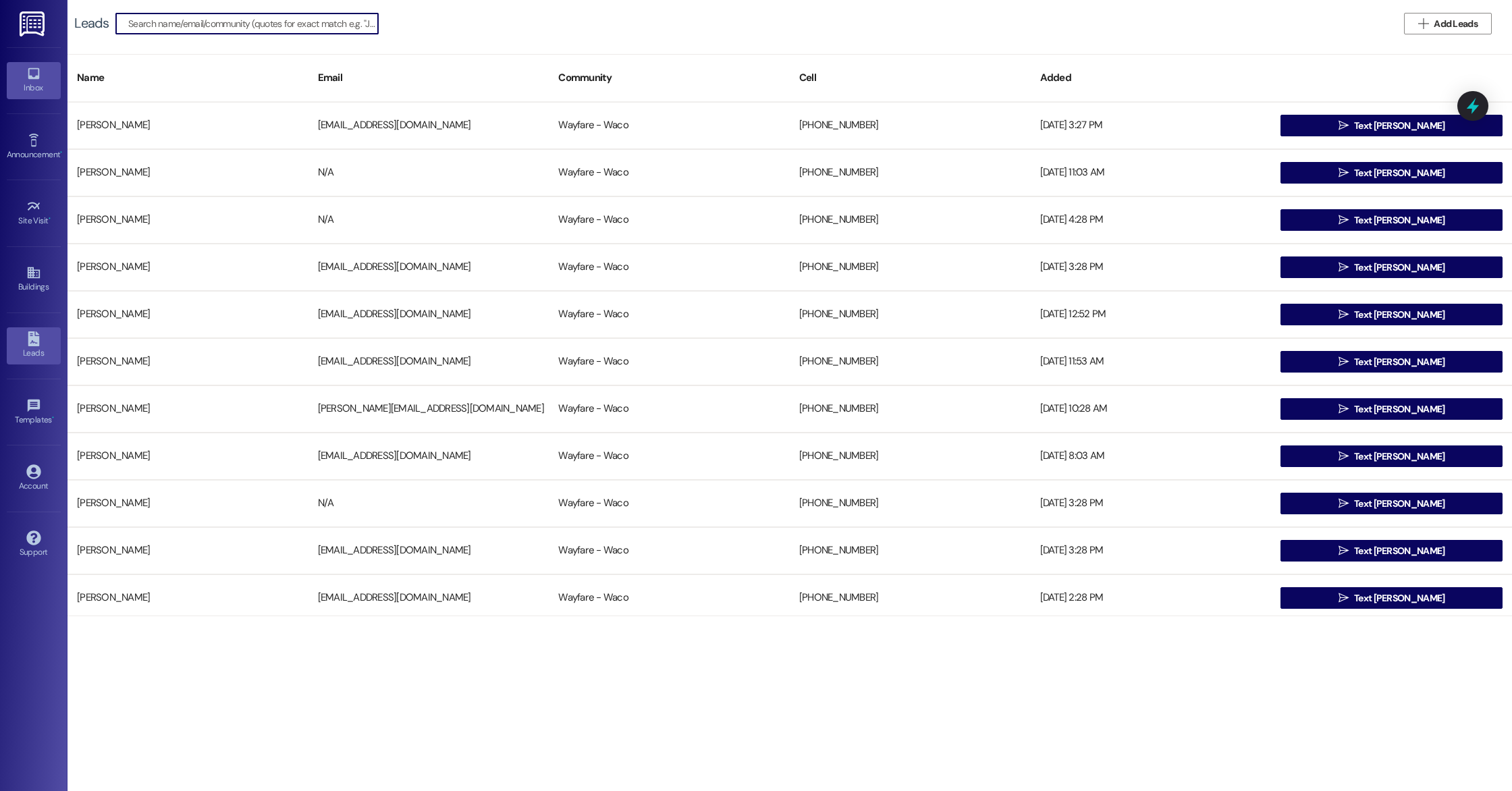
click at [29, 91] on div "Inbox" at bounding box center [34, 87] width 67 height 13
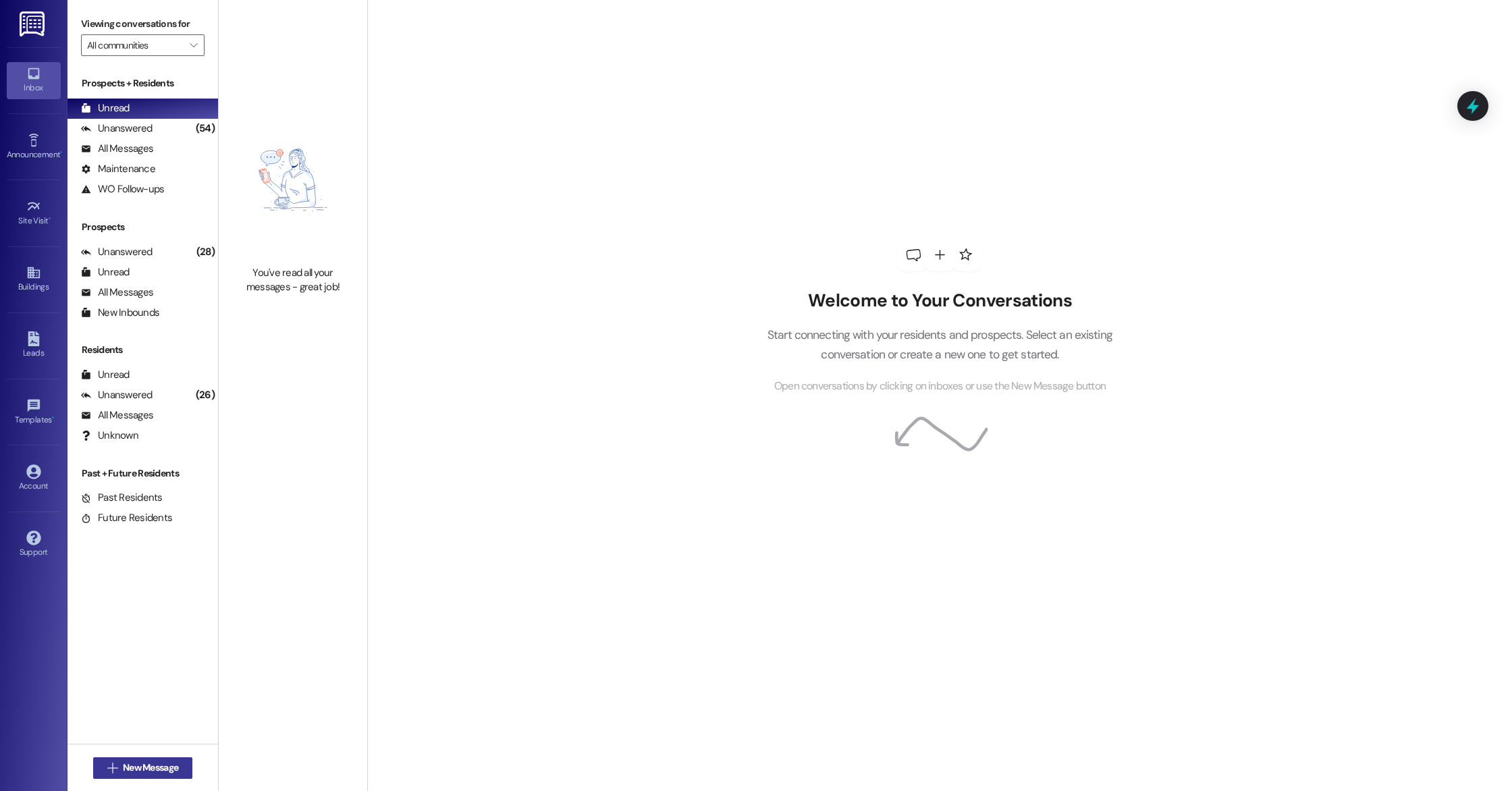
click at [159, 770] on span "New Message" at bounding box center [150, 768] width 55 height 14
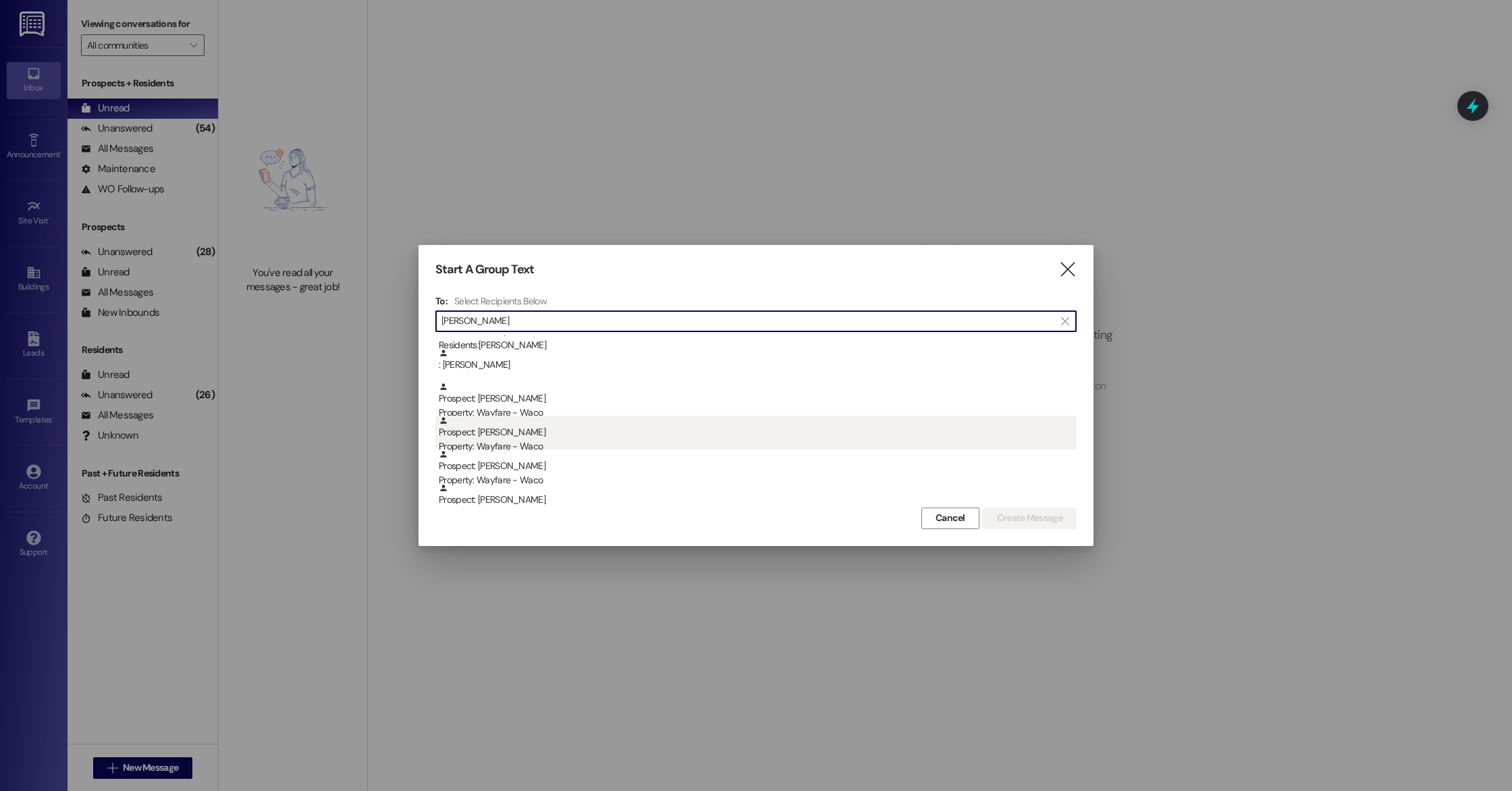
scroll to position [39, 0]
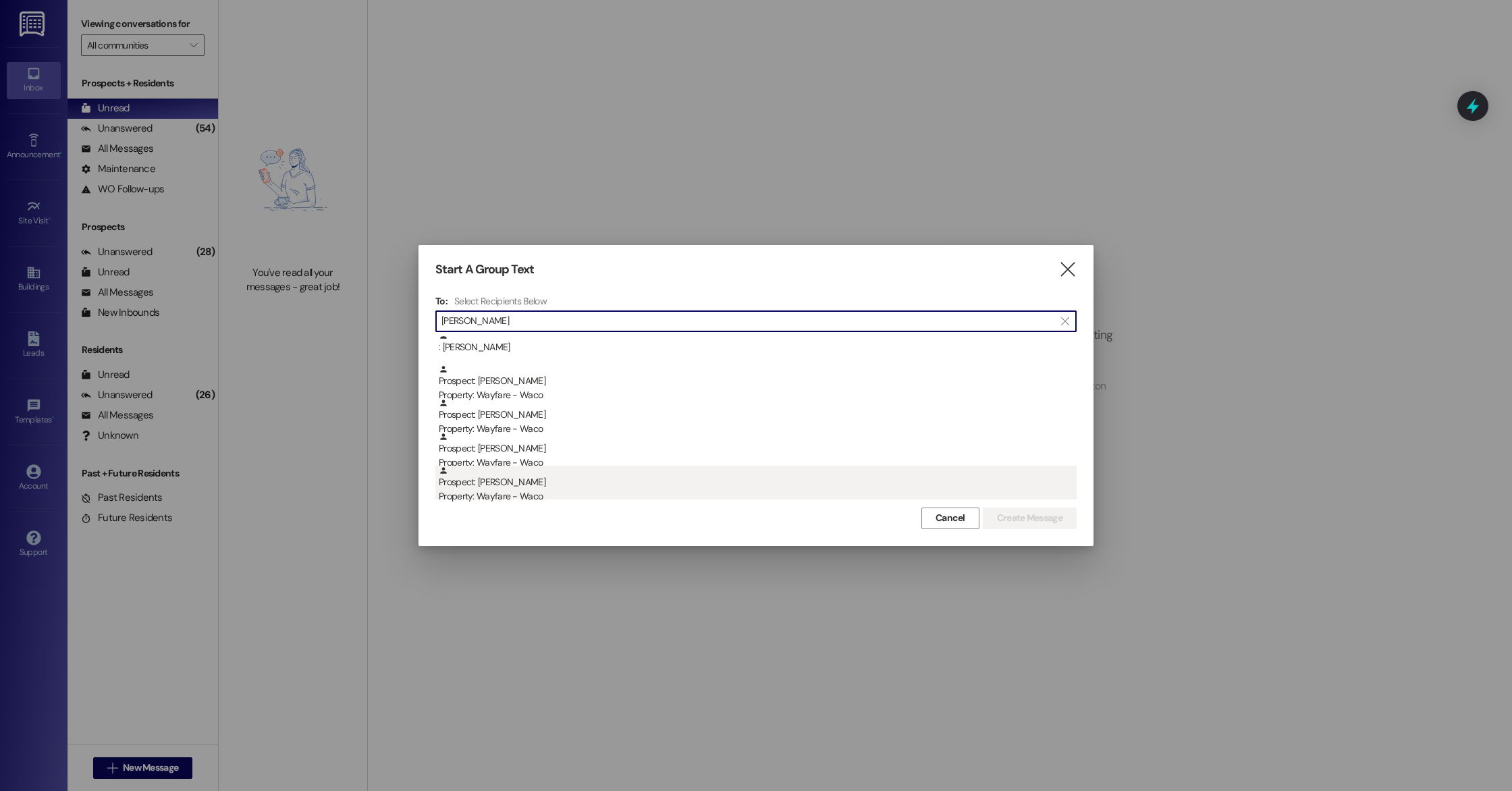
type input "leon"
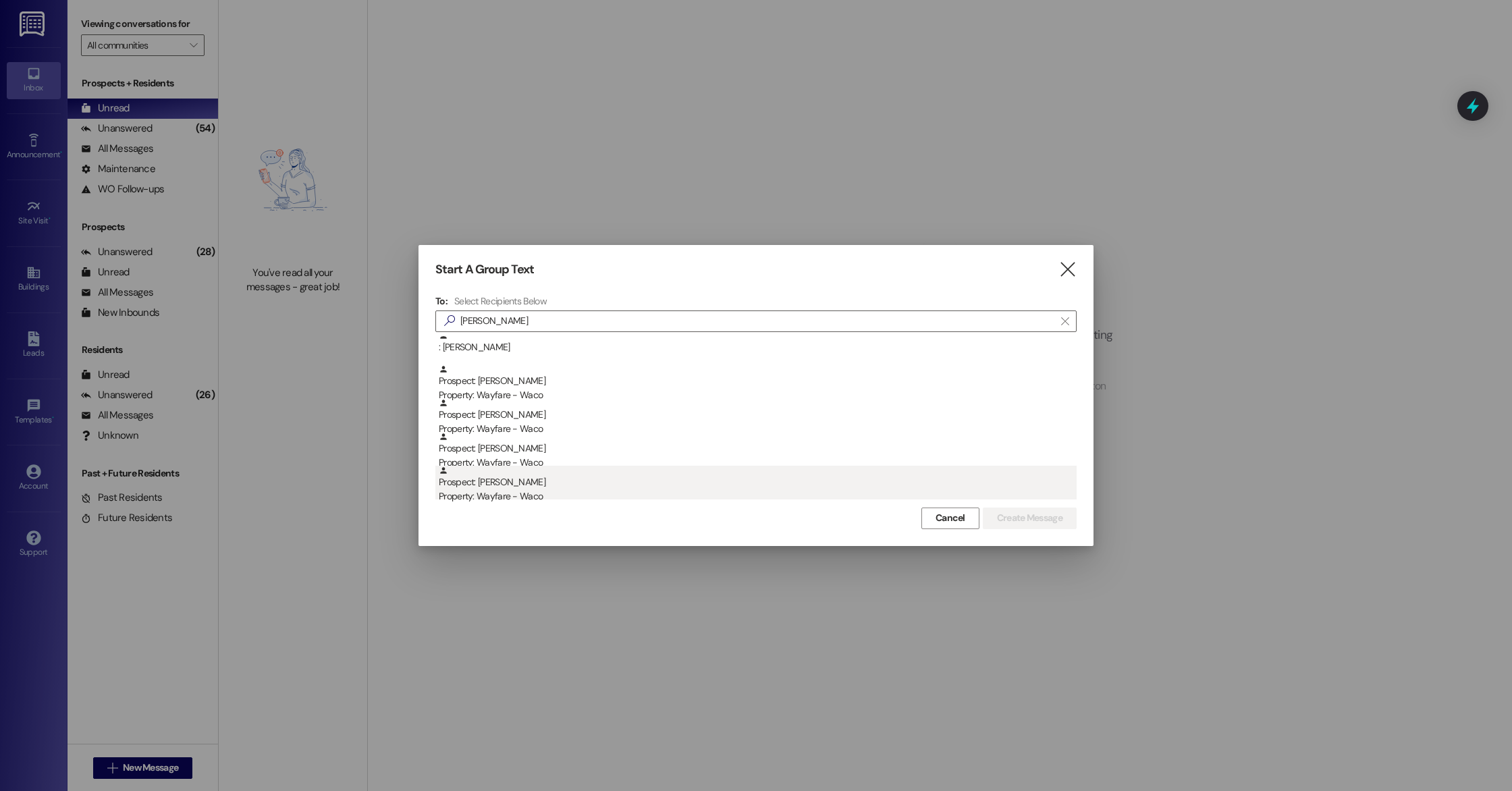
click at [561, 488] on div "Prospect: Leon Thomas Property: Wayfare - Waco" at bounding box center [757, 485] width 638 height 39
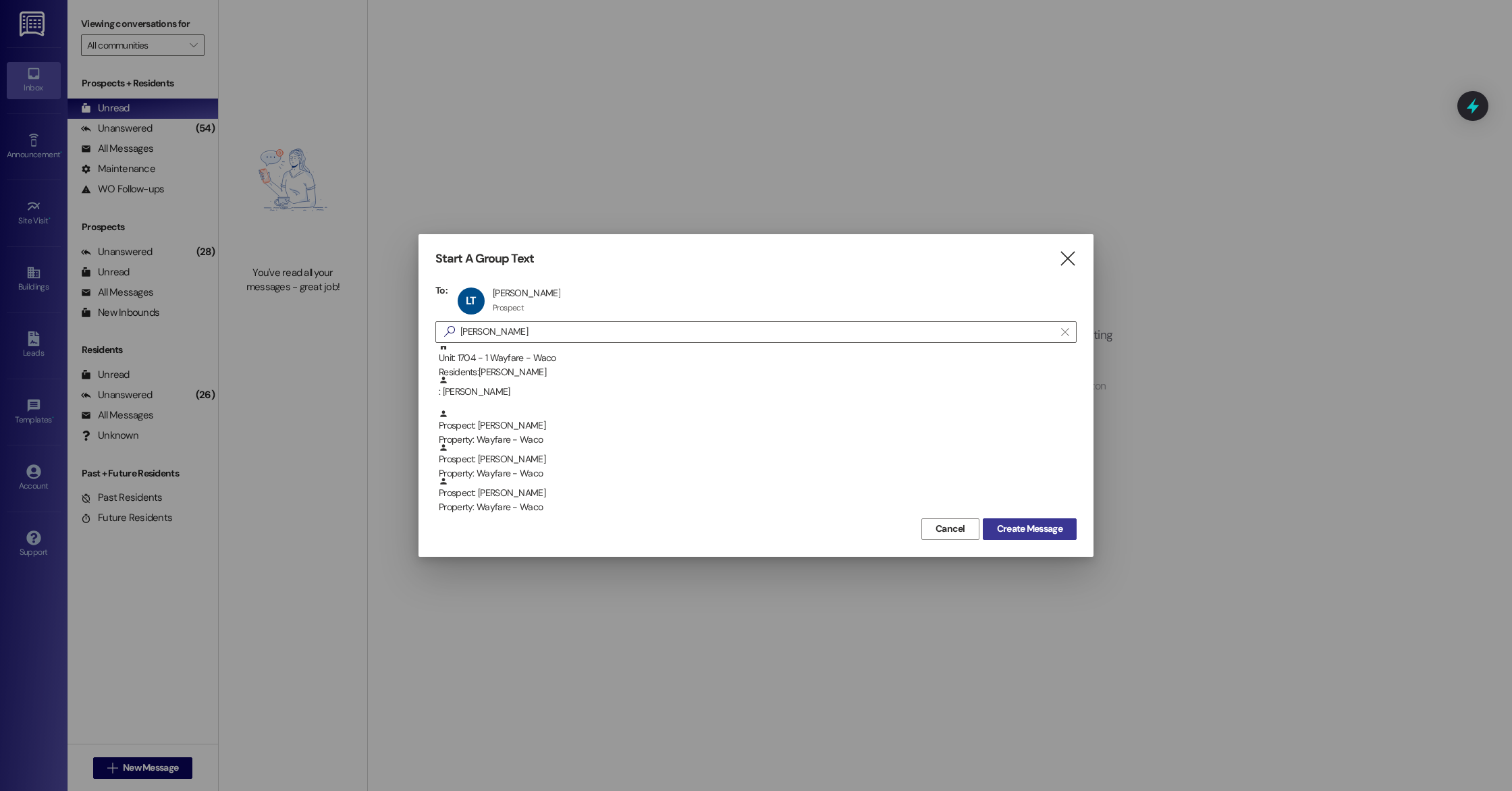
click at [1047, 529] on span "Create Message" at bounding box center [1029, 529] width 65 height 14
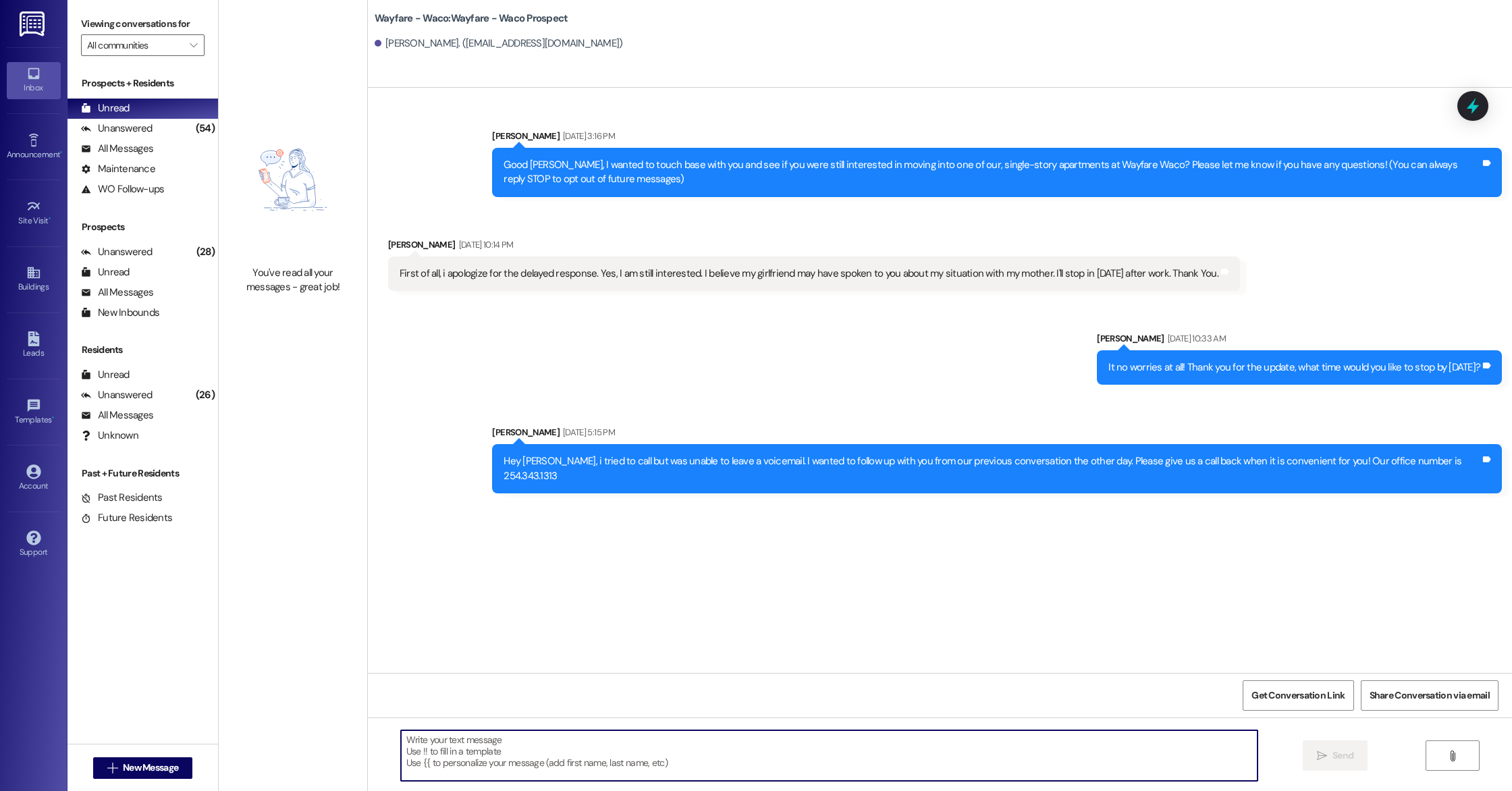
click at [576, 780] on textarea at bounding box center [829, 756] width 857 height 51
click at [558, 747] on textarea at bounding box center [829, 756] width 857 height 51
type textarea "e"
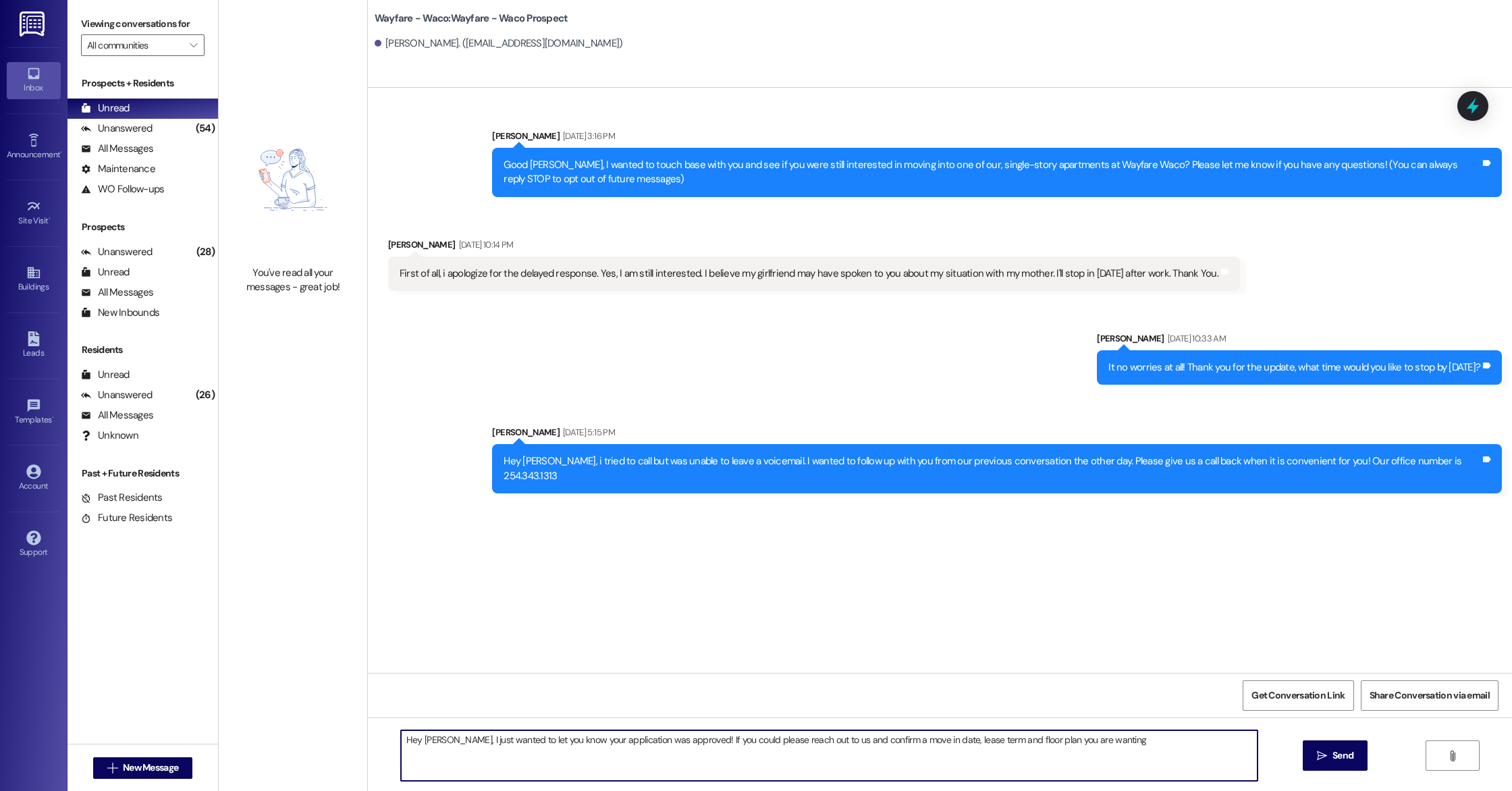
click at [1020, 740] on textarea "Hey Leon, I just wanted to let you know your application was approved! If you c…" at bounding box center [829, 756] width 857 height 51
click at [864, 742] on textarea "Hey Leon, I just wanted to let you know your application was approved! If you c…" at bounding box center [829, 756] width 857 height 51
click at [1092, 746] on textarea "Hey Leon, I just wanted to let you know your application was approved! If you c…" at bounding box center [829, 756] width 857 height 51
type textarea "Hey Leon, I just wanted to let you know your application was approved! If you c…"
click at [1349, 756] on span "Send" at bounding box center [1343, 756] width 21 height 14
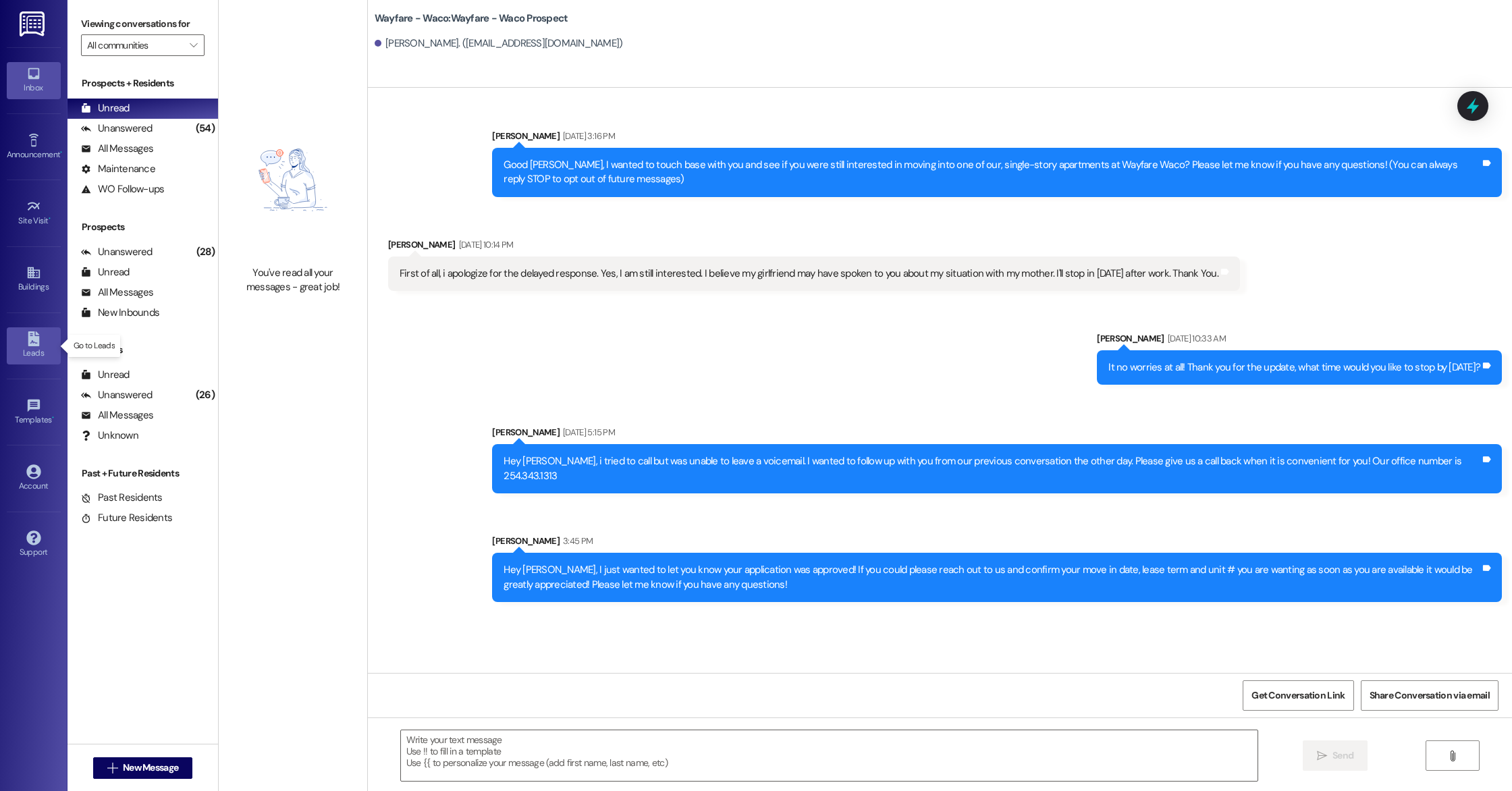
click at [44, 349] on div "Leads" at bounding box center [34, 352] width 67 height 13
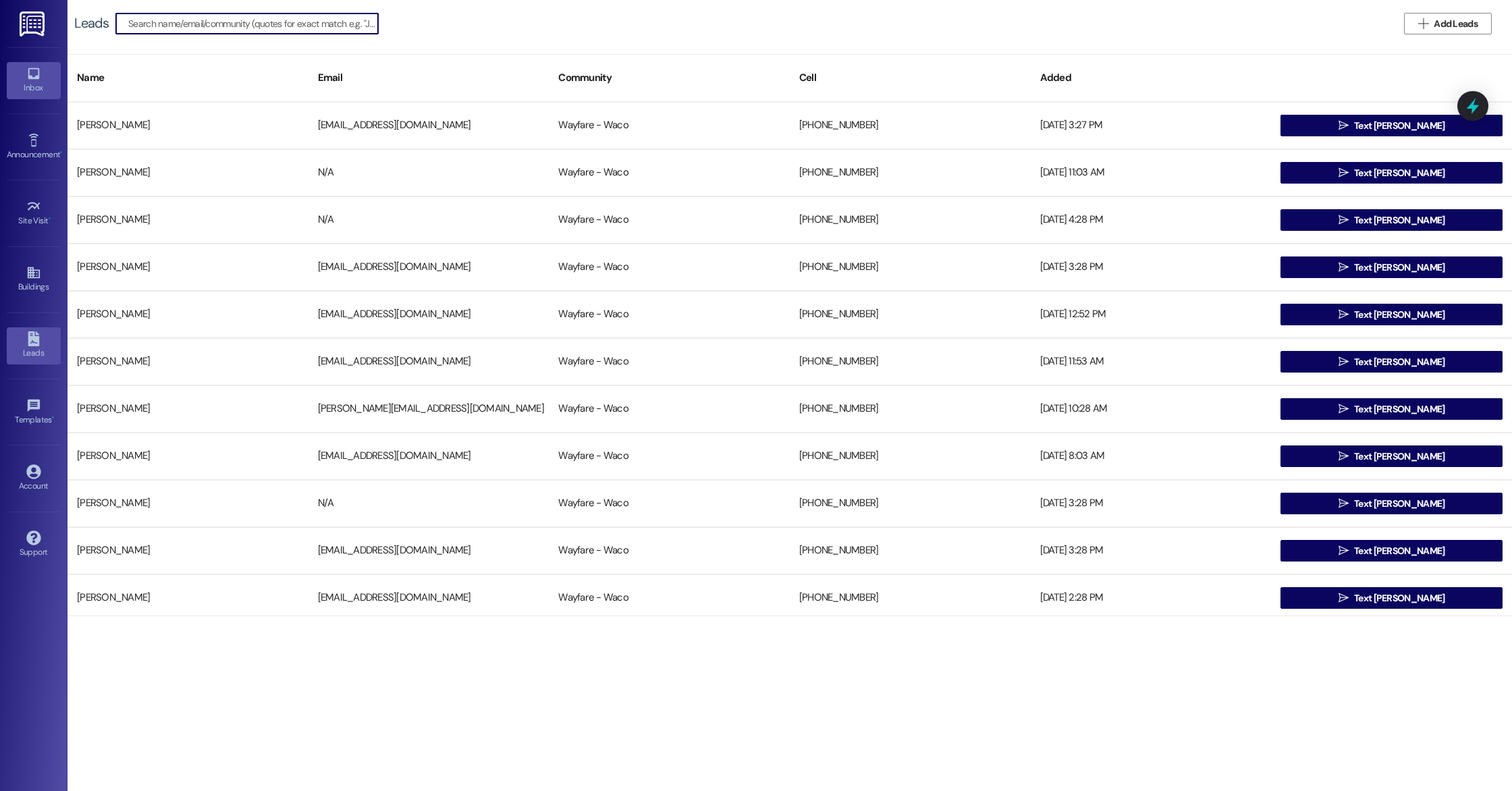
click at [25, 82] on div "Inbox" at bounding box center [34, 87] width 67 height 13
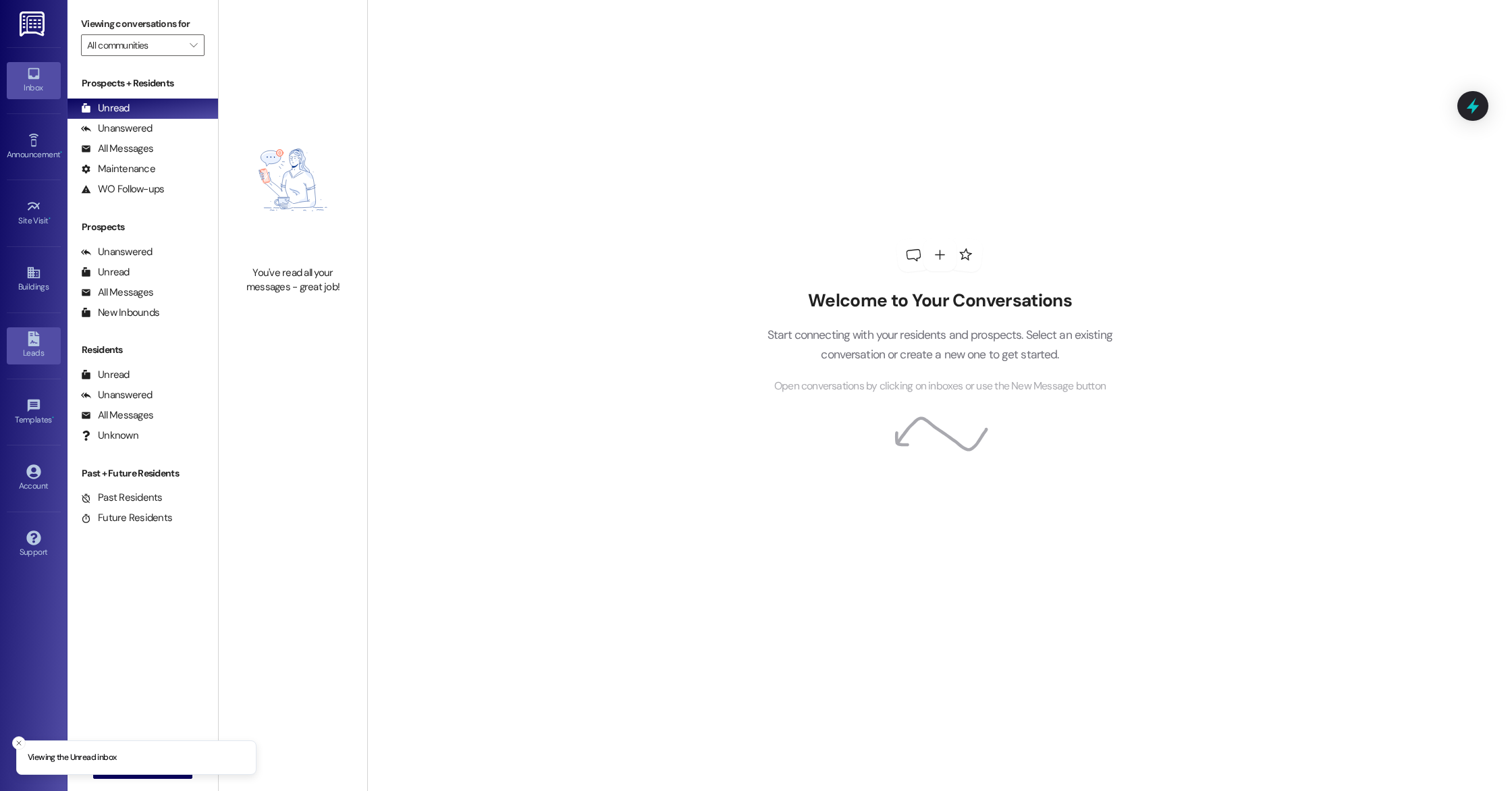
click at [22, 357] on div "Leads" at bounding box center [34, 352] width 67 height 13
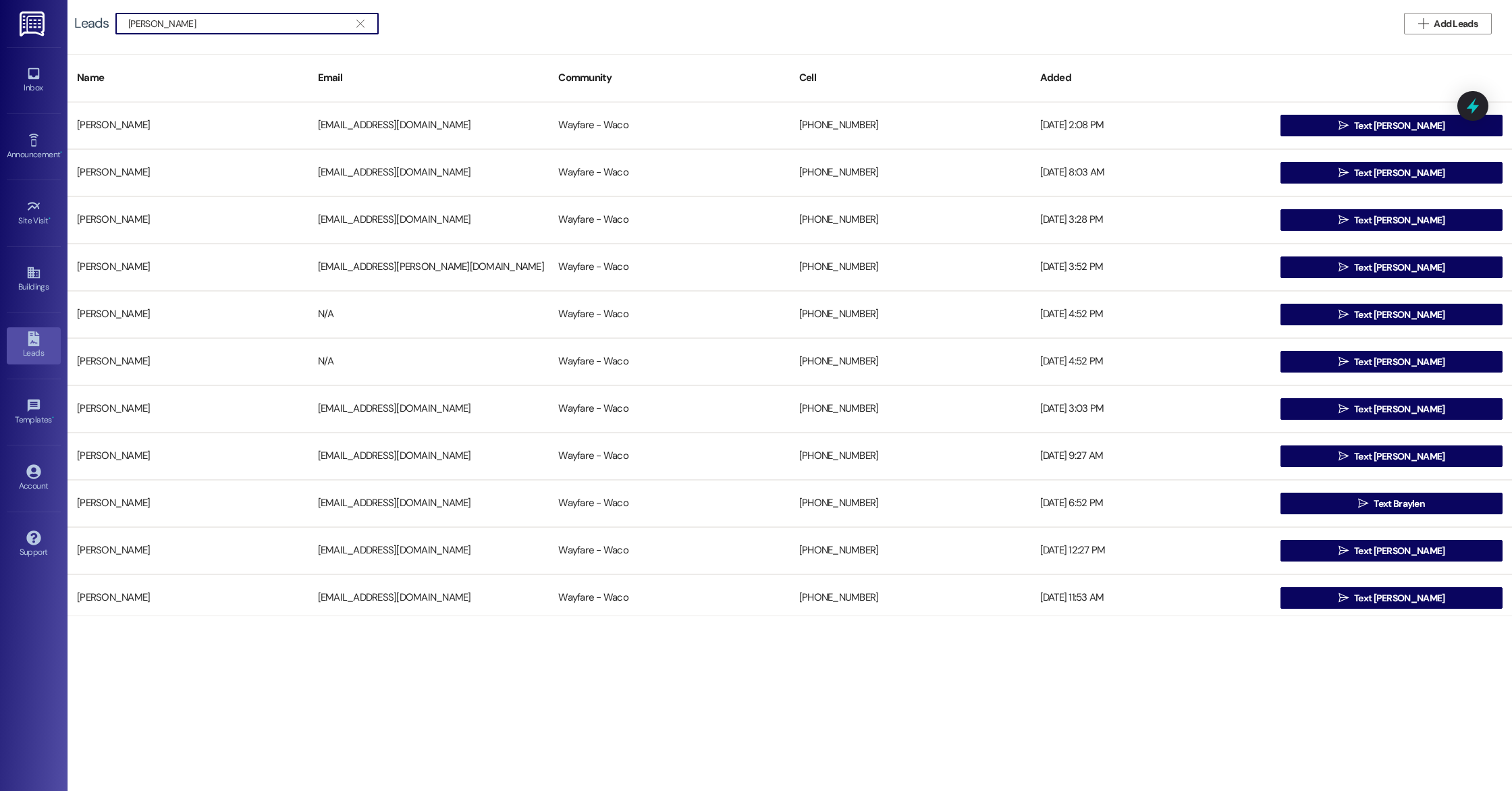
type input "brooke"
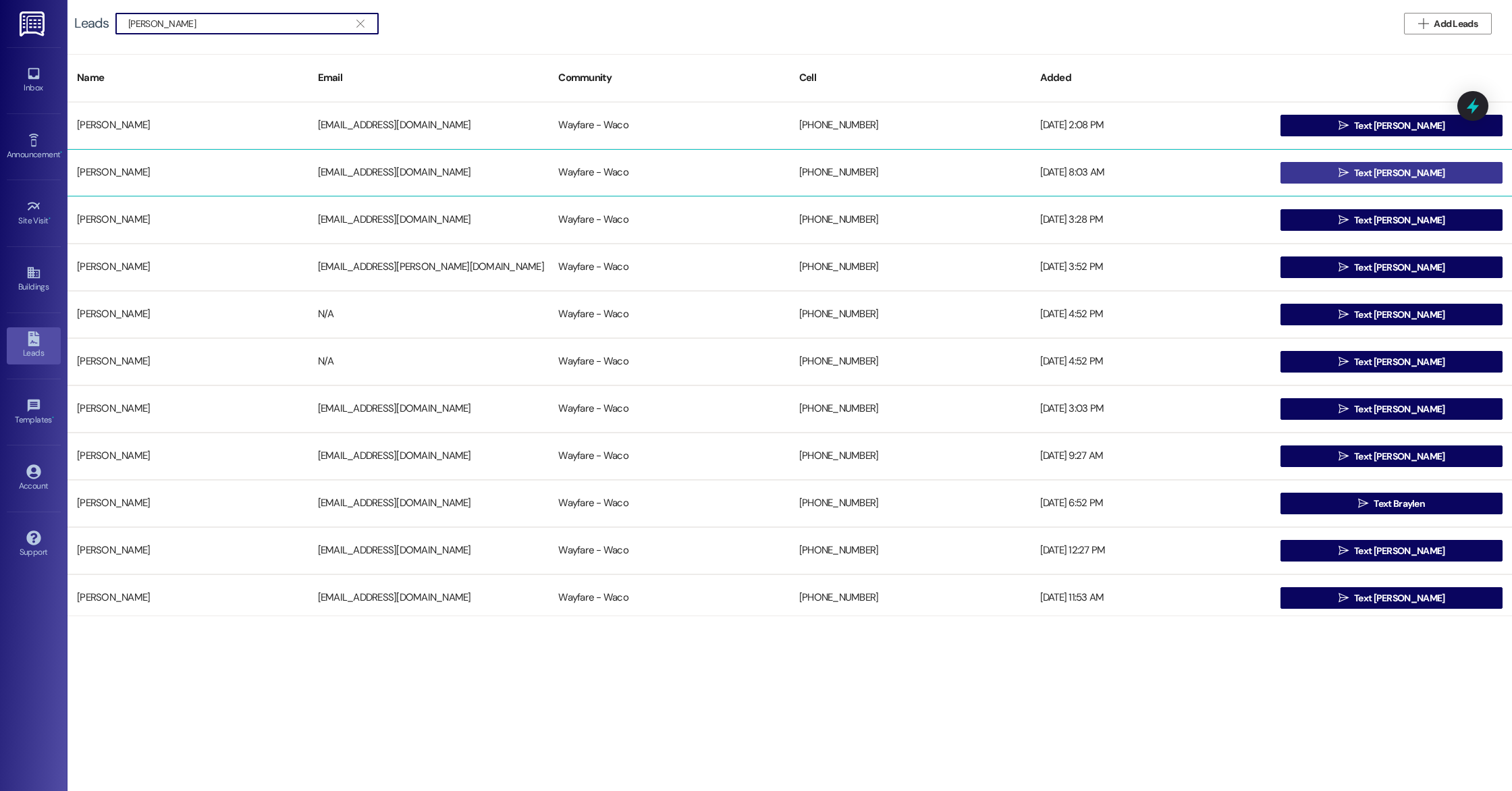
click at [1303, 178] on button " Text Tate" at bounding box center [1391, 173] width 222 height 22
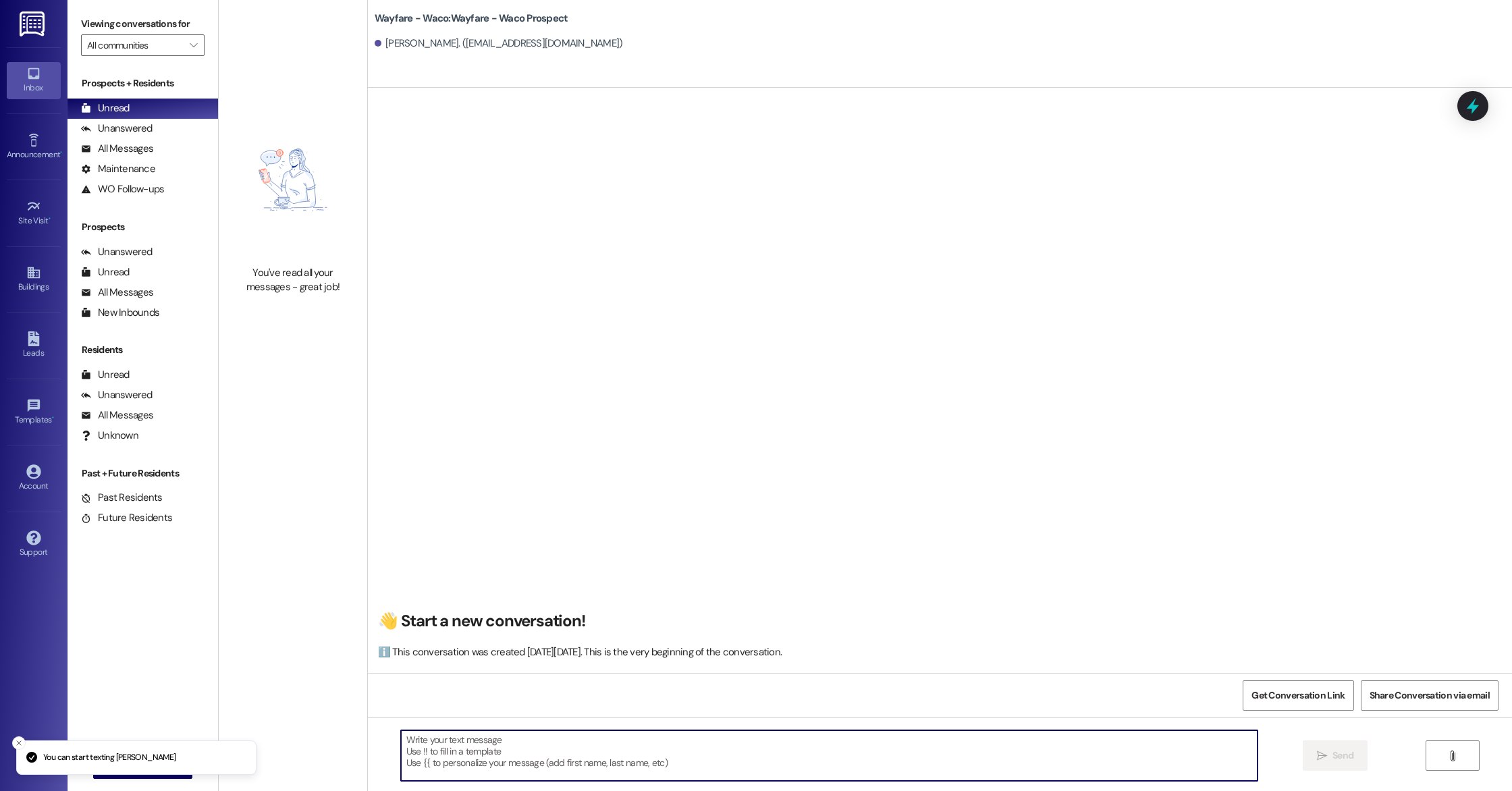
click at [670, 743] on textarea at bounding box center [829, 756] width 857 height 51
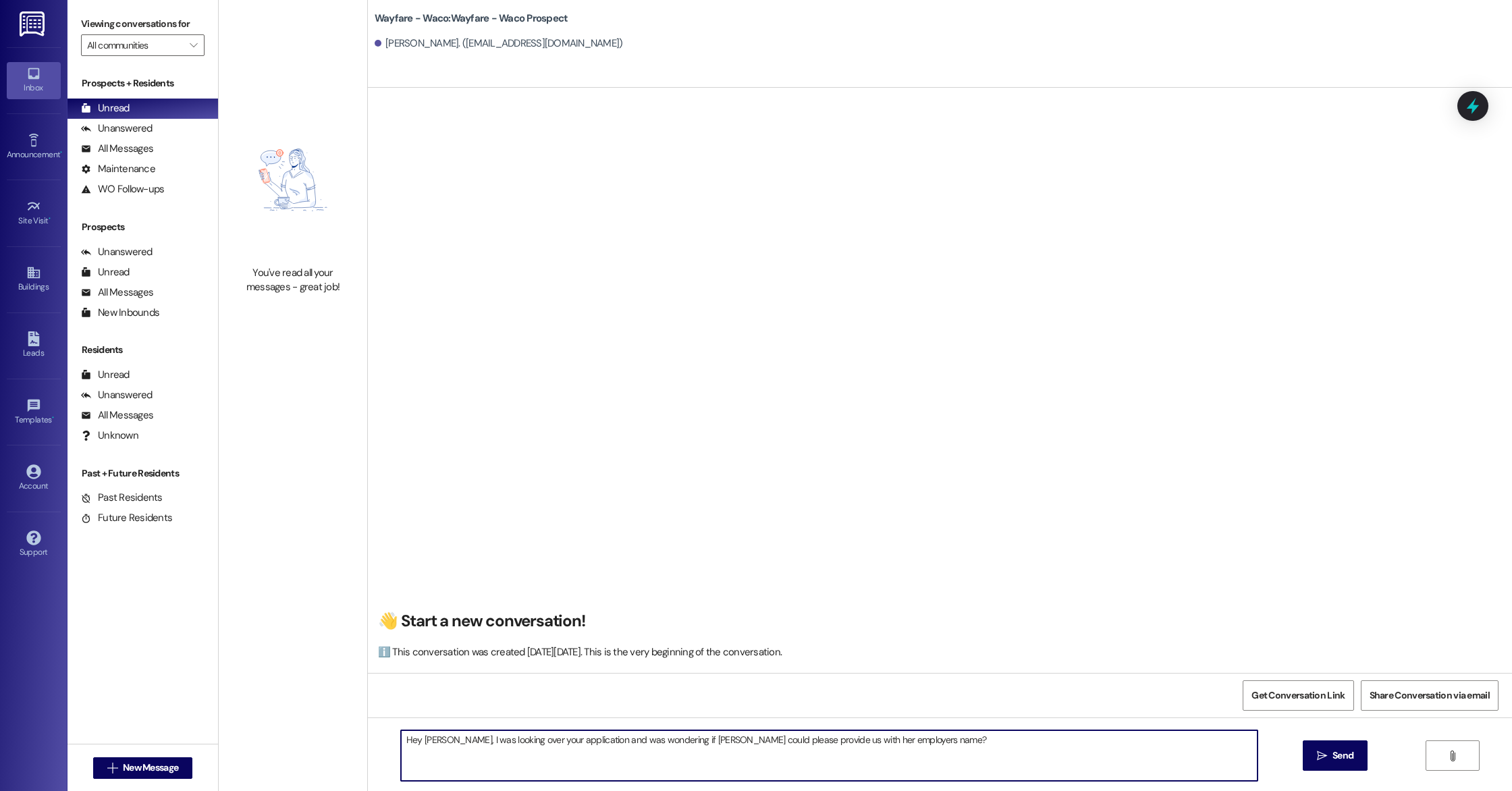
click at [650, 740] on textarea "Hey Tate, I was looking over your application and was wondering if Brooke could…" at bounding box center [829, 756] width 857 height 51
click at [914, 742] on textarea "Hey Tate, I was looking over your application and was wondering if Brooke could…" at bounding box center [829, 756] width 857 height 51
type textarea "Hey Tate, I was looking over your application and was wondering if Brooke could…"
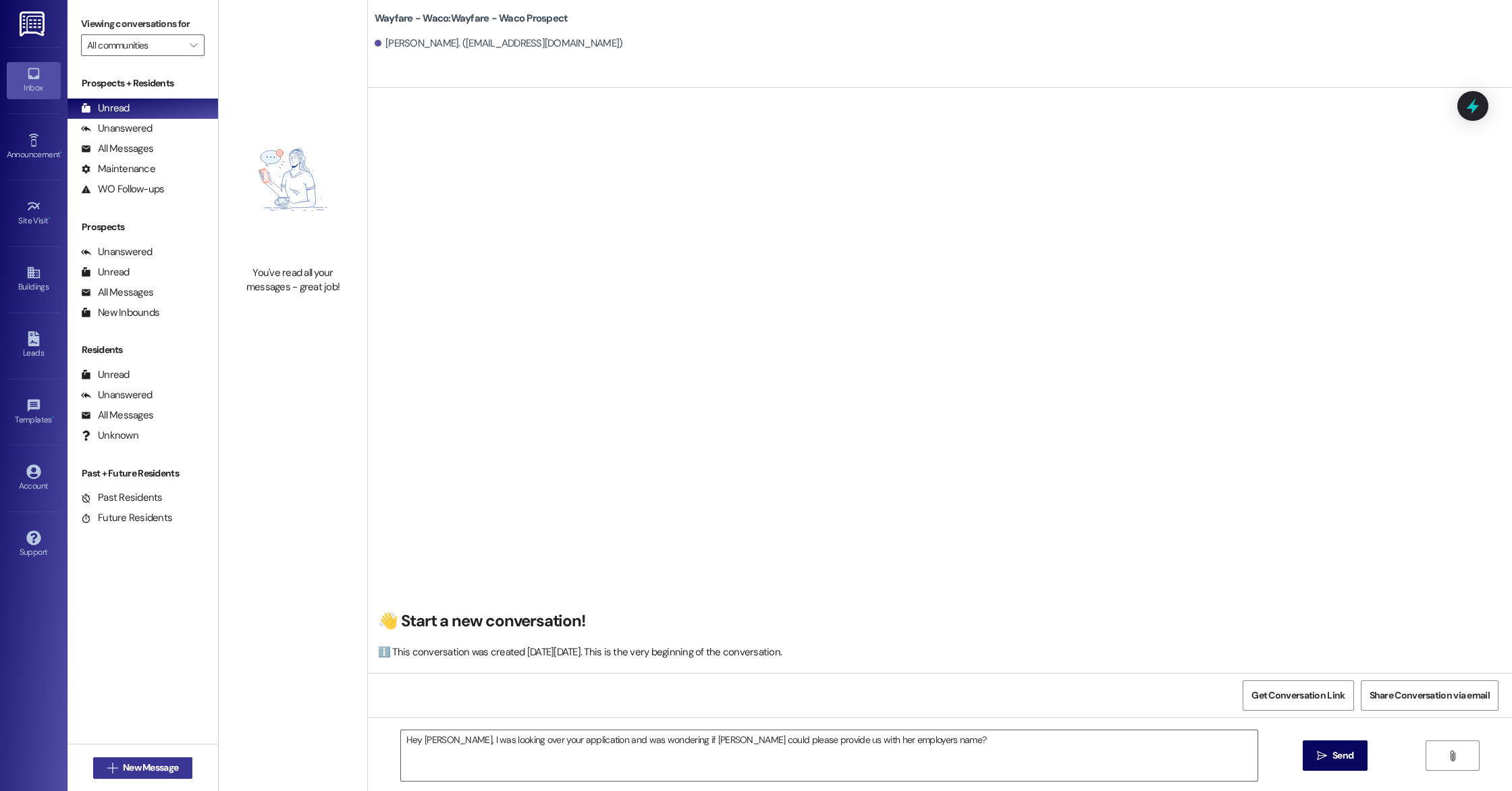
click at [130, 770] on span "New Message" at bounding box center [150, 768] width 55 height 14
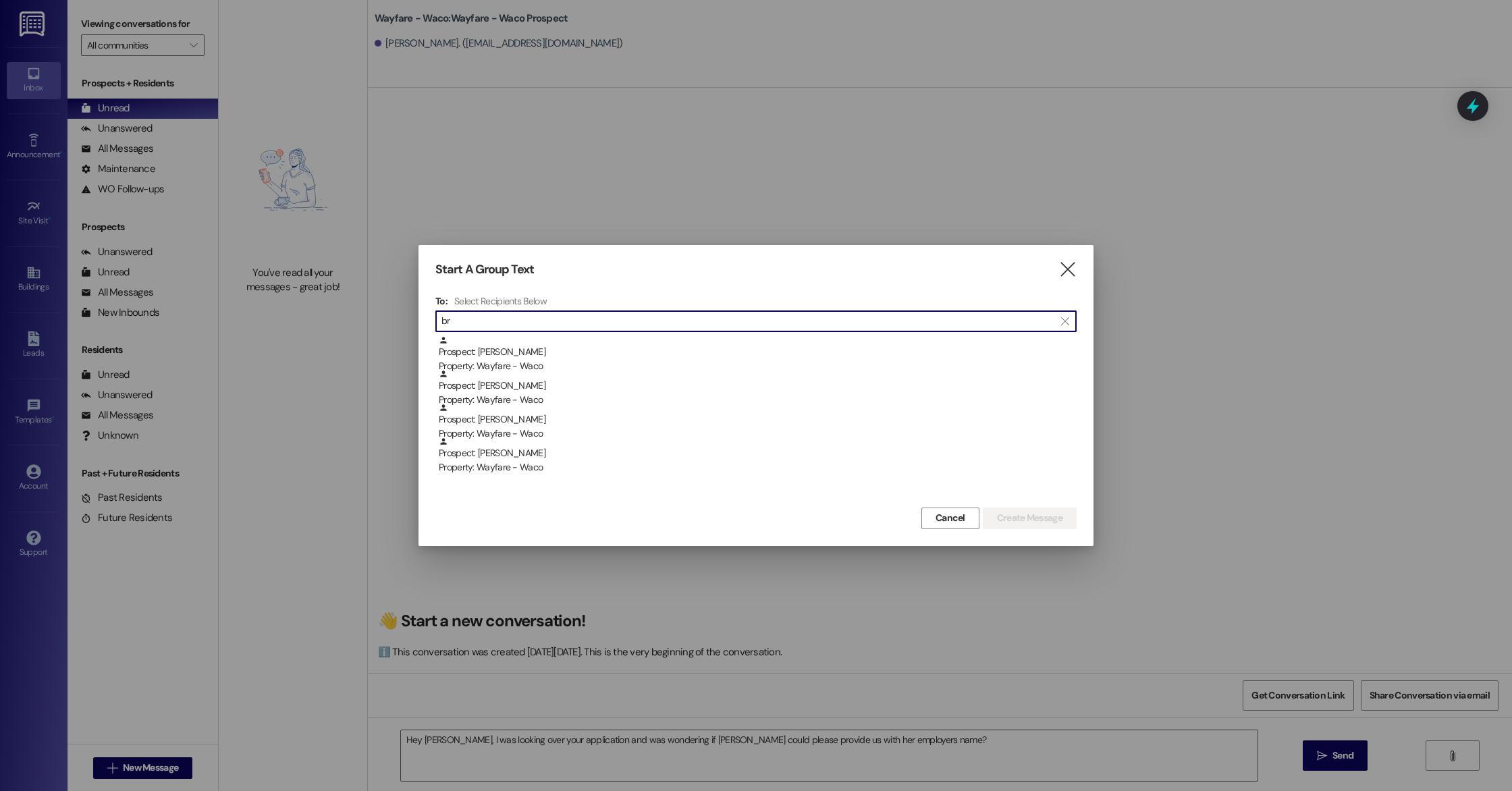
type input "b"
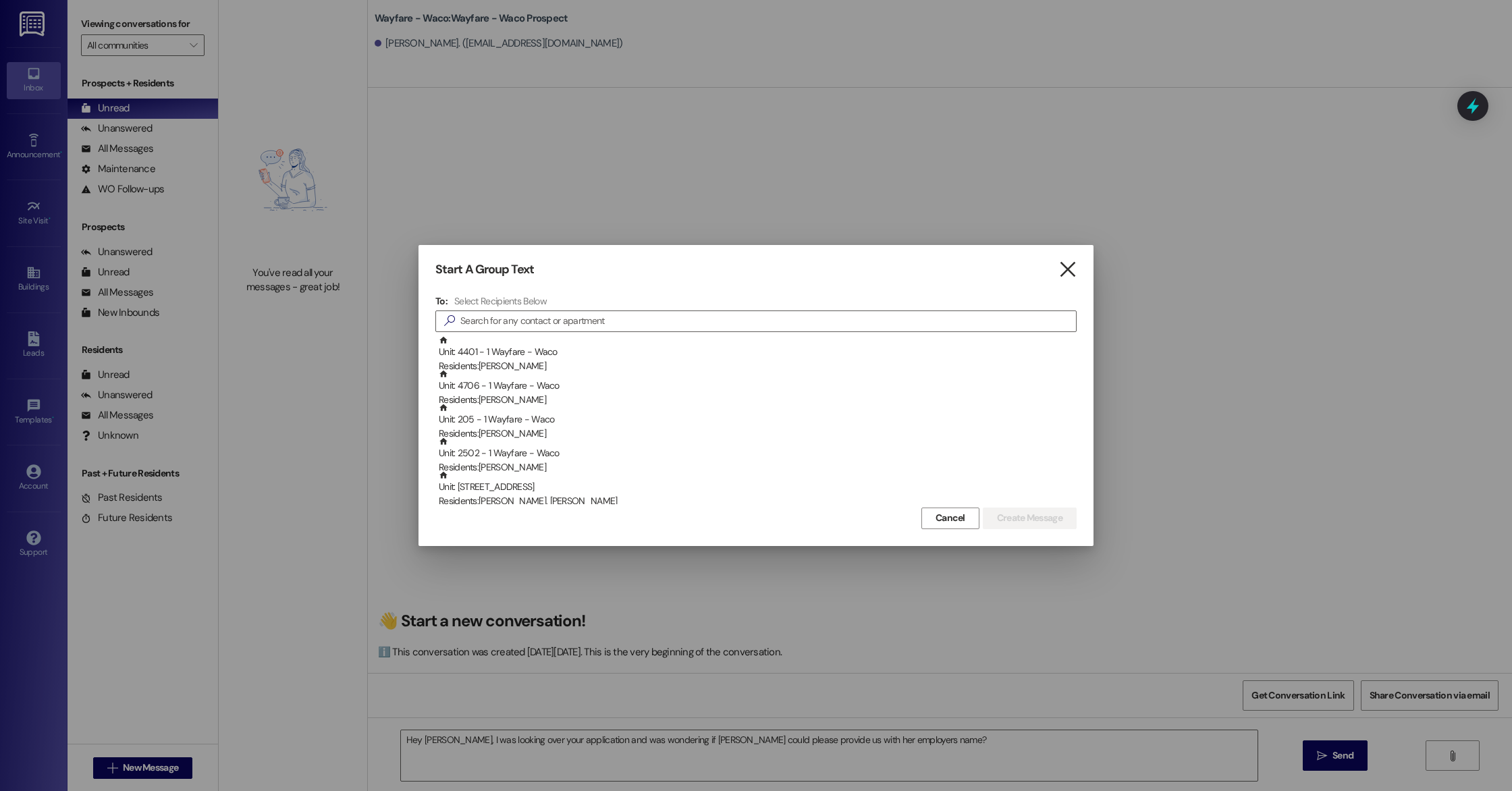
click at [1071, 267] on icon "" at bounding box center [1067, 270] width 18 height 14
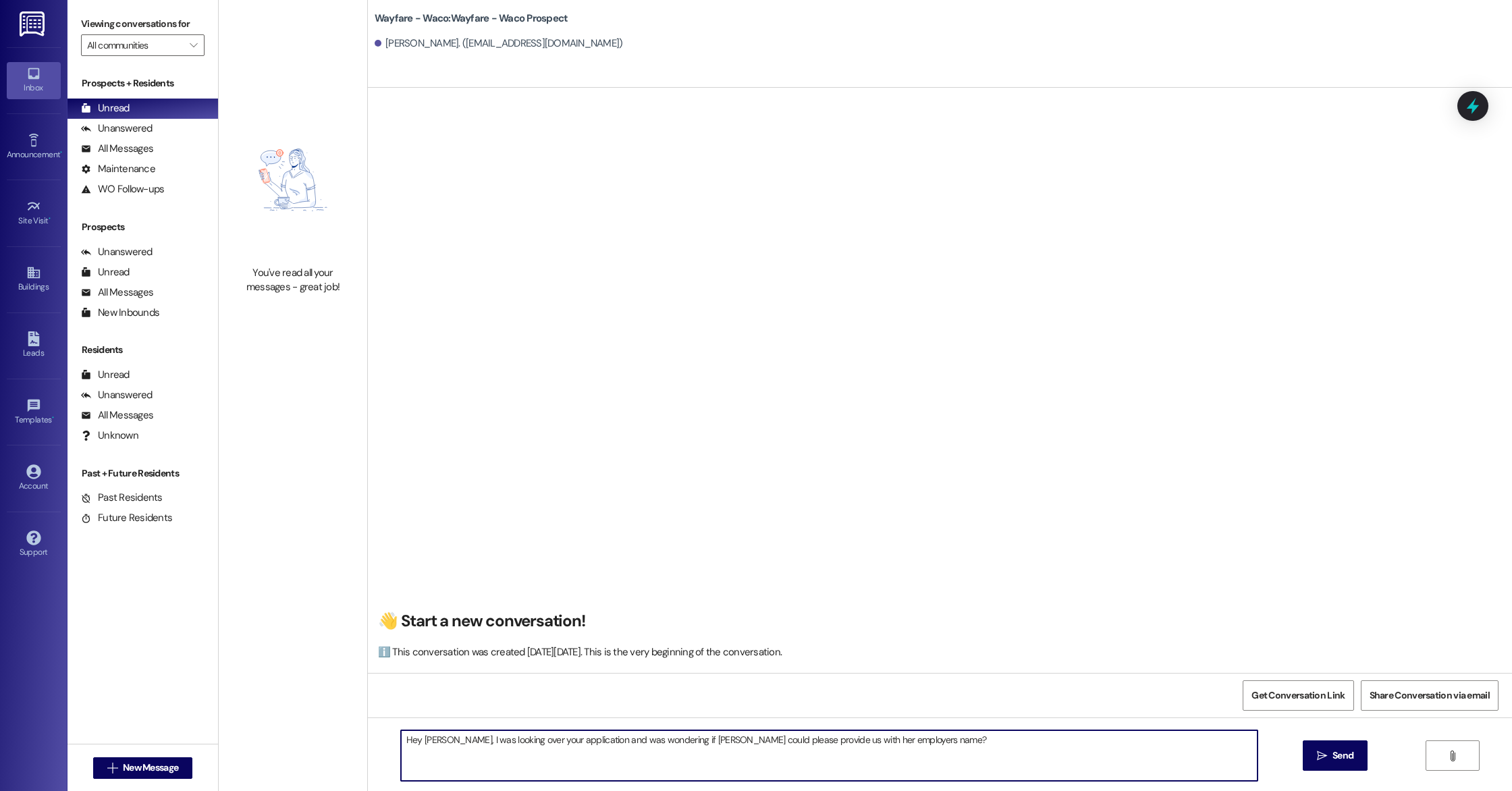
click at [878, 740] on textarea "Hey Tate, I was looking over your application and was wondering if Brooke could…" at bounding box center [829, 756] width 857 height 51
click at [926, 750] on textarea "Hey Tate, I was looking over your application and was wondering if Brooke could…" at bounding box center [829, 756] width 857 height 51
click at [521, 740] on textarea "Hey Tate, I was looking over your application and was wondering if Brooke could…" at bounding box center [829, 756] width 857 height 51
click at [919, 749] on textarea "Hey Tate, I was looking over your application and was wondering if Brooke could…" at bounding box center [829, 756] width 857 height 51
type textarea "Hey Tate, I was looking over your application and was wondering if Brooke could…"
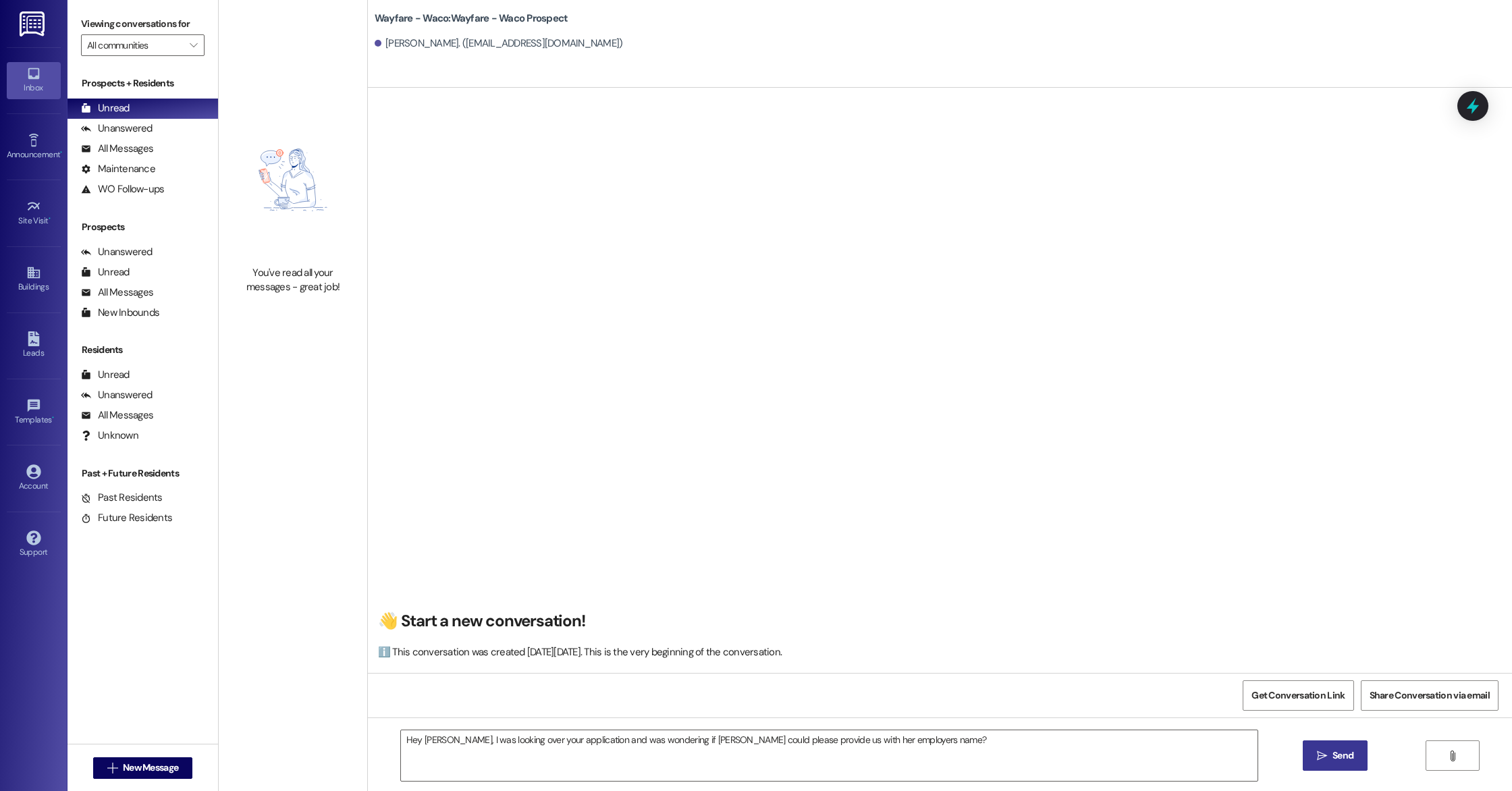
click at [1337, 752] on span "Send" at bounding box center [1343, 756] width 21 height 14
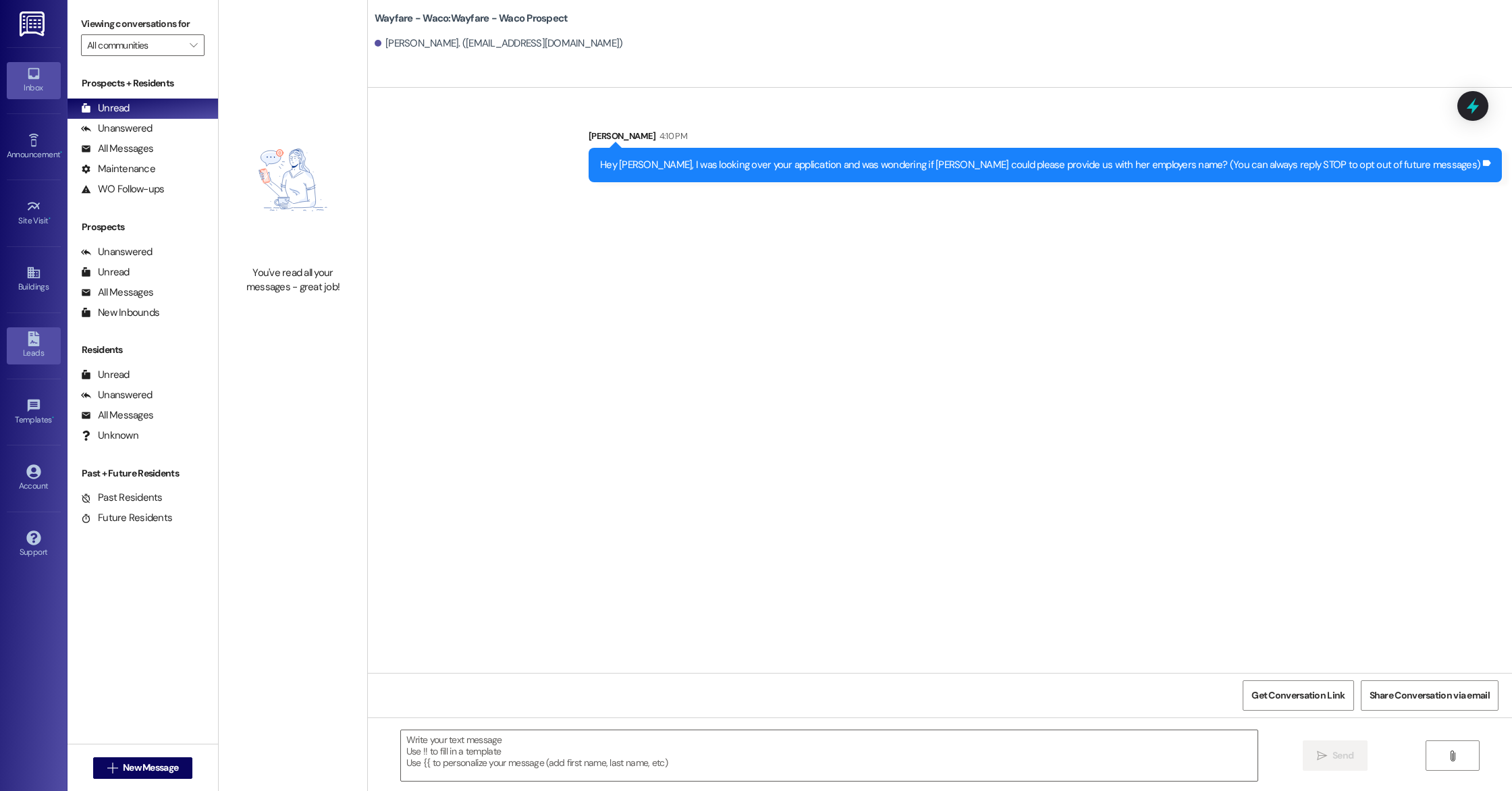
click at [30, 355] on div "Leads" at bounding box center [34, 352] width 67 height 13
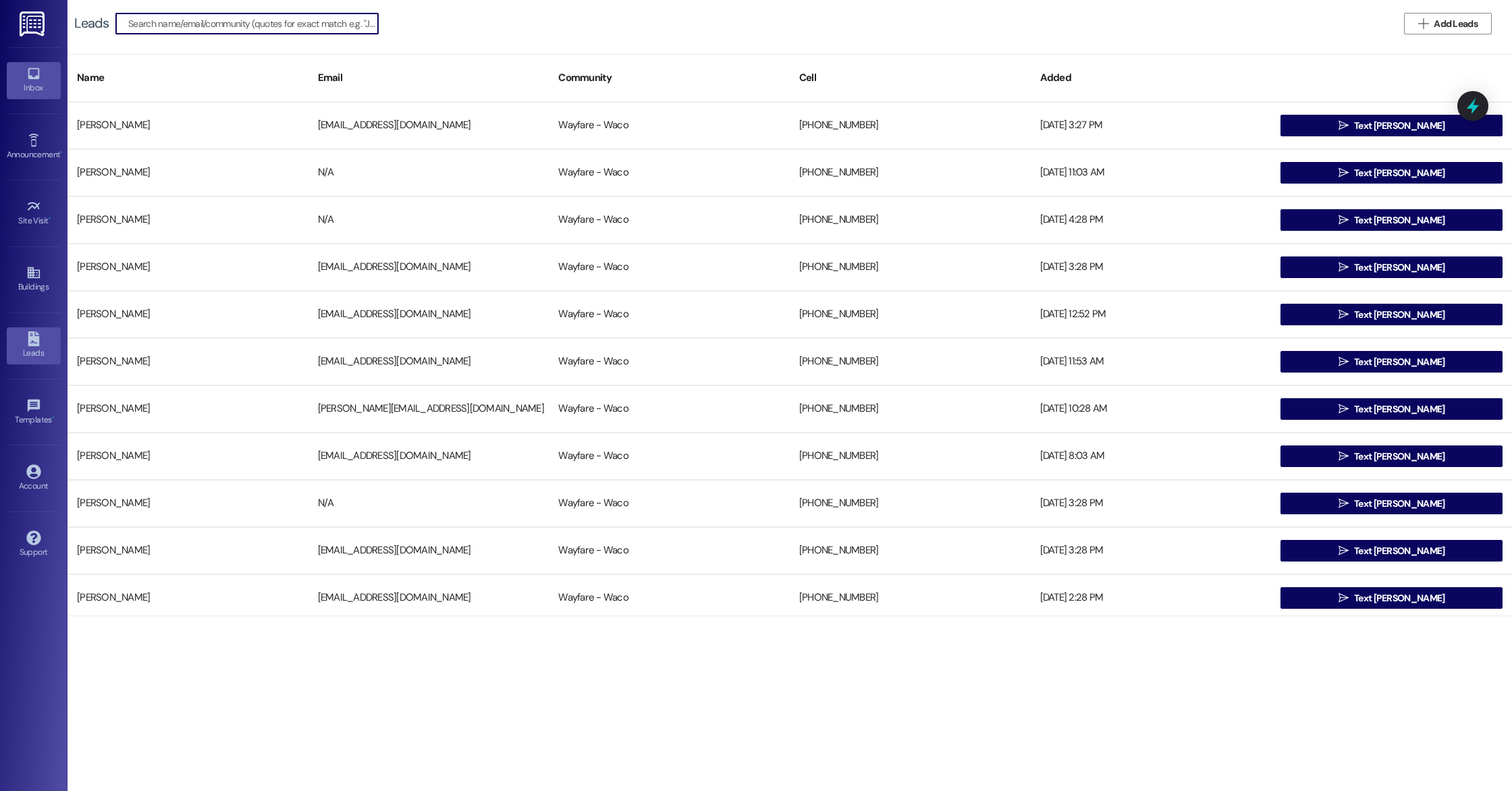
click at [30, 91] on div "Inbox" at bounding box center [34, 87] width 67 height 13
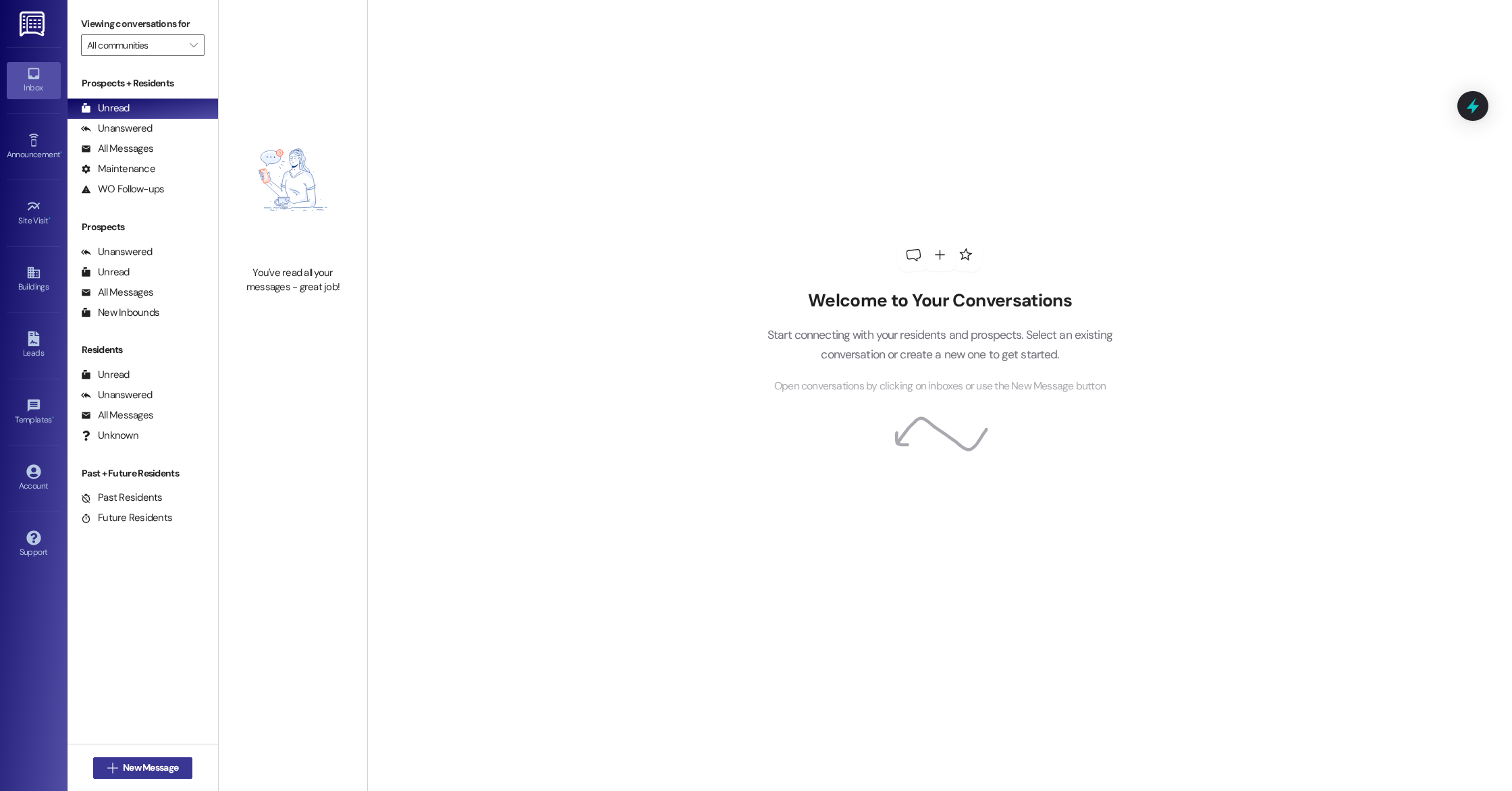
click at [150, 766] on span "New Message" at bounding box center [150, 768] width 55 height 14
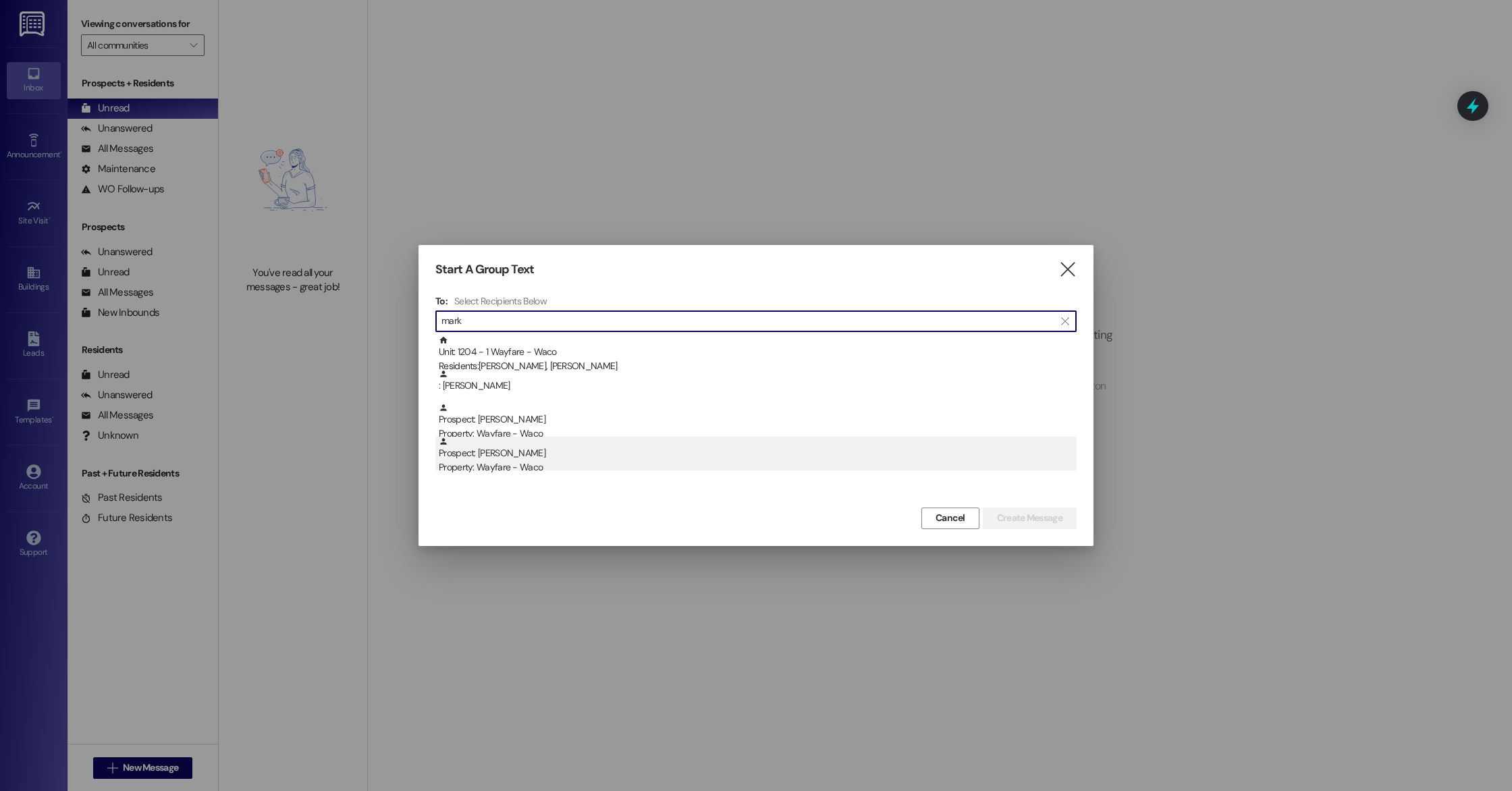
type input "mark"
click at [509, 466] on div "Property: Wayfare - Waco" at bounding box center [757, 467] width 638 height 14
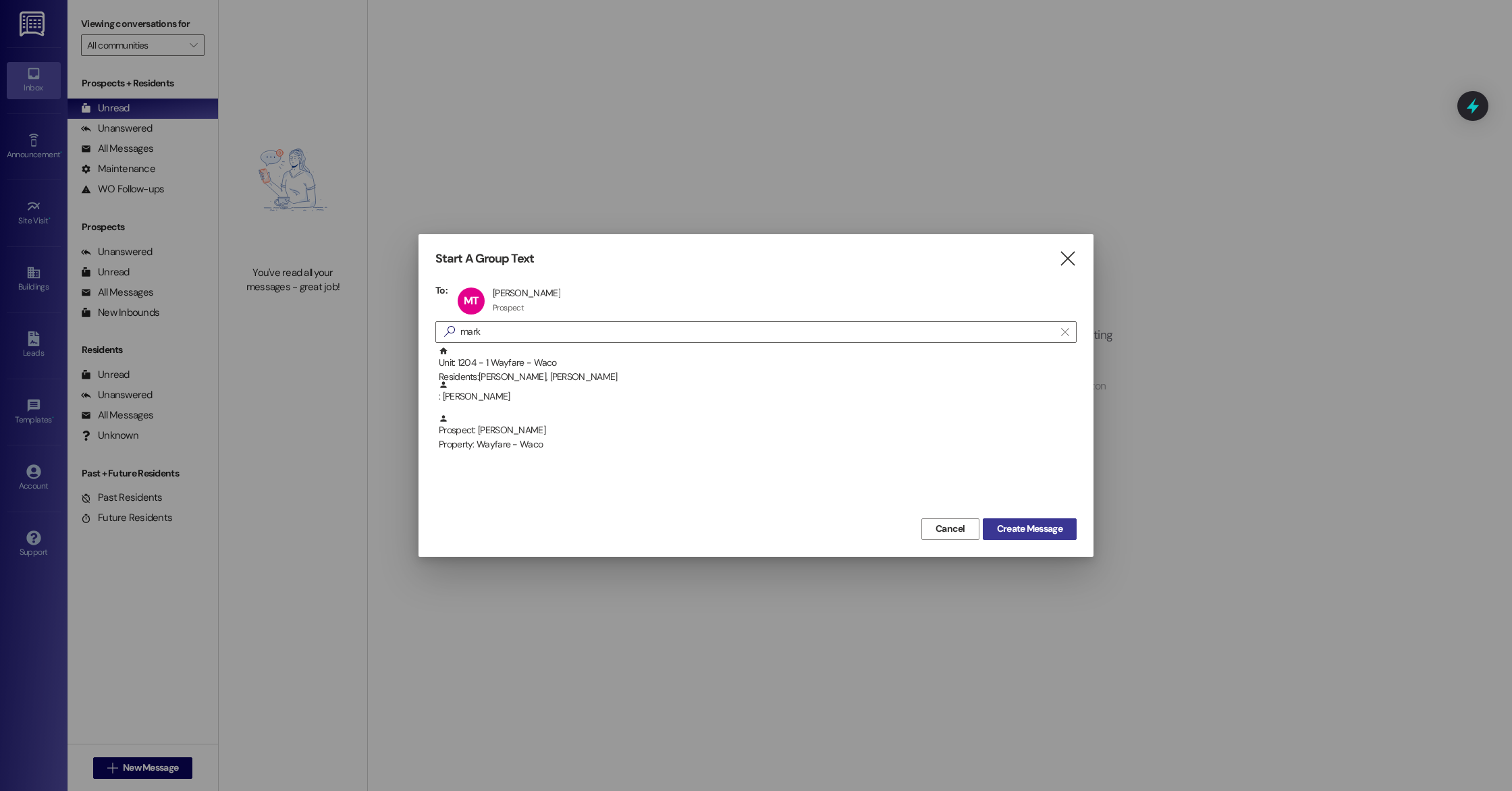
click at [1007, 533] on span "Create Message" at bounding box center [1029, 529] width 65 height 14
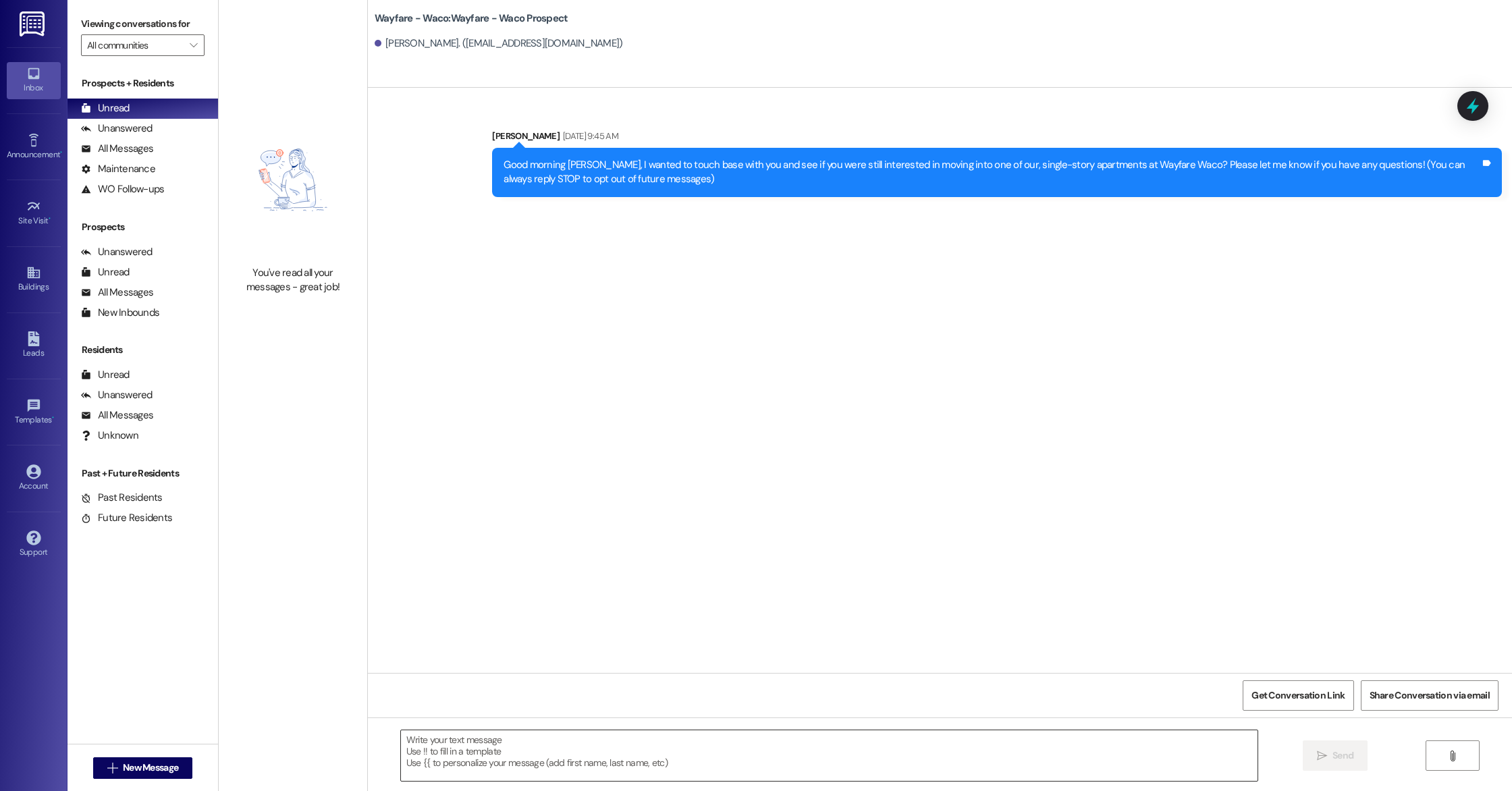
click at [604, 771] on textarea at bounding box center [829, 756] width 857 height 51
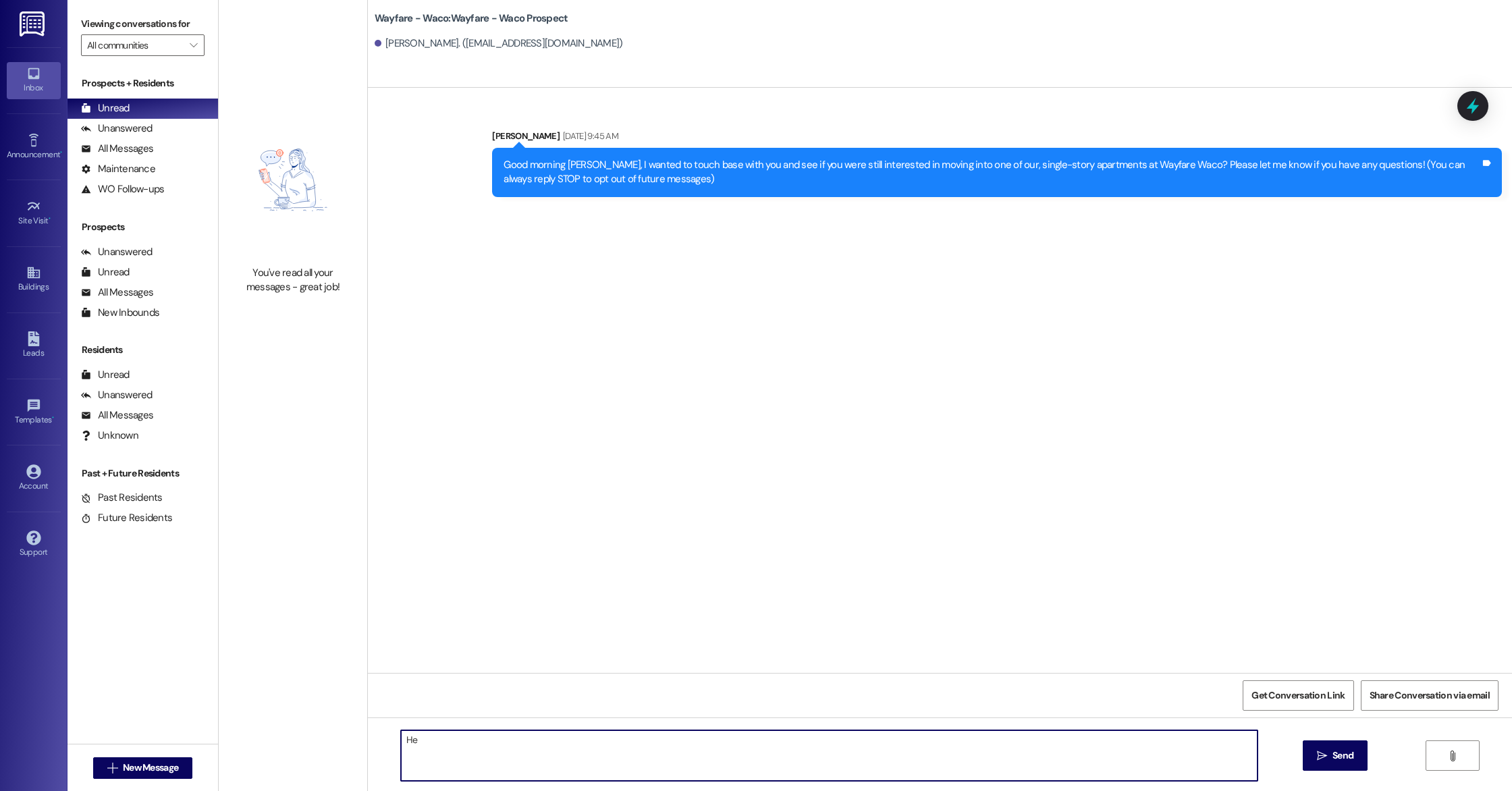
type textarea "H"
click at [39, 347] on div "Leads" at bounding box center [34, 352] width 67 height 13
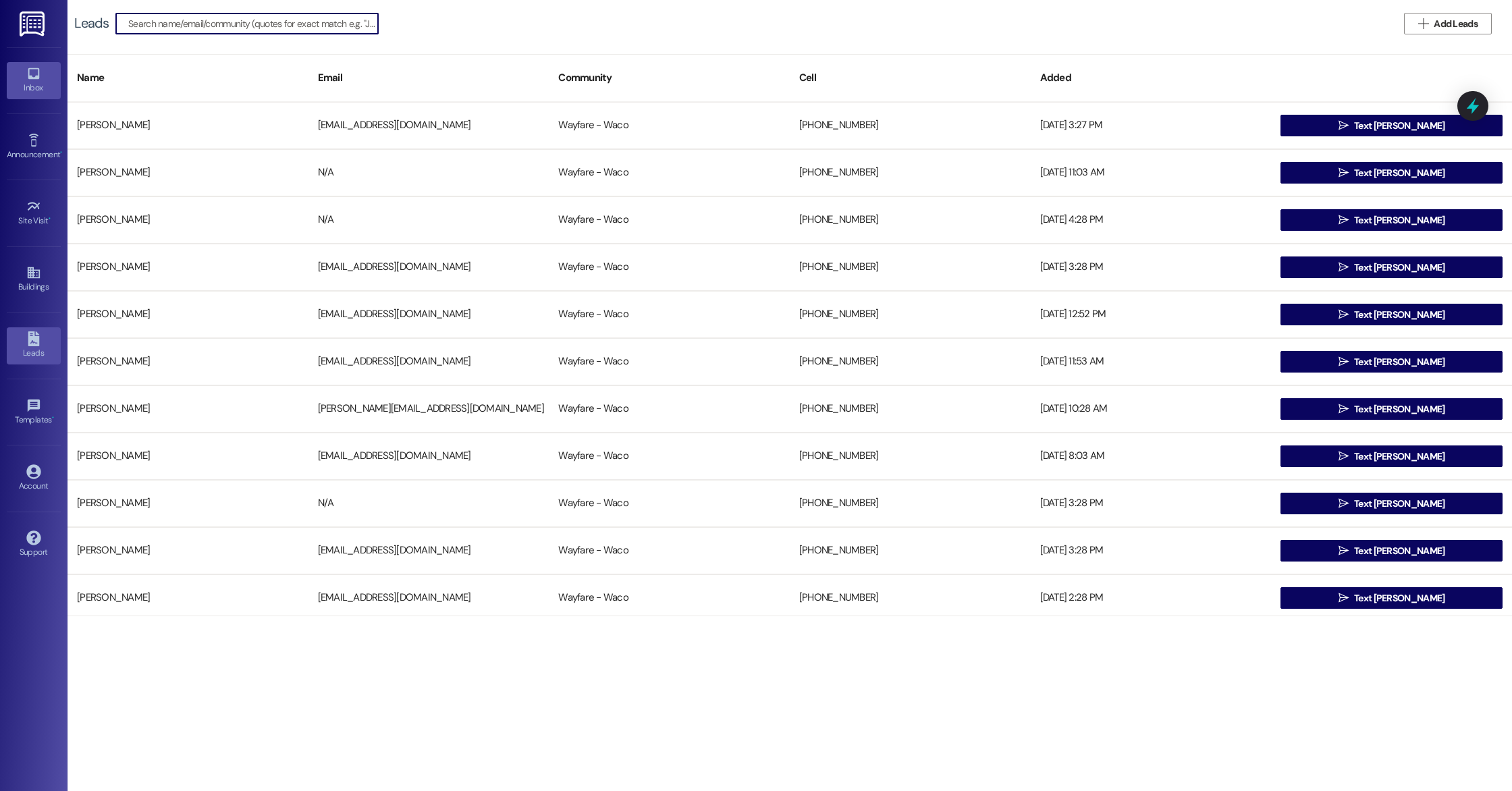
click at [30, 86] on div "Inbox" at bounding box center [34, 87] width 67 height 13
